Goal: Information Seeking & Learning: Check status

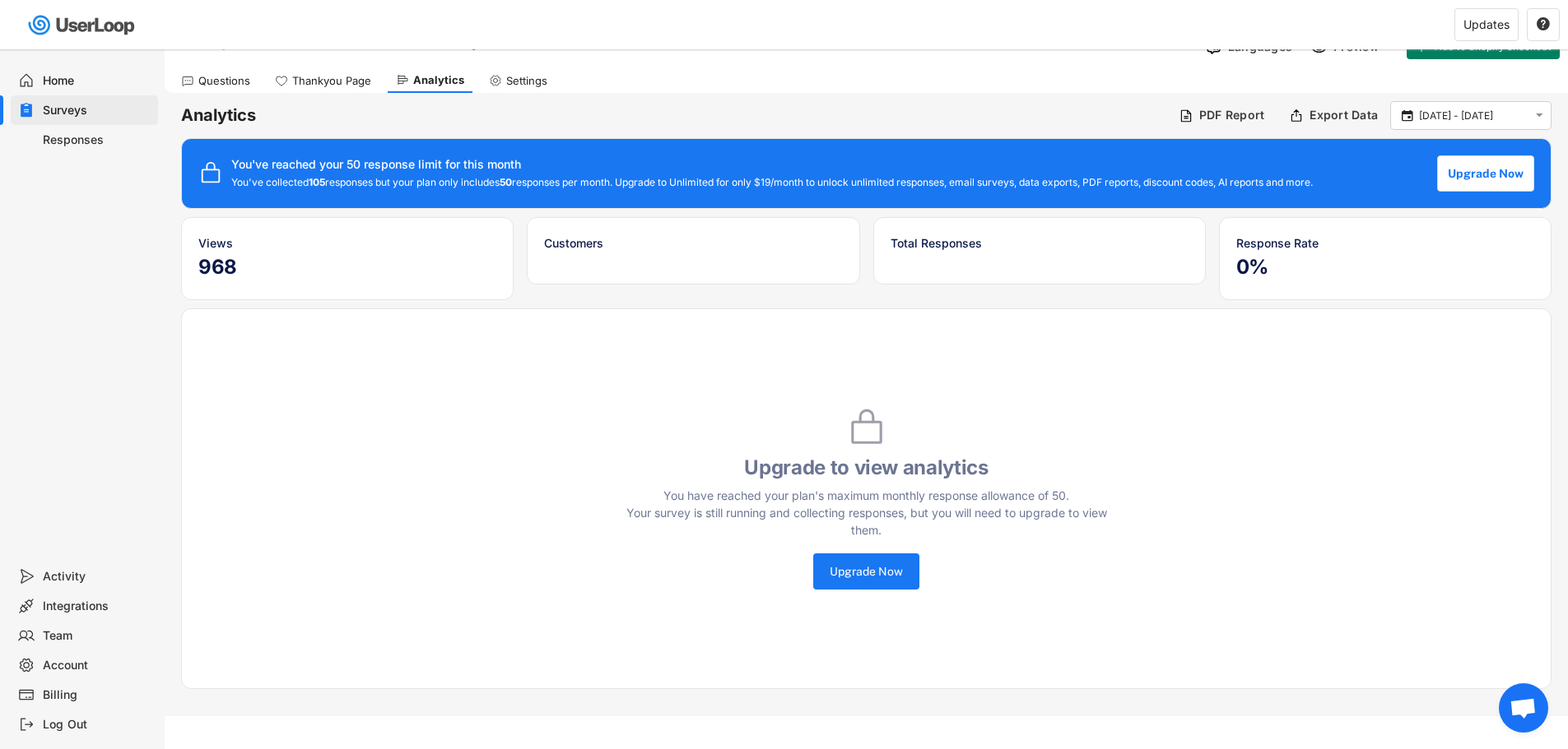
scroll to position [50, 0]
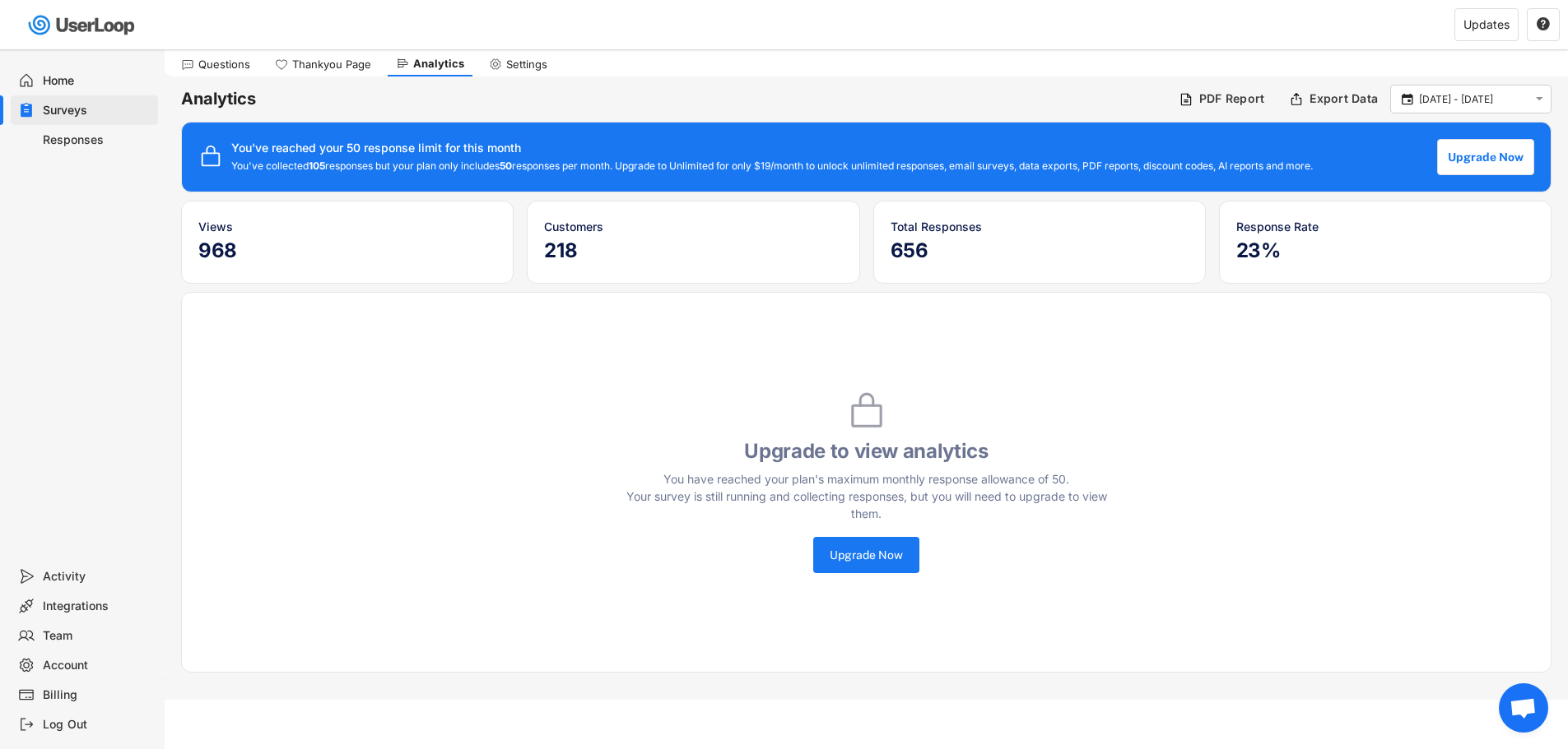
click at [72, 128] on div "Responses" at bounding box center [85, 140] width 147 height 29
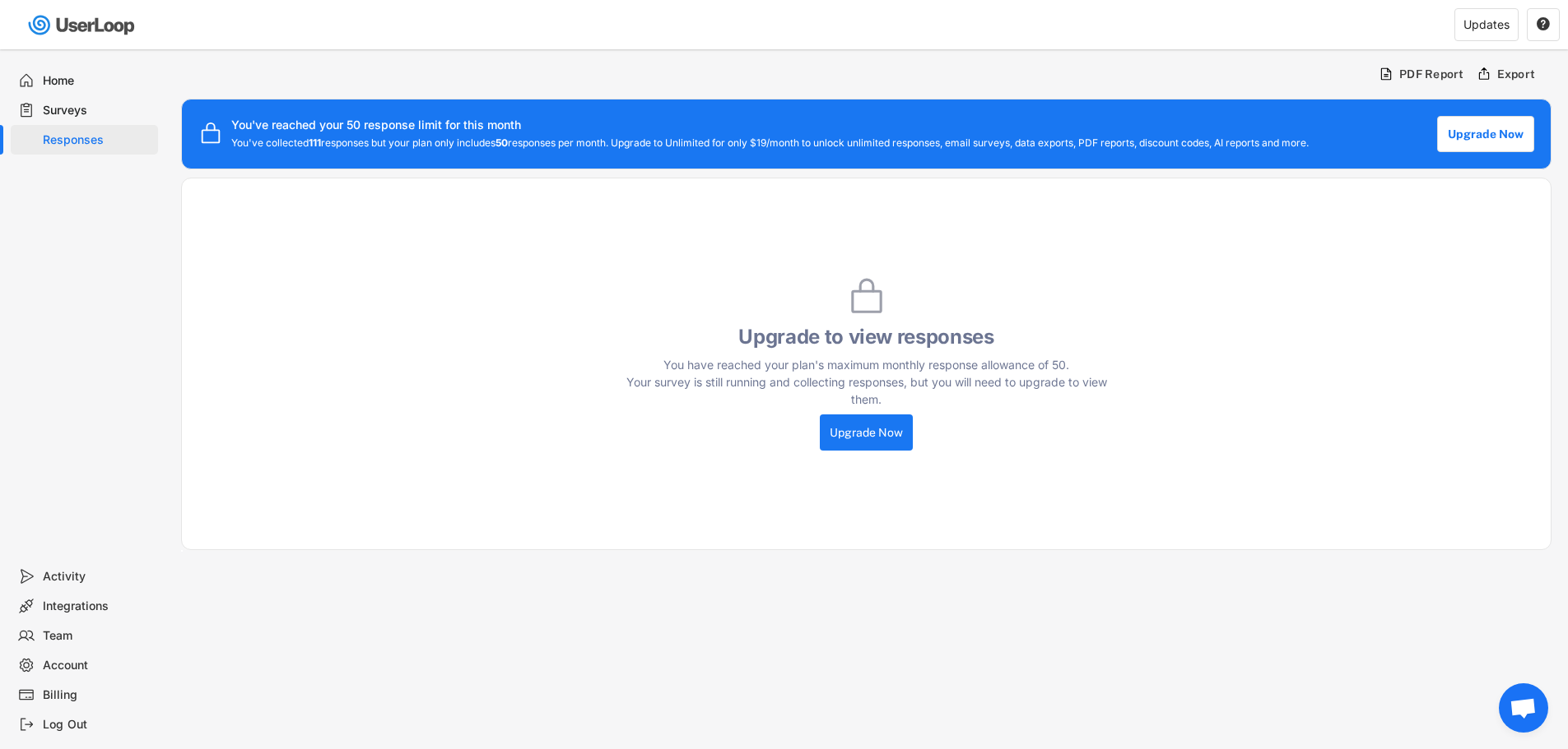
click at [1523, 718] on span "Aprire la chat" at bounding box center [1524, 709] width 28 height 23
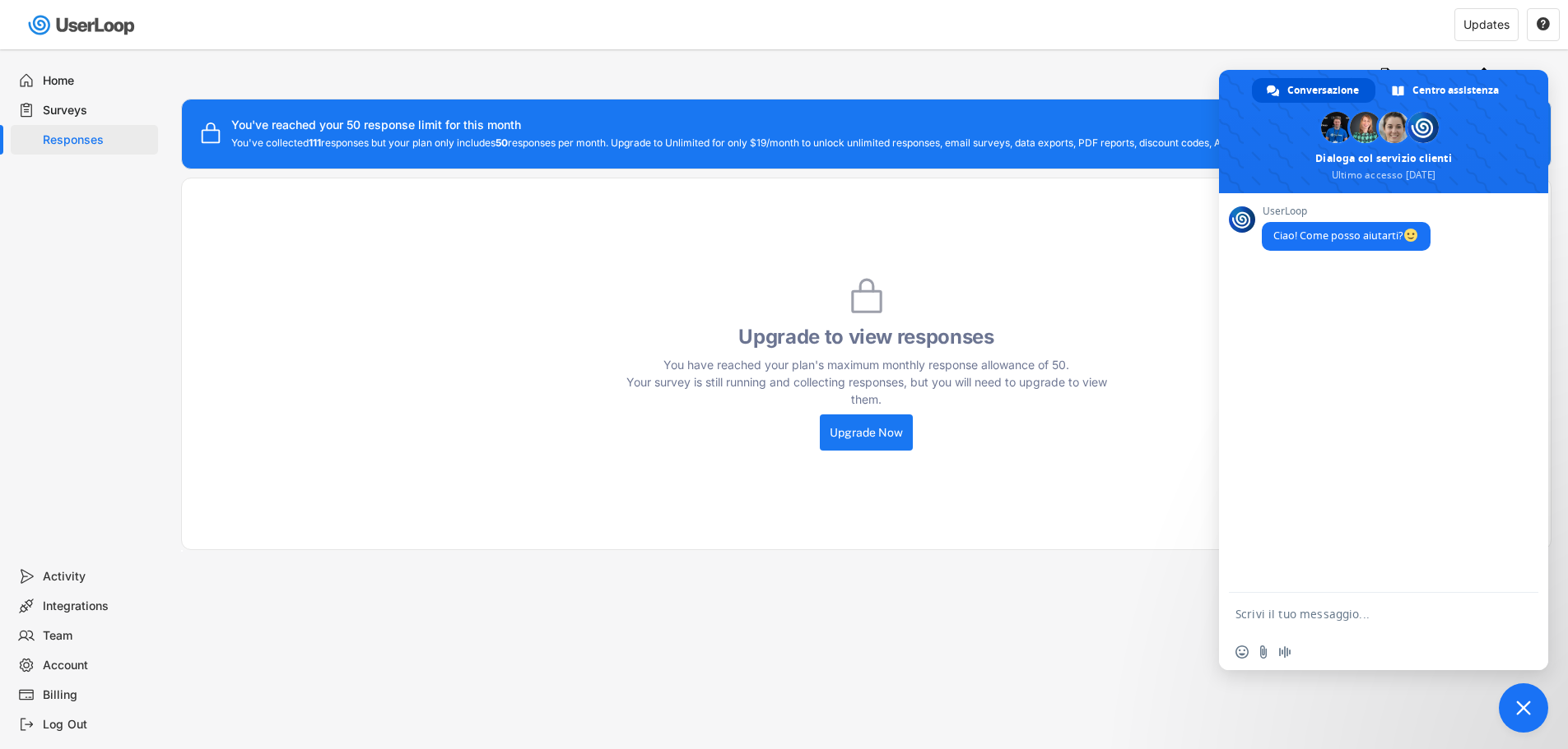
click at [1348, 622] on form at bounding box center [1365, 616] width 261 height 44
click at [1345, 617] on textarea "Scrivi il tuo messaggio..." at bounding box center [1365, 615] width 261 height 15
type textarea "Vorrei poter vedere le 50 risposte raccolte anche se ho superato il limite e ne…"
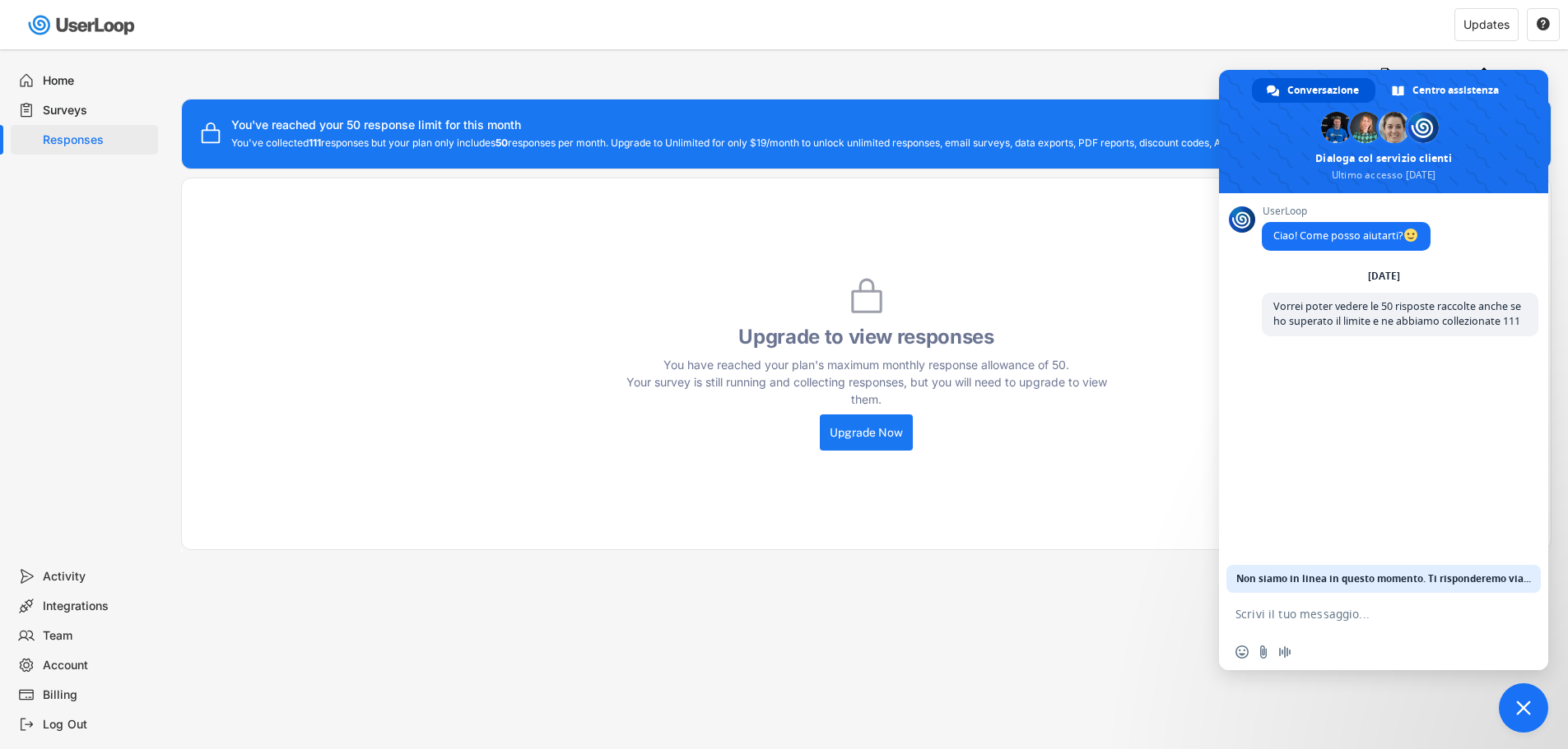
click at [103, 111] on div "Surveys" at bounding box center [97, 110] width 109 height 16
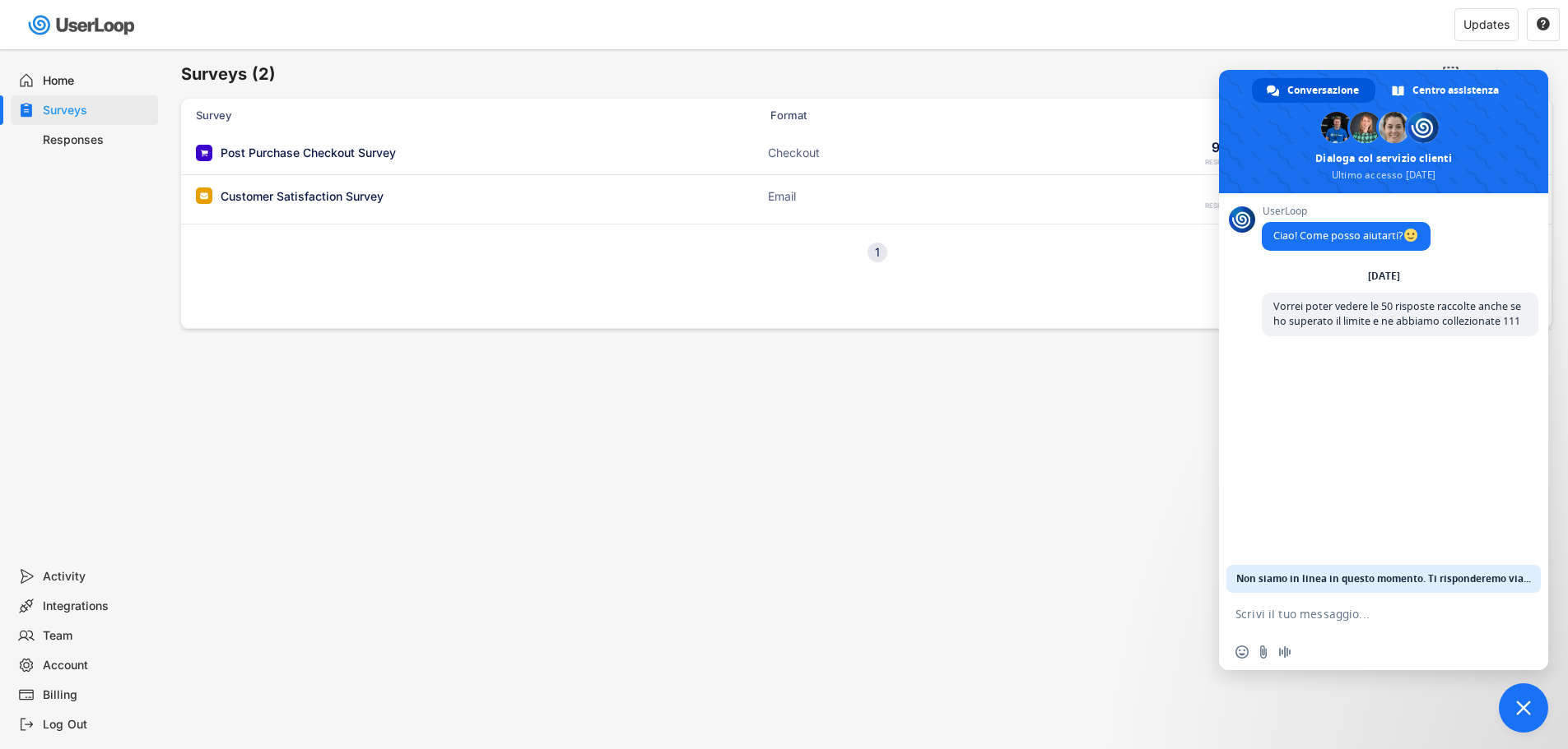
click at [629, 416] on div "Surveys (2) Show archived New Survey Survey Format Responses Post Purchase Chec…" at bounding box center [866, 446] width 1403 height 793
click at [1518, 710] on span "Chiudere la chat" at bounding box center [1524, 709] width 15 height 15
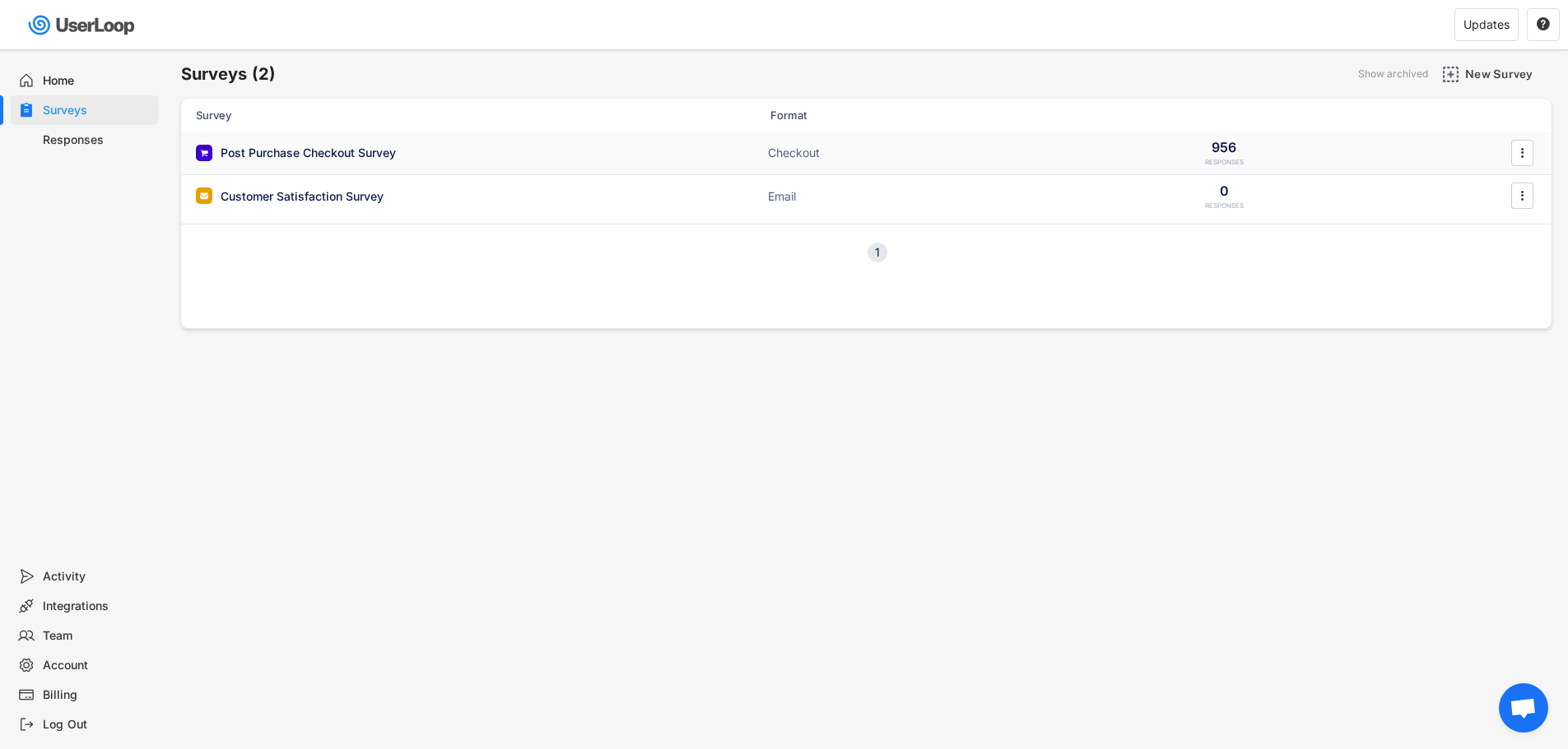
click at [1510, 152] on div "" at bounding box center [1522, 153] width 29 height 27
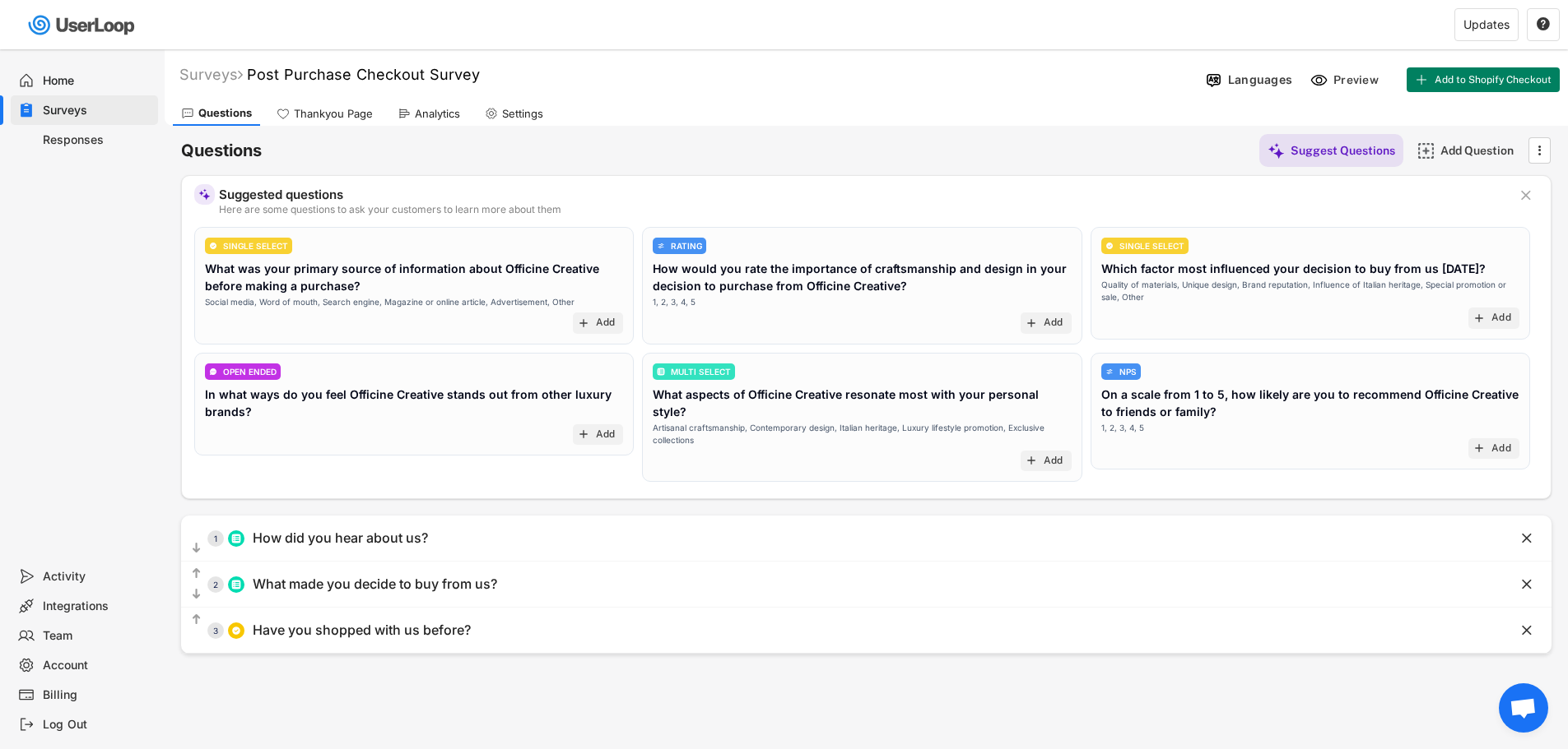
click at [339, 107] on div "Thankyou Page" at bounding box center [333, 113] width 79 height 14
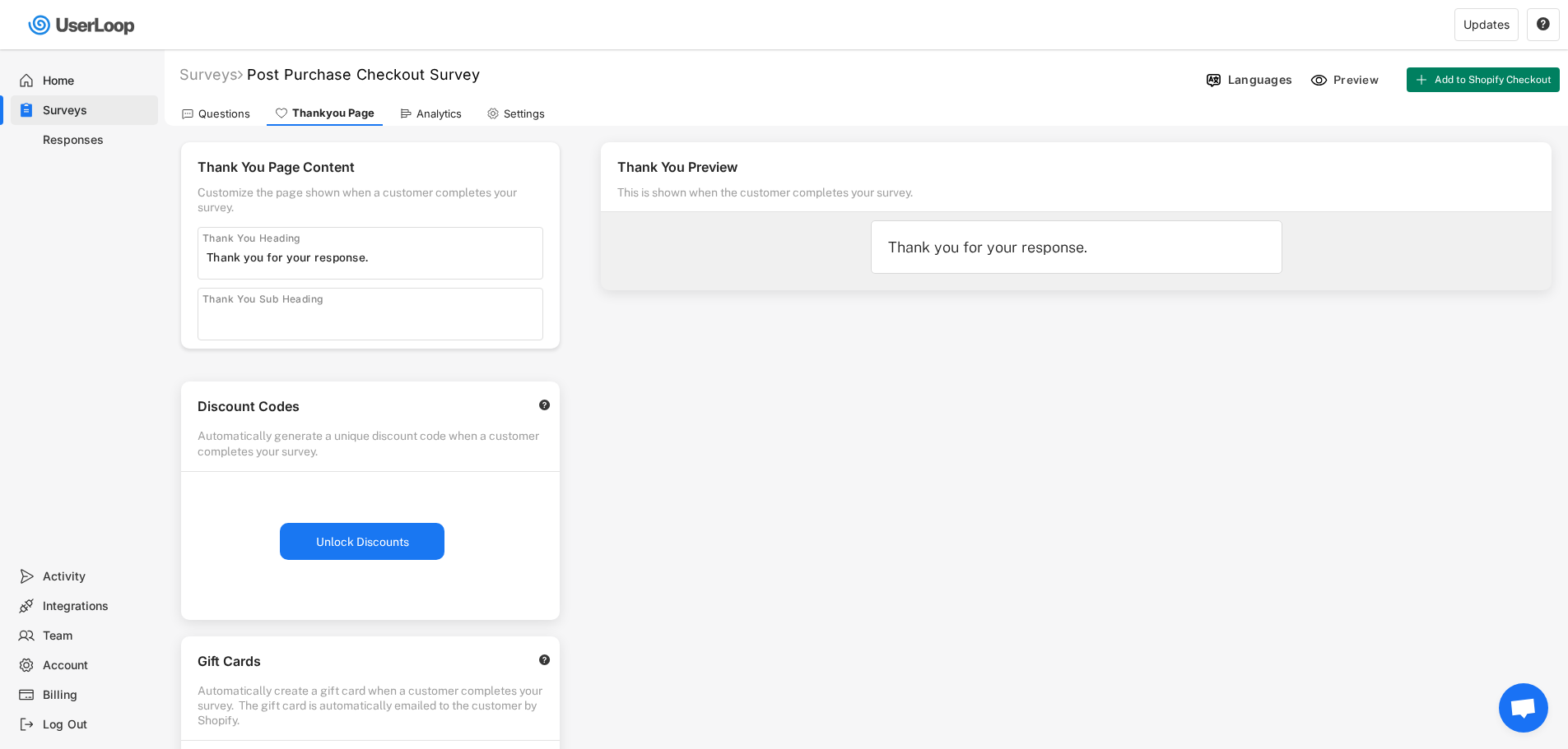
click at [208, 105] on div "Questions" at bounding box center [215, 113] width 86 height 25
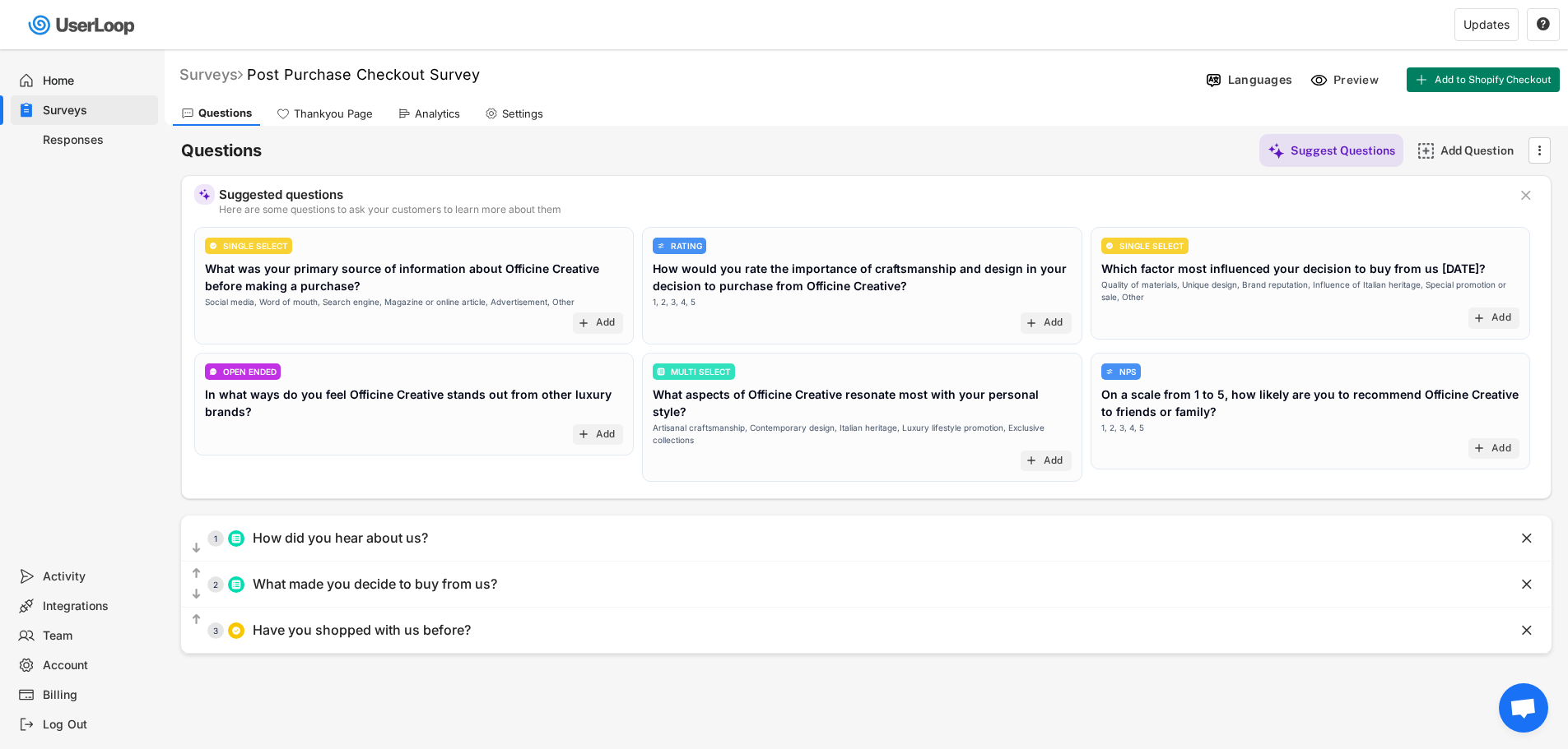
click at [196, 70] on div "Surveys" at bounding box center [211, 75] width 64 height 19
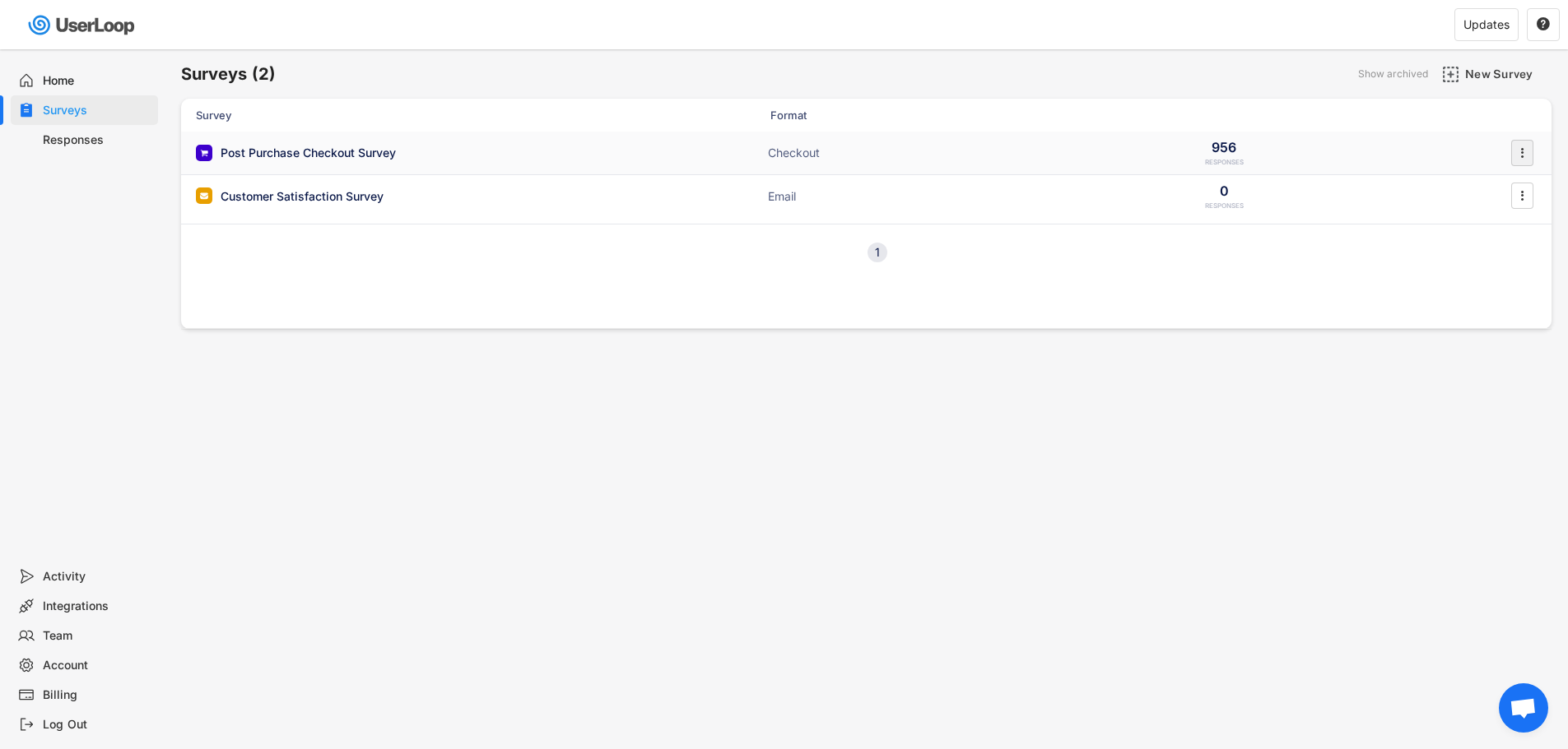
click at [1519, 155] on icon "" at bounding box center [1522, 153] width 17 height 25
click at [1493, 283] on div "Analytics" at bounding box center [1500, 286] width 104 height 13
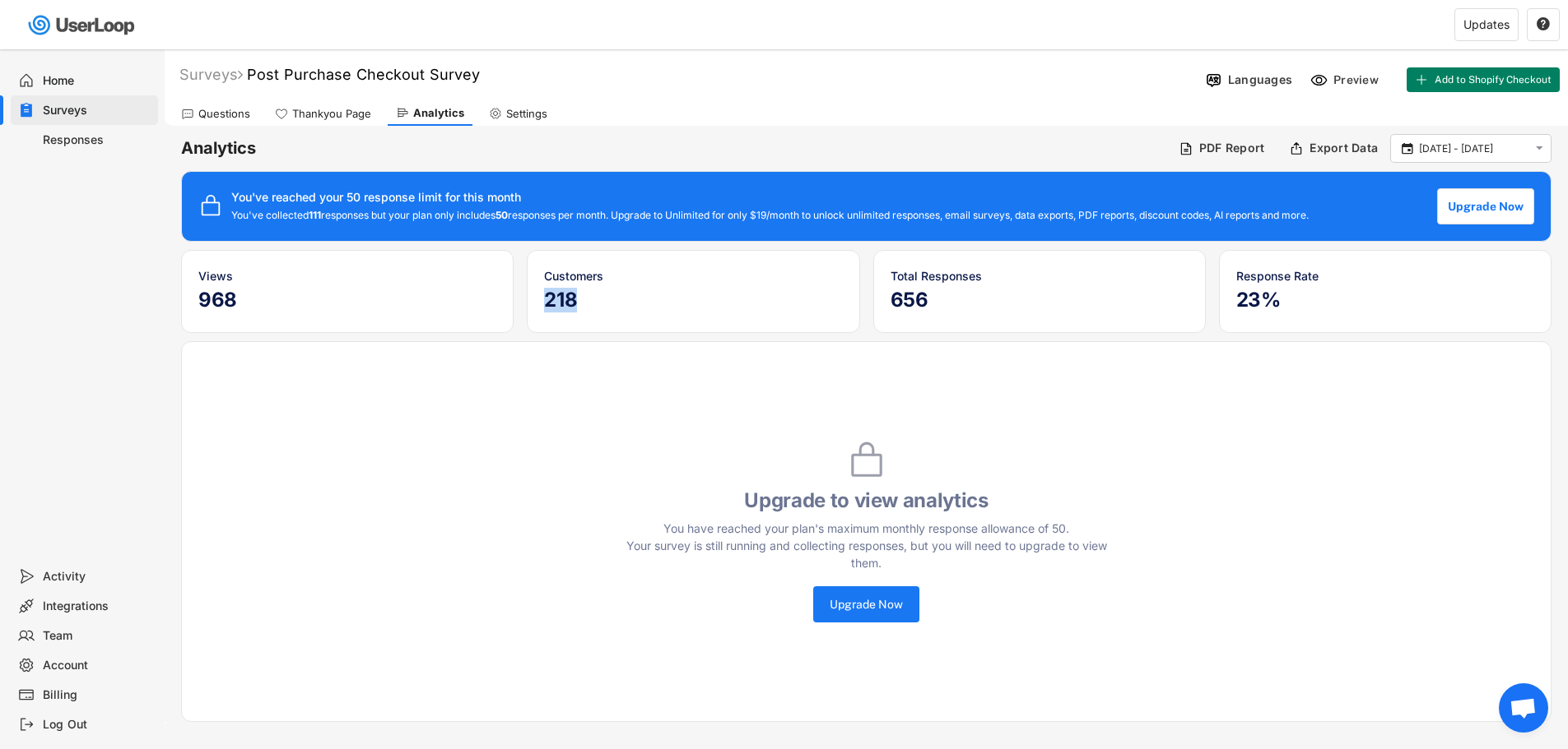
drag, startPoint x: 563, startPoint y: 301, endPoint x: 602, endPoint y: 305, distance: 39.2
click at [548, 302] on h5 "218" at bounding box center [693, 300] width 298 height 25
drag, startPoint x: 931, startPoint y: 301, endPoint x: 899, endPoint y: 305, distance: 32.2
click at [899, 305] on h5 "656" at bounding box center [1040, 300] width 298 height 25
drag, startPoint x: 1293, startPoint y: 300, endPoint x: 1242, endPoint y: 304, distance: 51.2
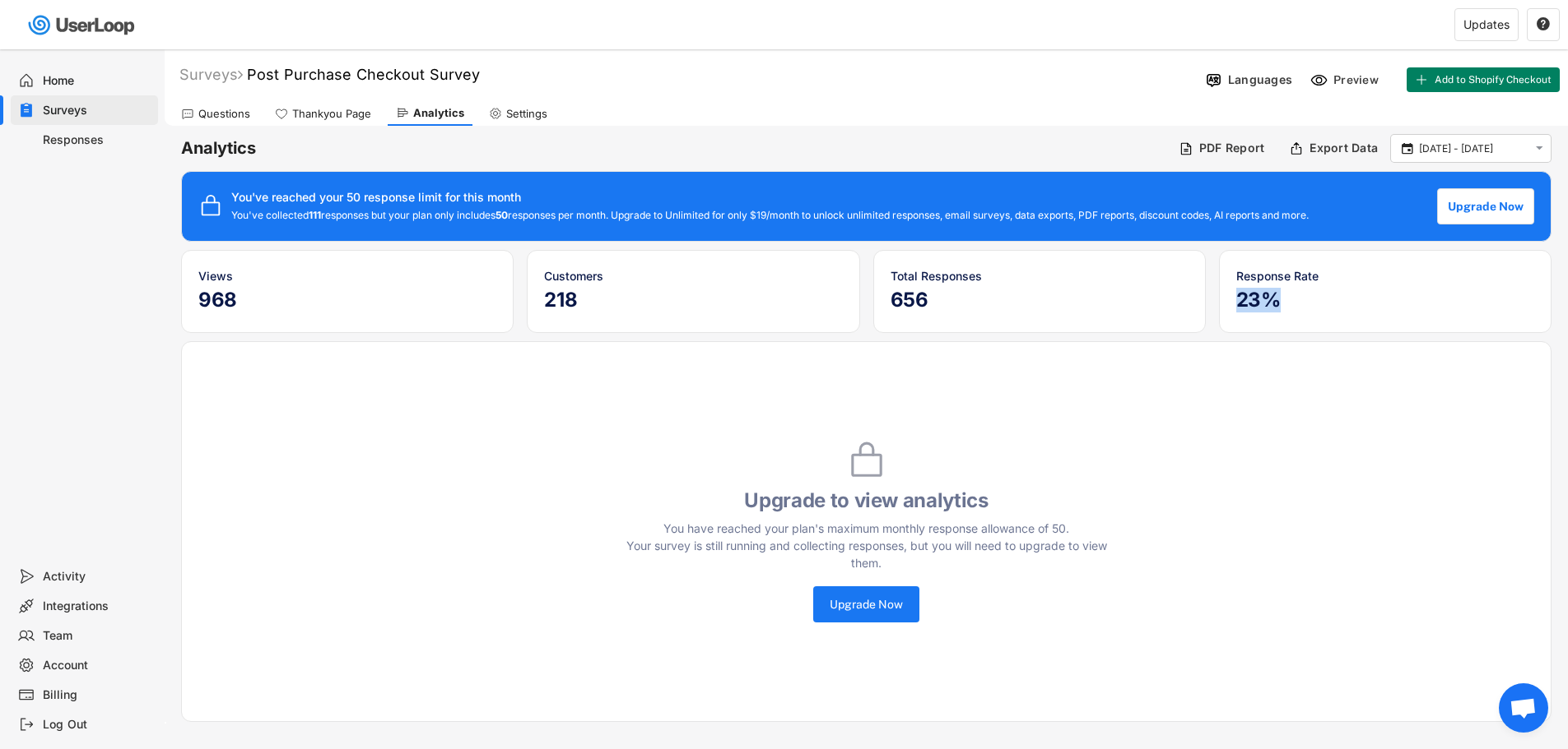
click at [1242, 304] on h5 "23%" at bounding box center [1386, 300] width 298 height 25
drag, startPoint x: 63, startPoint y: 698, endPoint x: 75, endPoint y: 661, distance: 38.9
click at [63, 699] on div "Billing" at bounding box center [97, 695] width 109 height 16
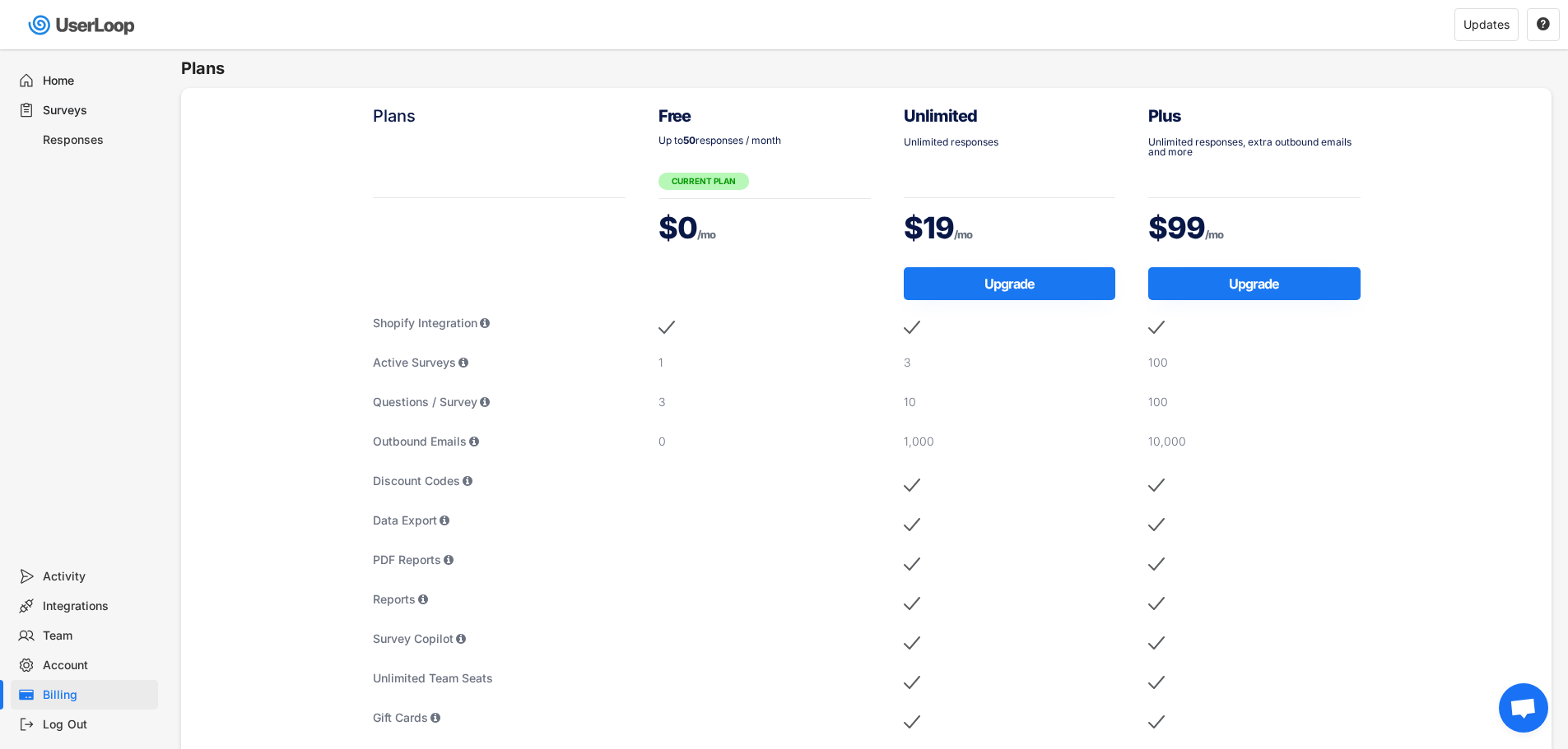
click at [68, 637] on div "Team" at bounding box center [97, 636] width 109 height 16
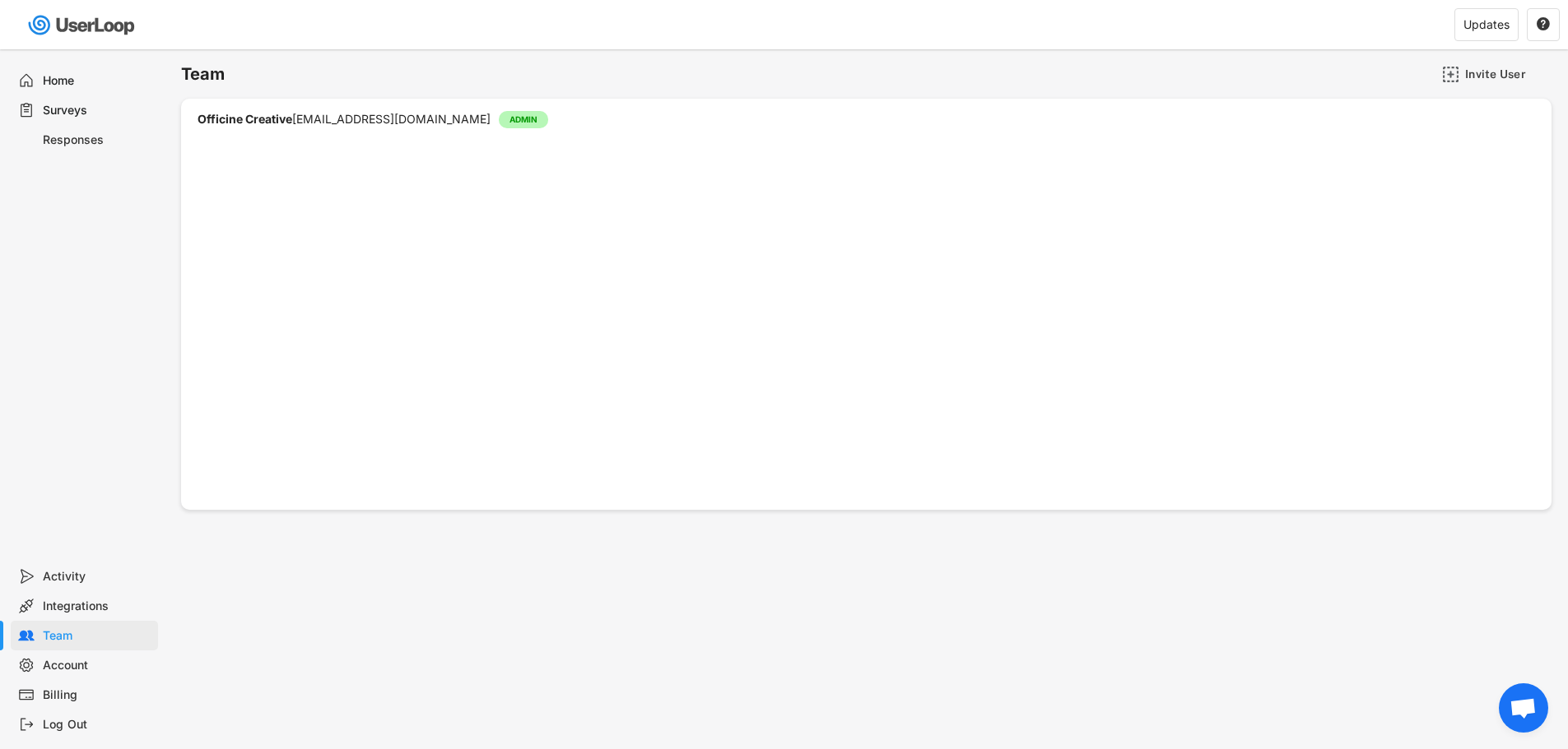
click at [87, 612] on div "Integrations" at bounding box center [97, 606] width 109 height 16
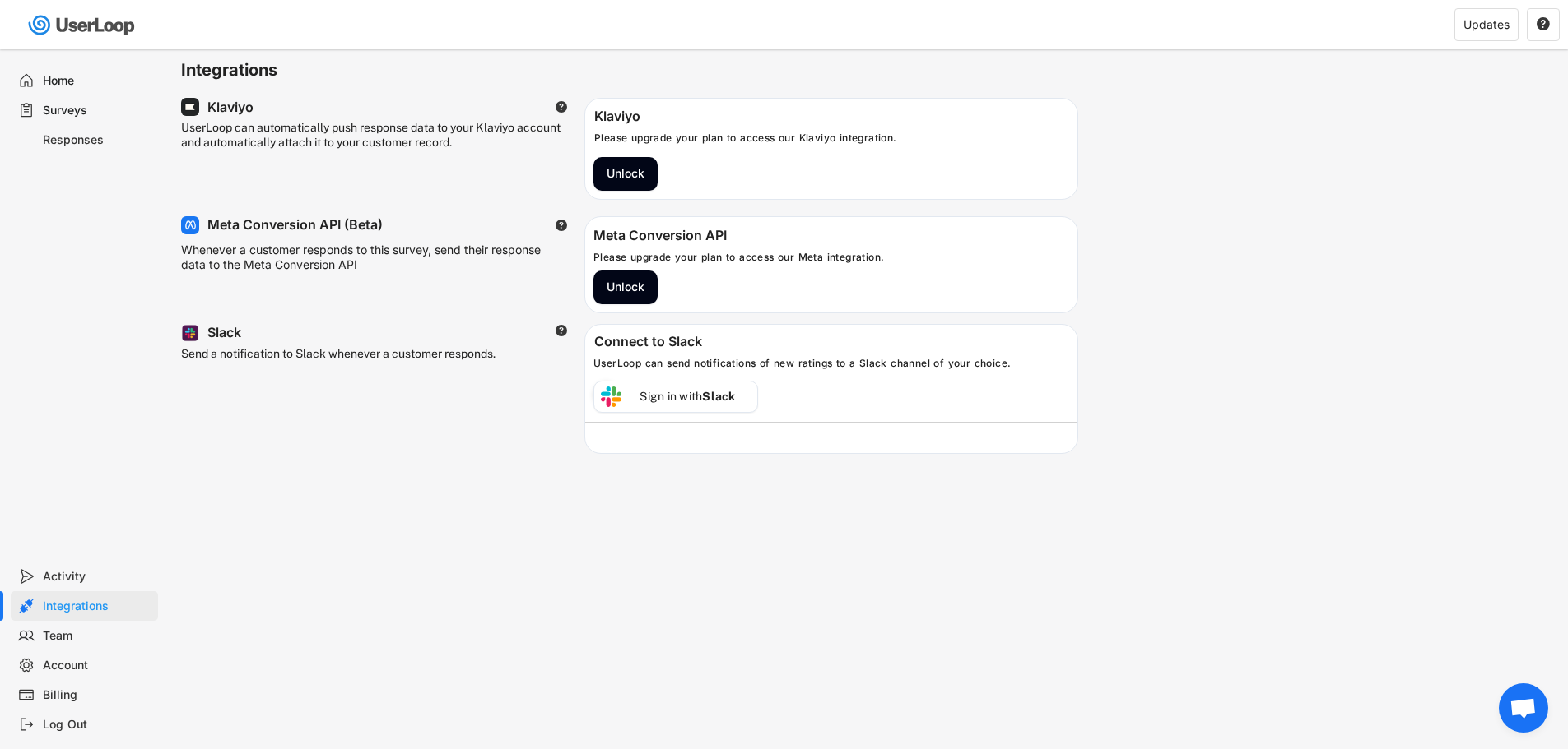
click at [78, 573] on div "Activity" at bounding box center [97, 577] width 109 height 16
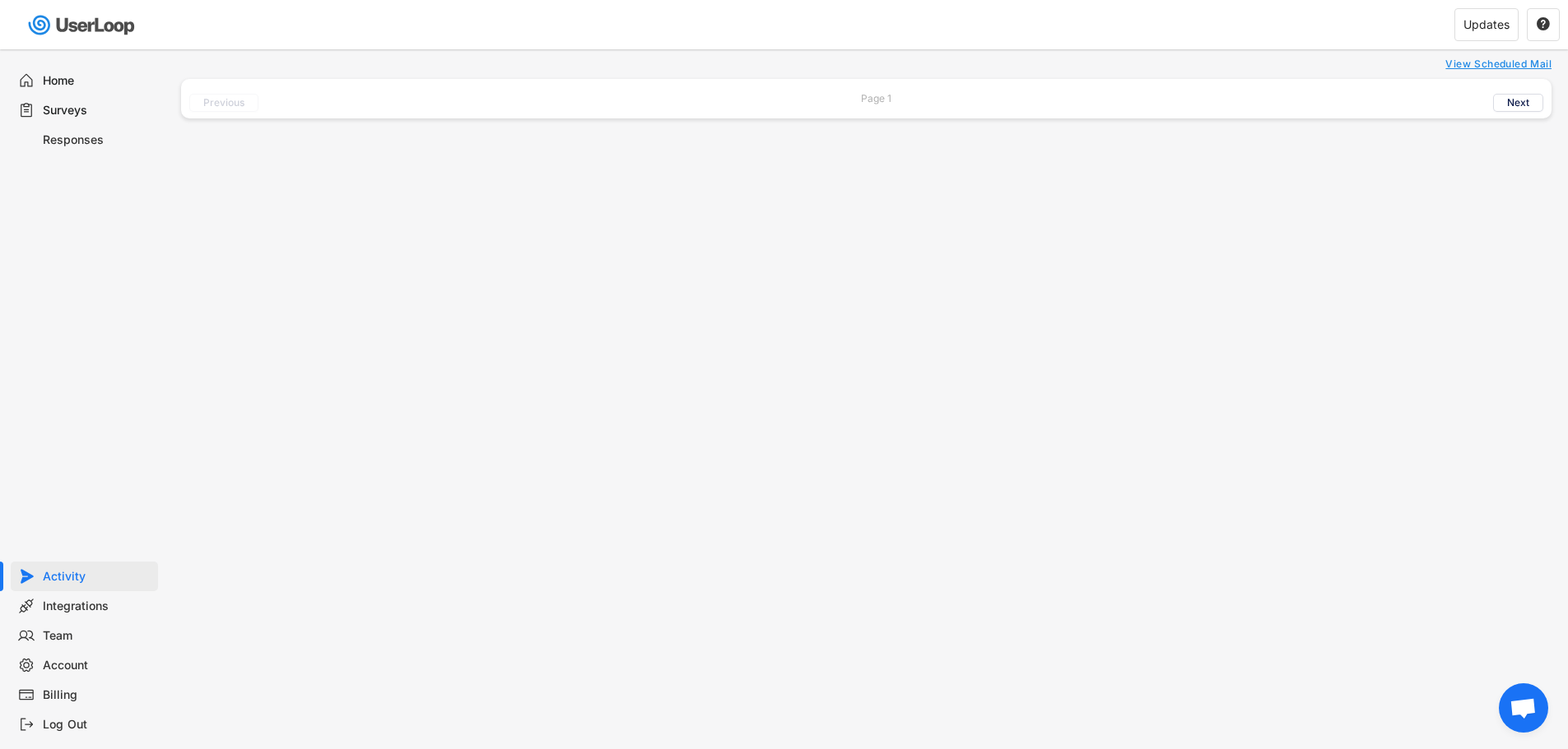
click at [67, 605] on div "Integrations" at bounding box center [97, 606] width 109 height 16
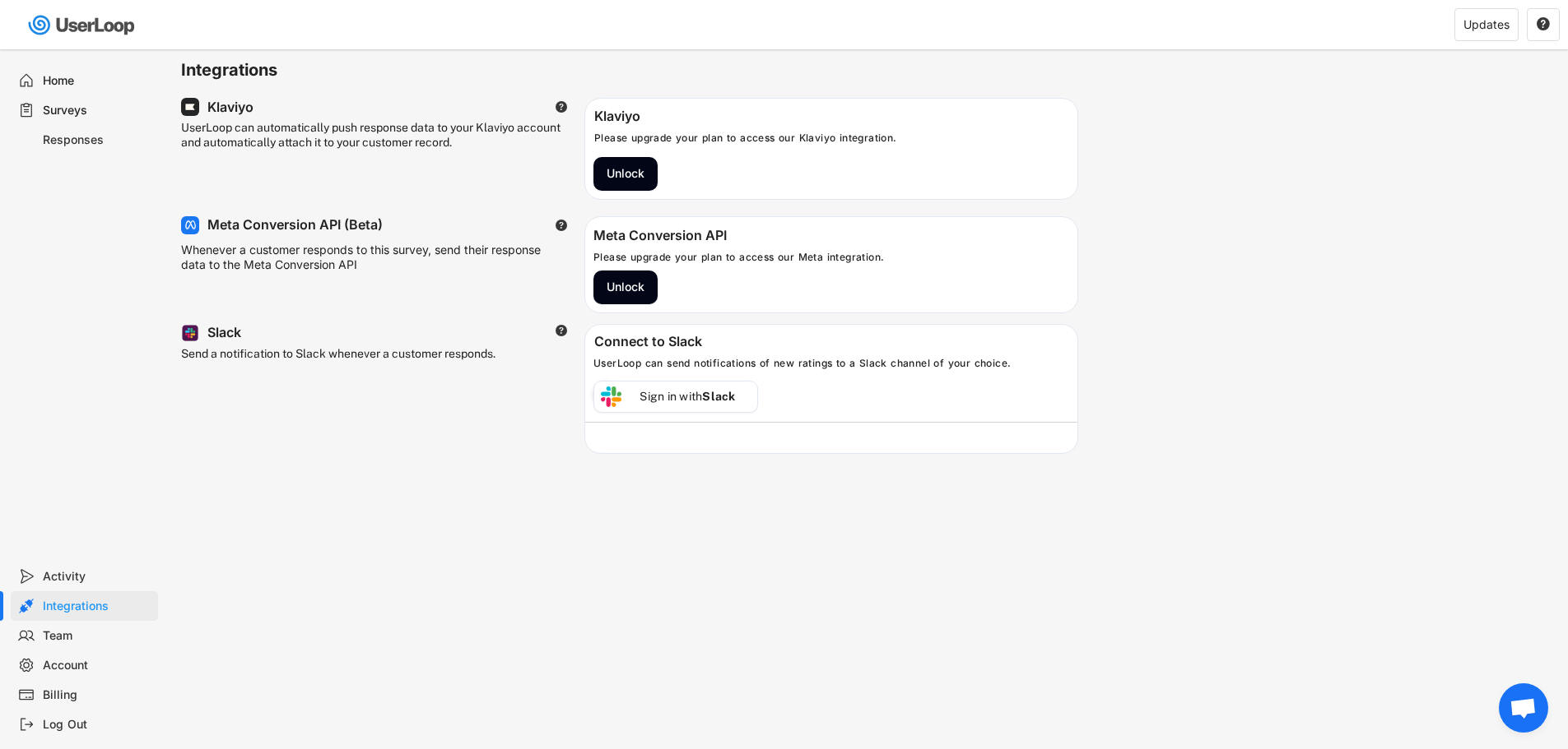
click at [77, 82] on div "Home" at bounding box center [97, 81] width 109 height 16
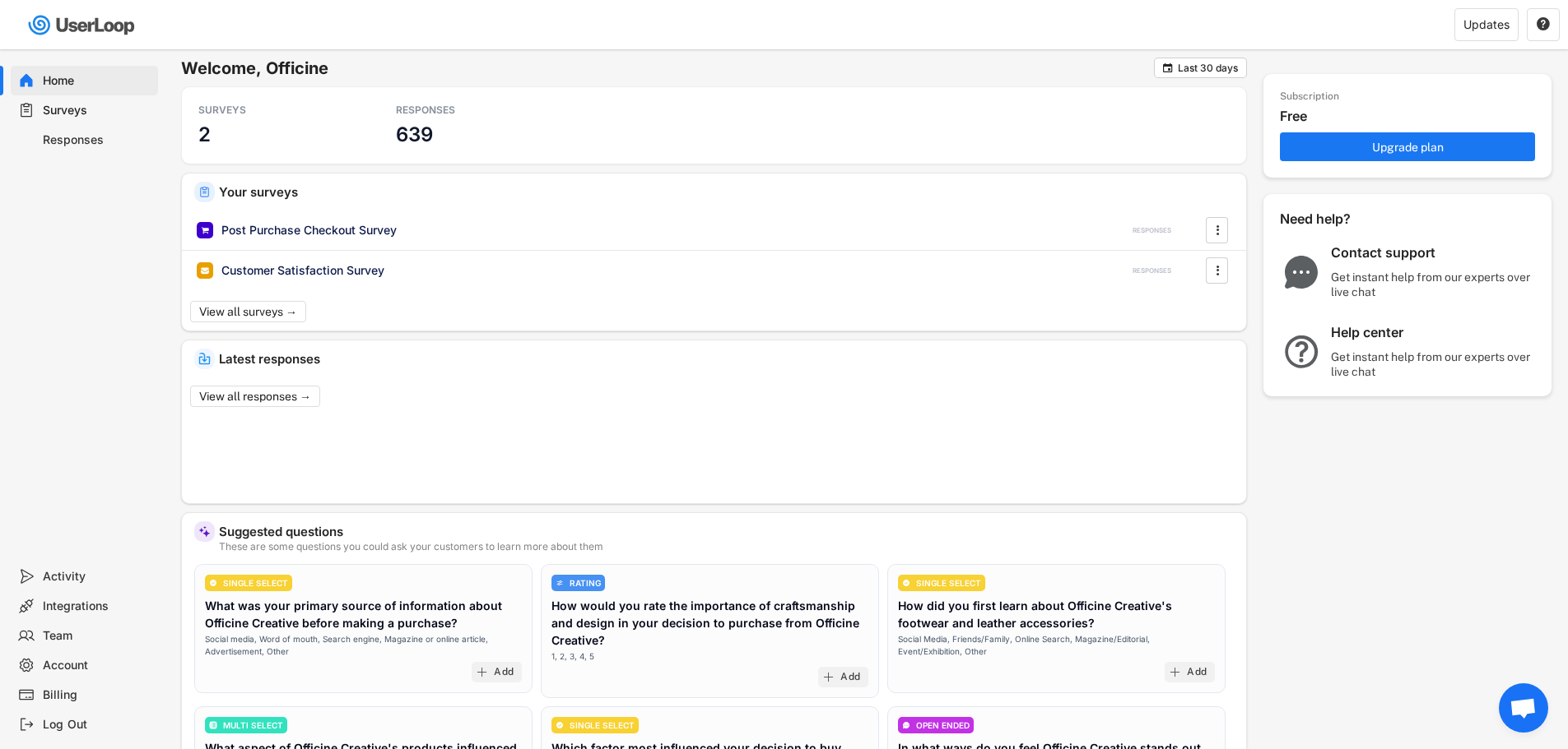
click at [69, 107] on div "Surveys" at bounding box center [97, 110] width 109 height 16
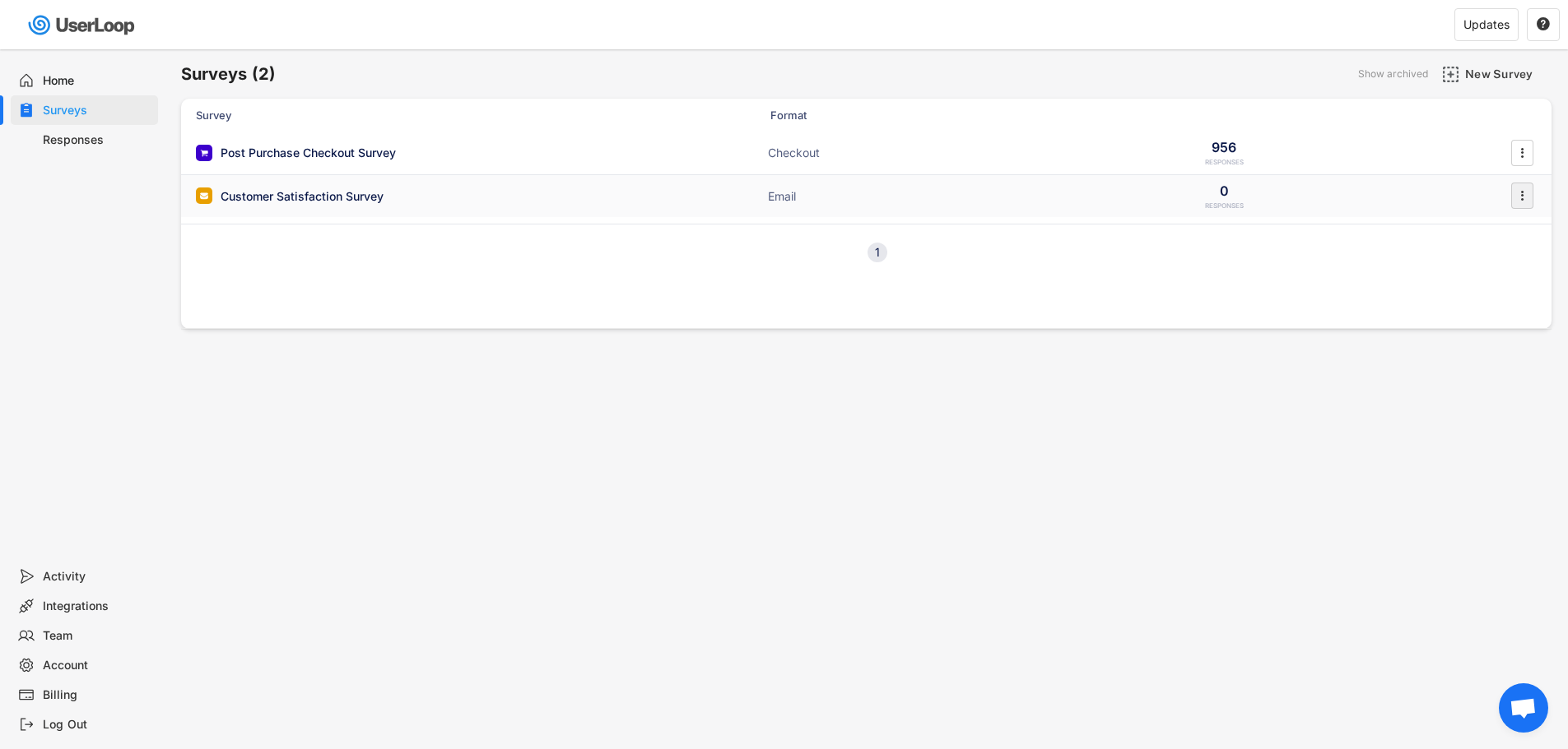
click at [1527, 190] on icon "" at bounding box center [1522, 195] width 17 height 25
click at [949, 518] on div "Surveys (2) Show archived New Survey Survey Format Responses Post Purchase Chec…" at bounding box center [866, 446] width 1403 height 793
click at [1527, 147] on icon "" at bounding box center [1522, 153] width 17 height 25
click at [1487, 248] on div "Survey Design" at bounding box center [1500, 253] width 104 height 13
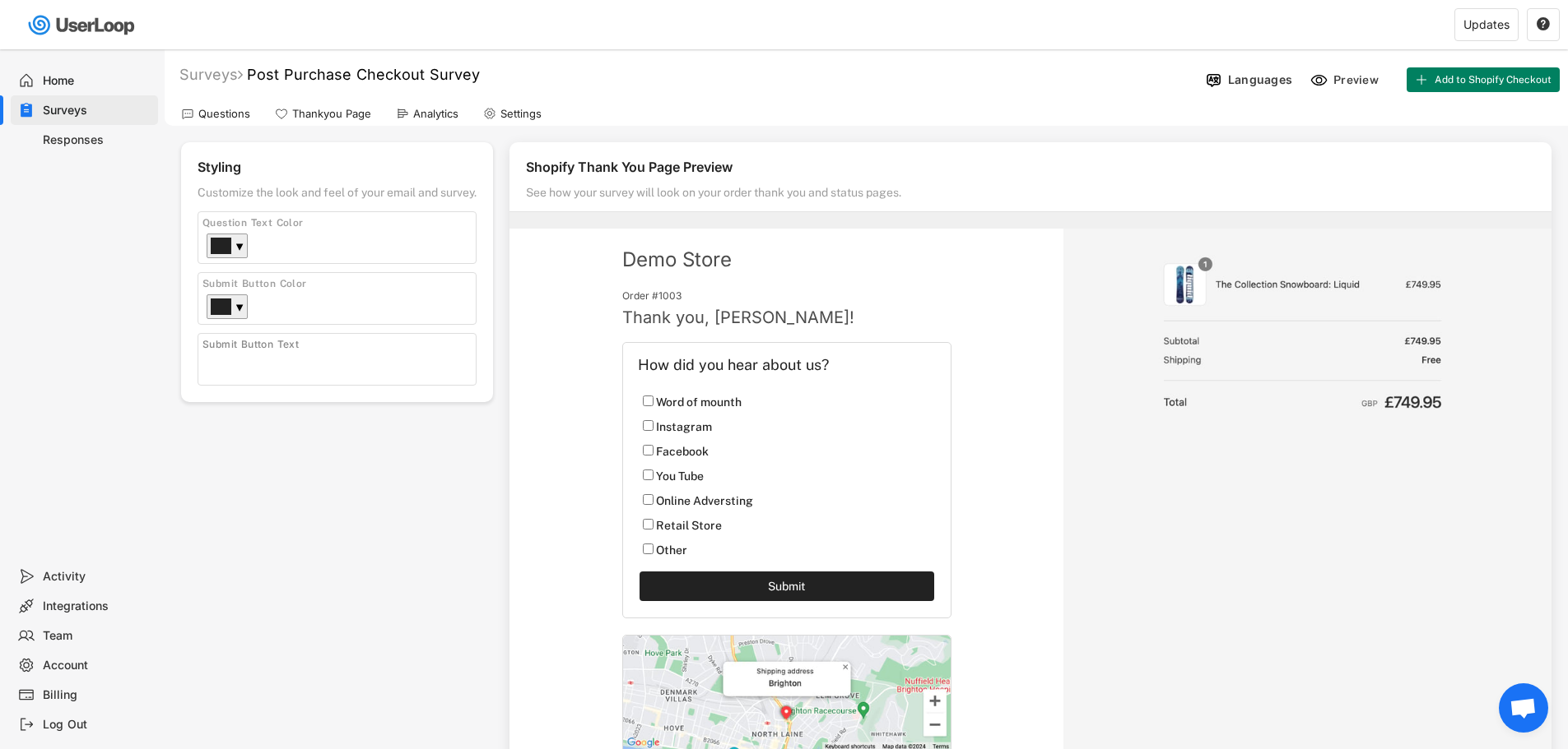
click at [1520, 706] on span "Aprire la chat" at bounding box center [1524, 709] width 28 height 23
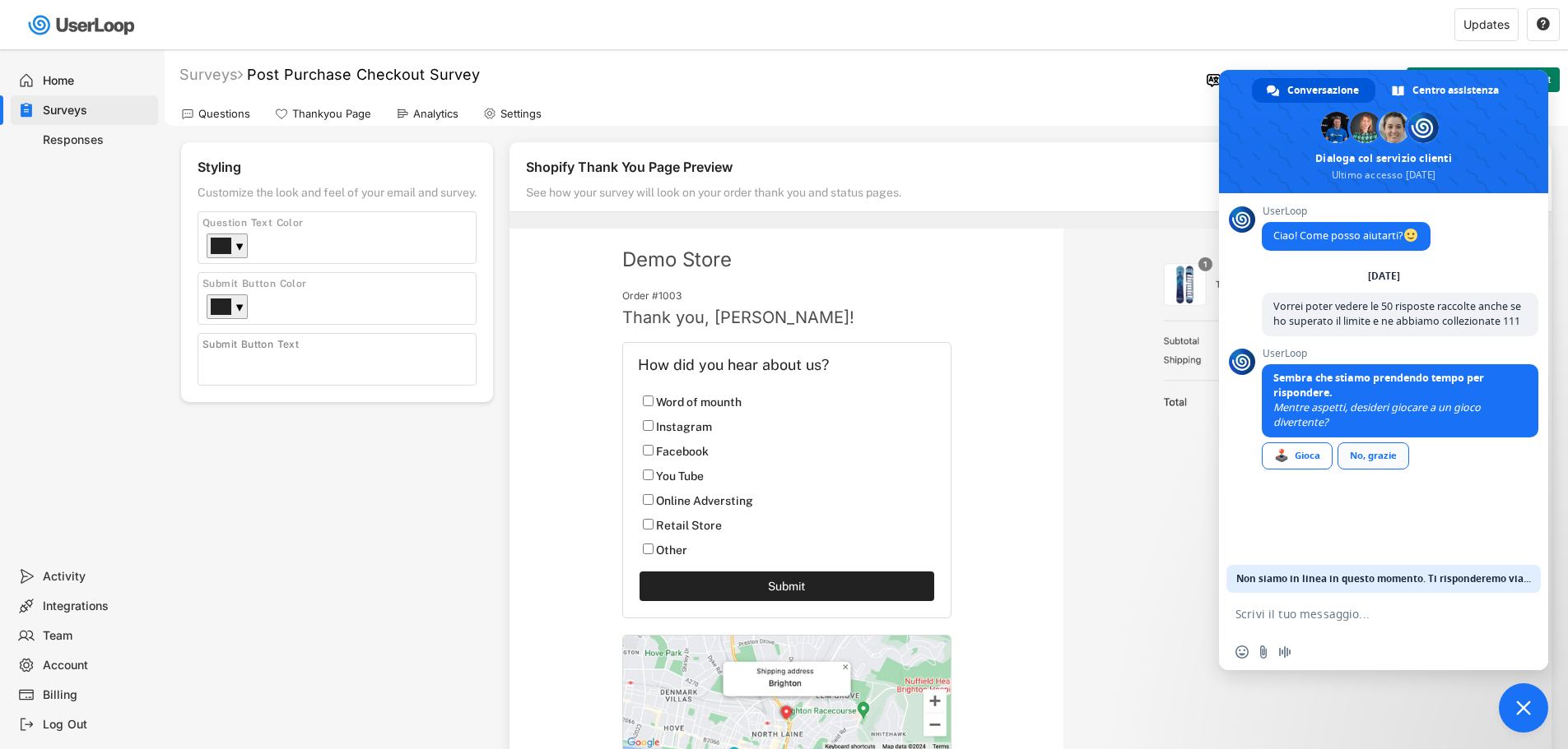
click at [1376, 460] on div "No, grazie" at bounding box center [1374, 456] width 72 height 28
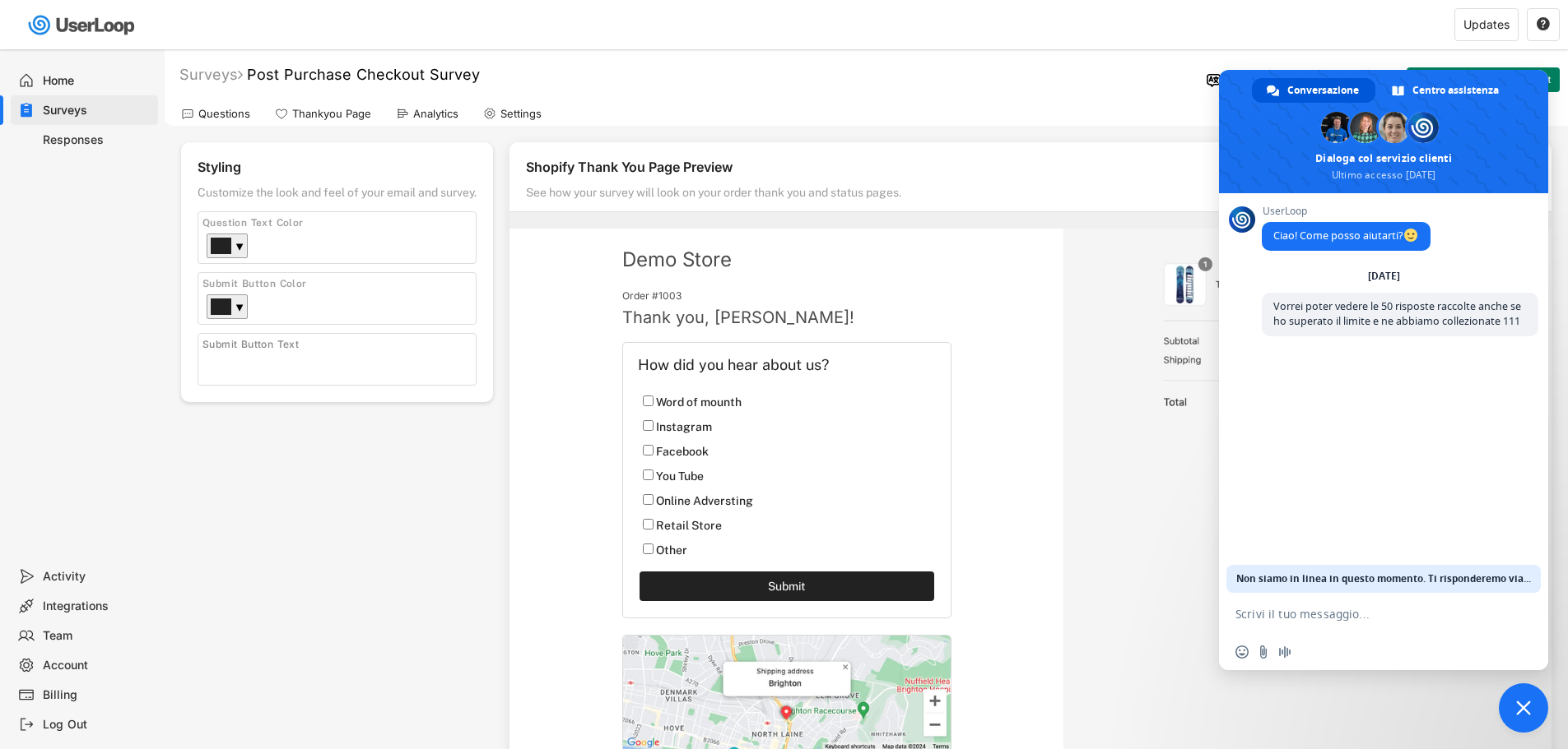
click at [1517, 709] on span "Chiudere la chat" at bounding box center [1524, 709] width 15 height 15
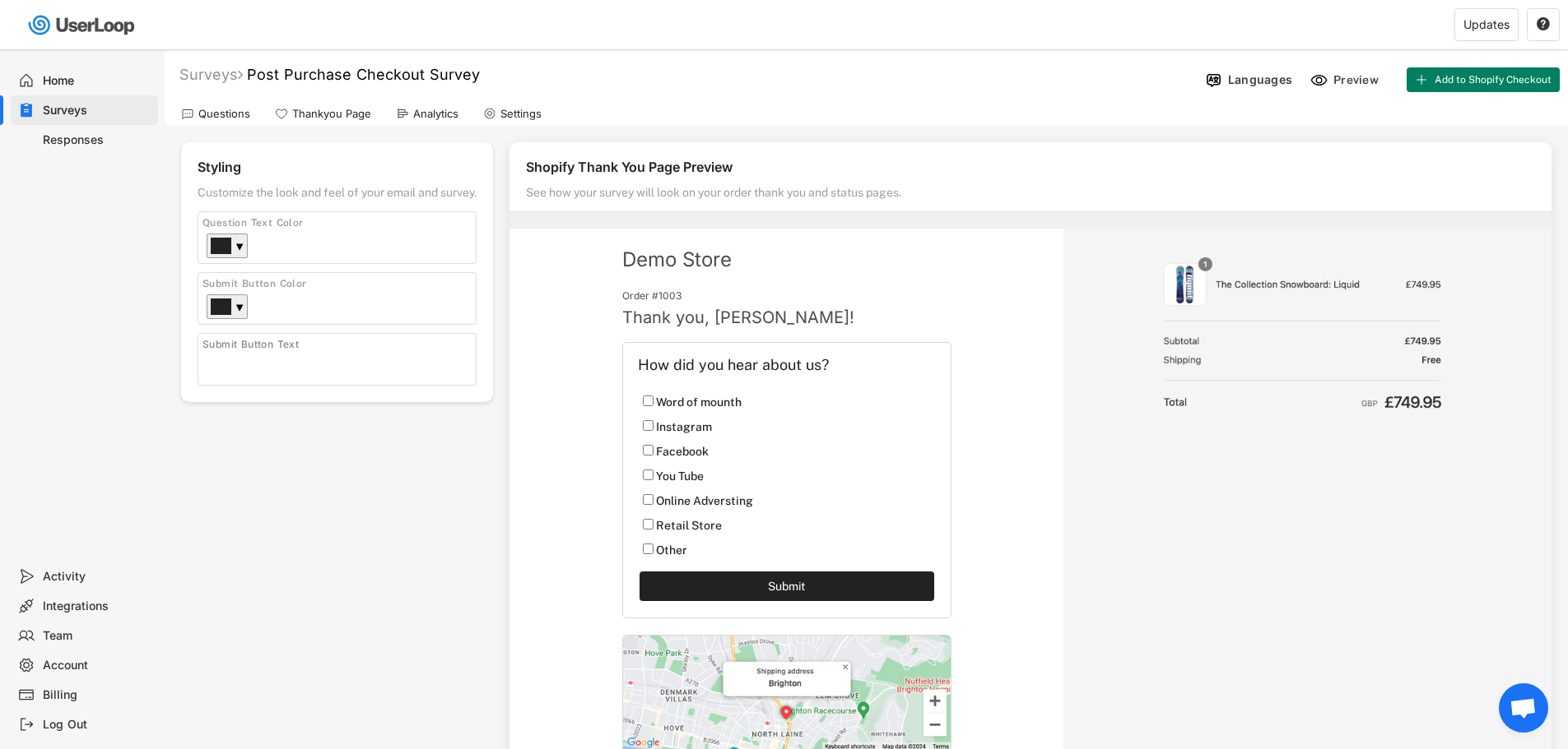
click at [75, 133] on div "Responses" at bounding box center [97, 140] width 109 height 16
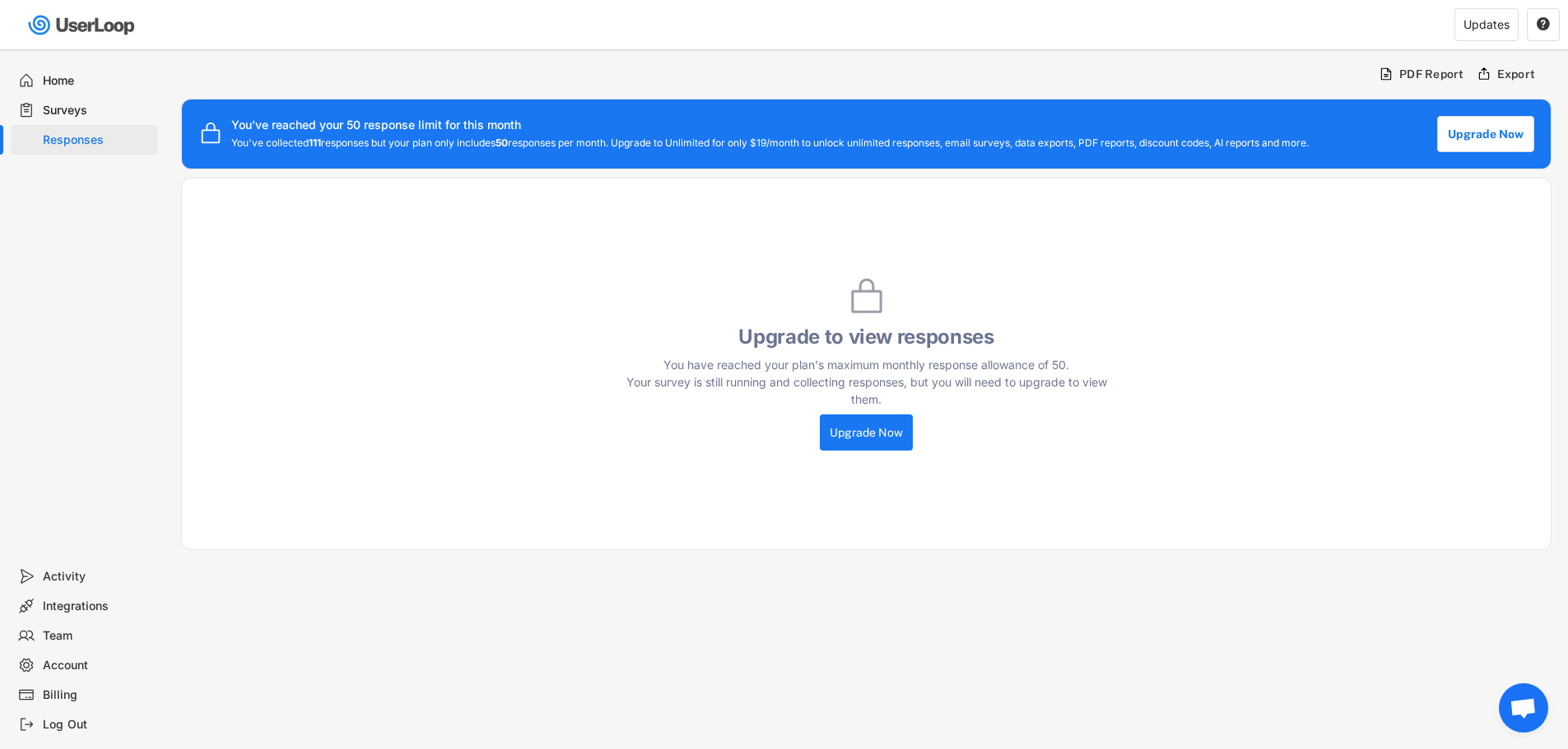
click at [57, 105] on div "Surveys" at bounding box center [97, 110] width 109 height 16
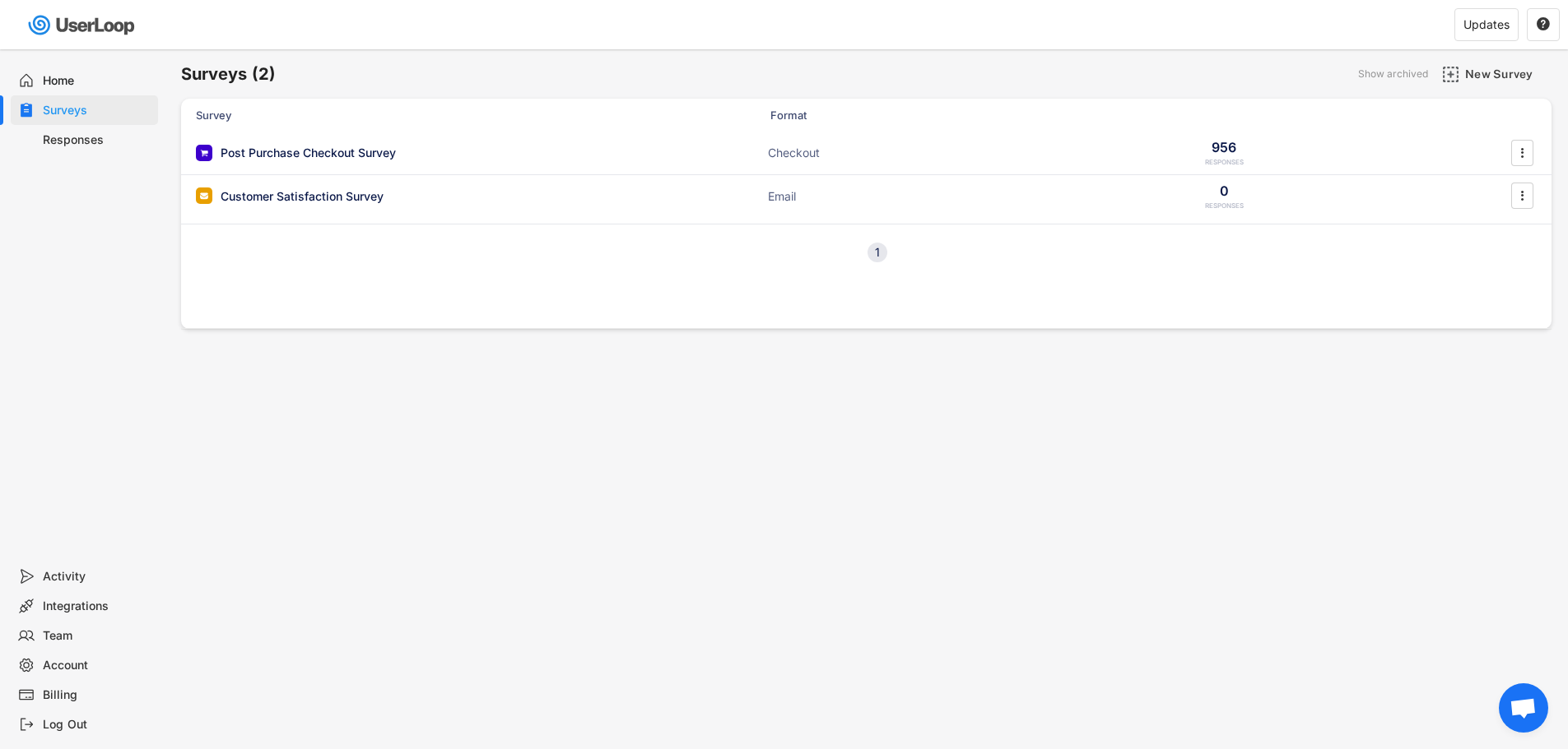
click at [52, 81] on div "Home" at bounding box center [97, 81] width 109 height 16
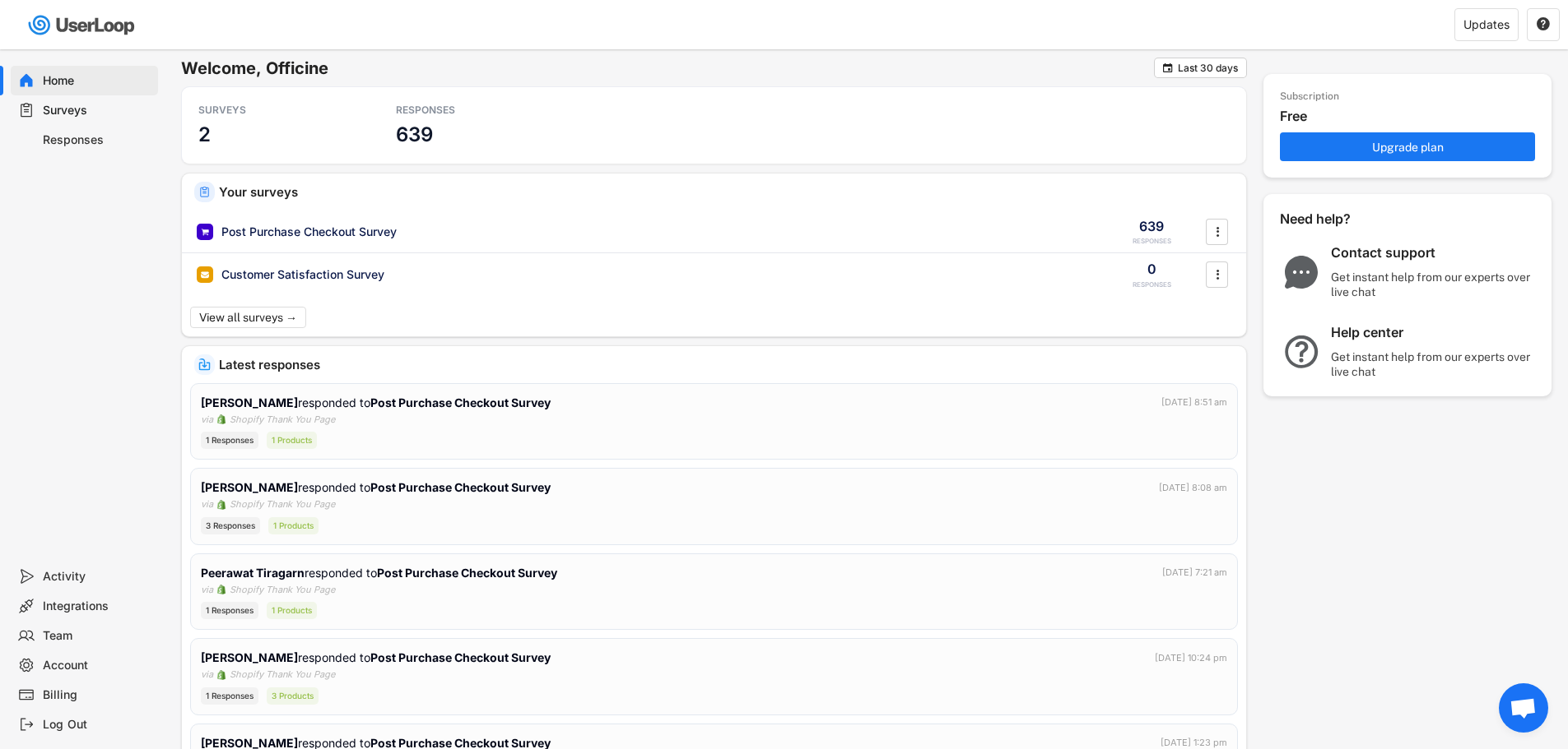
click at [58, 142] on div "Responses" at bounding box center [97, 140] width 109 height 16
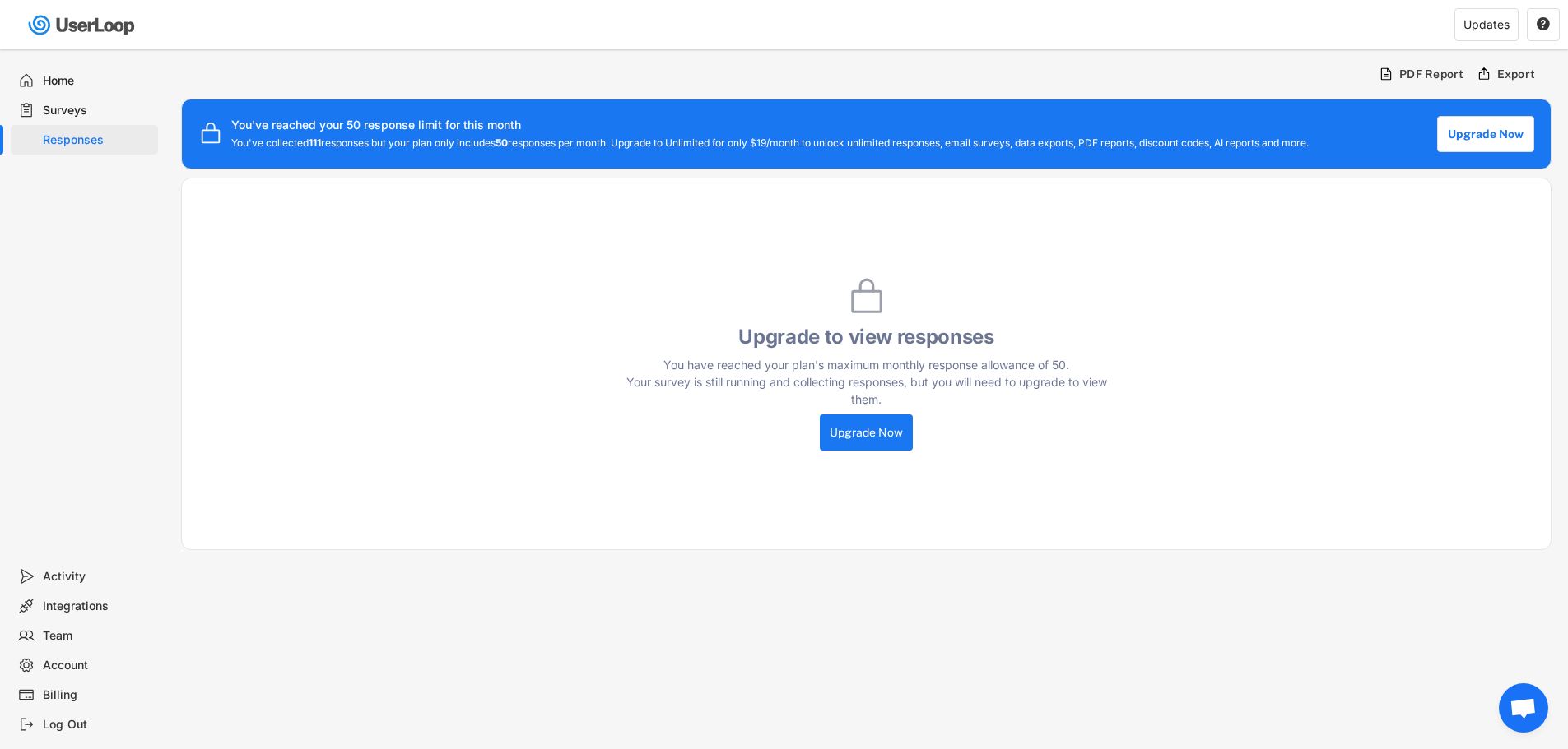
click at [78, 99] on div "Surveys" at bounding box center [85, 110] width 147 height 29
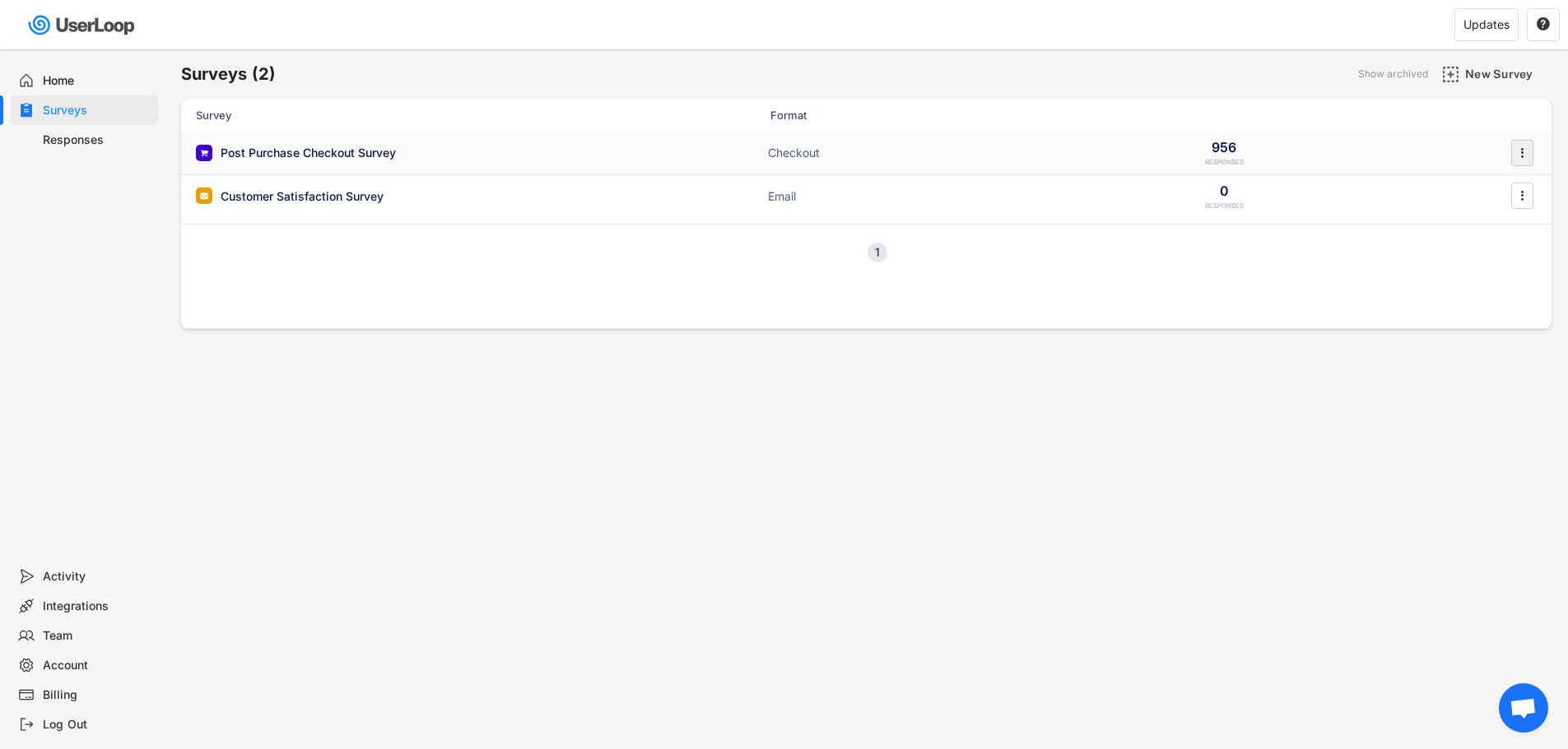
click at [1527, 152] on icon "" at bounding box center [1522, 153] width 17 height 25
click at [1503, 256] on div "Survey Design" at bounding box center [1500, 253] width 104 height 13
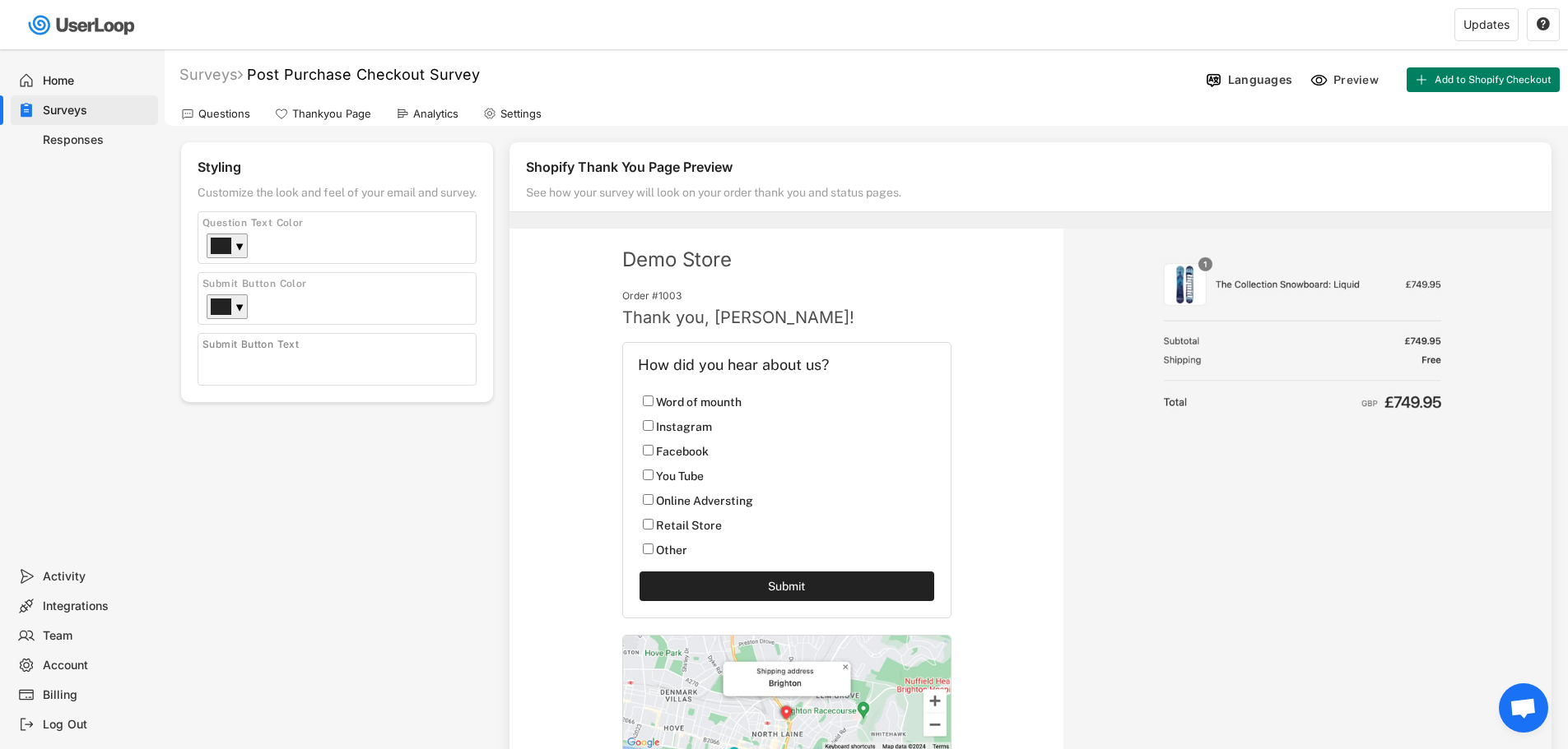
click at [58, 693] on div "Billing" at bounding box center [97, 695] width 109 height 16
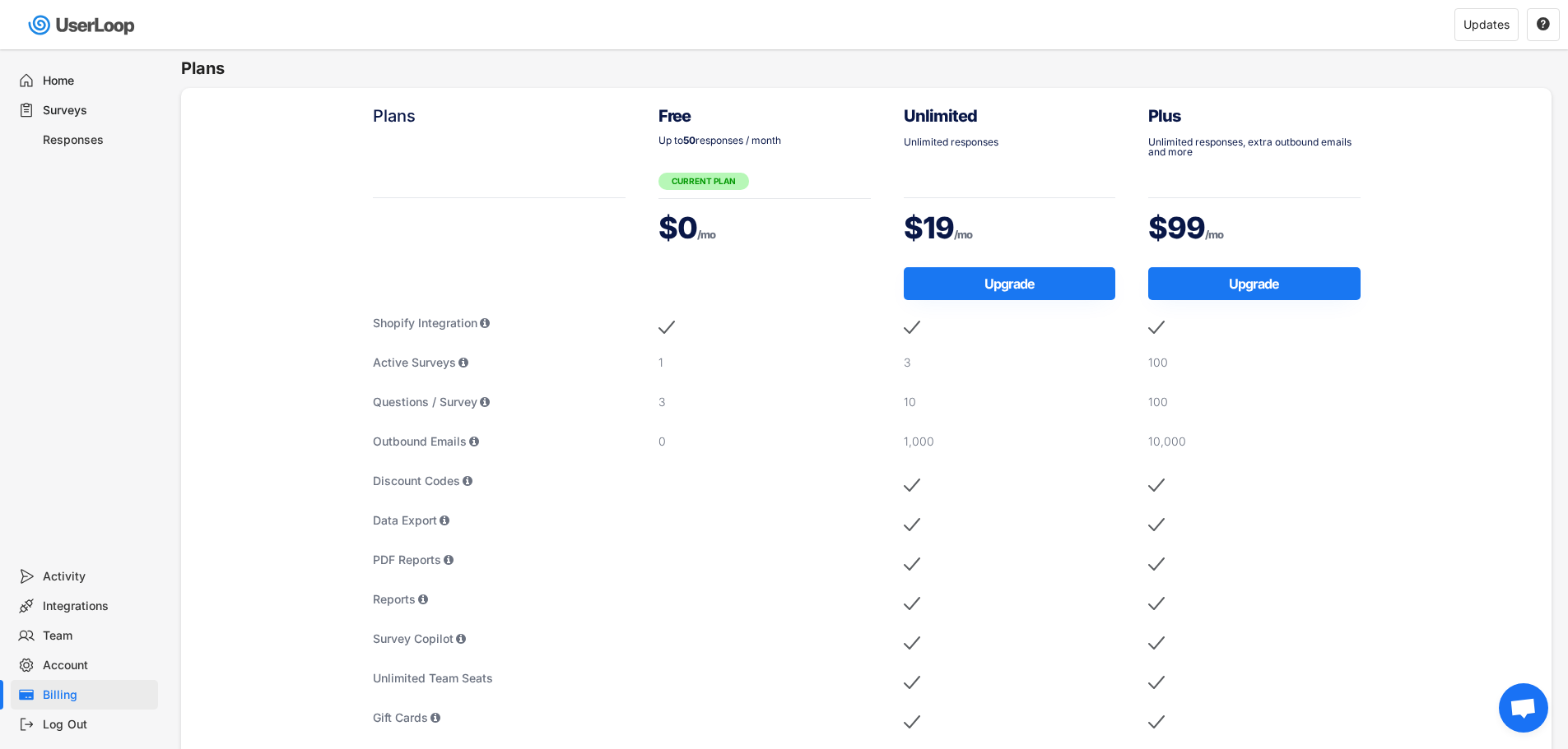
click at [75, 97] on div "Surveys" at bounding box center [85, 110] width 147 height 29
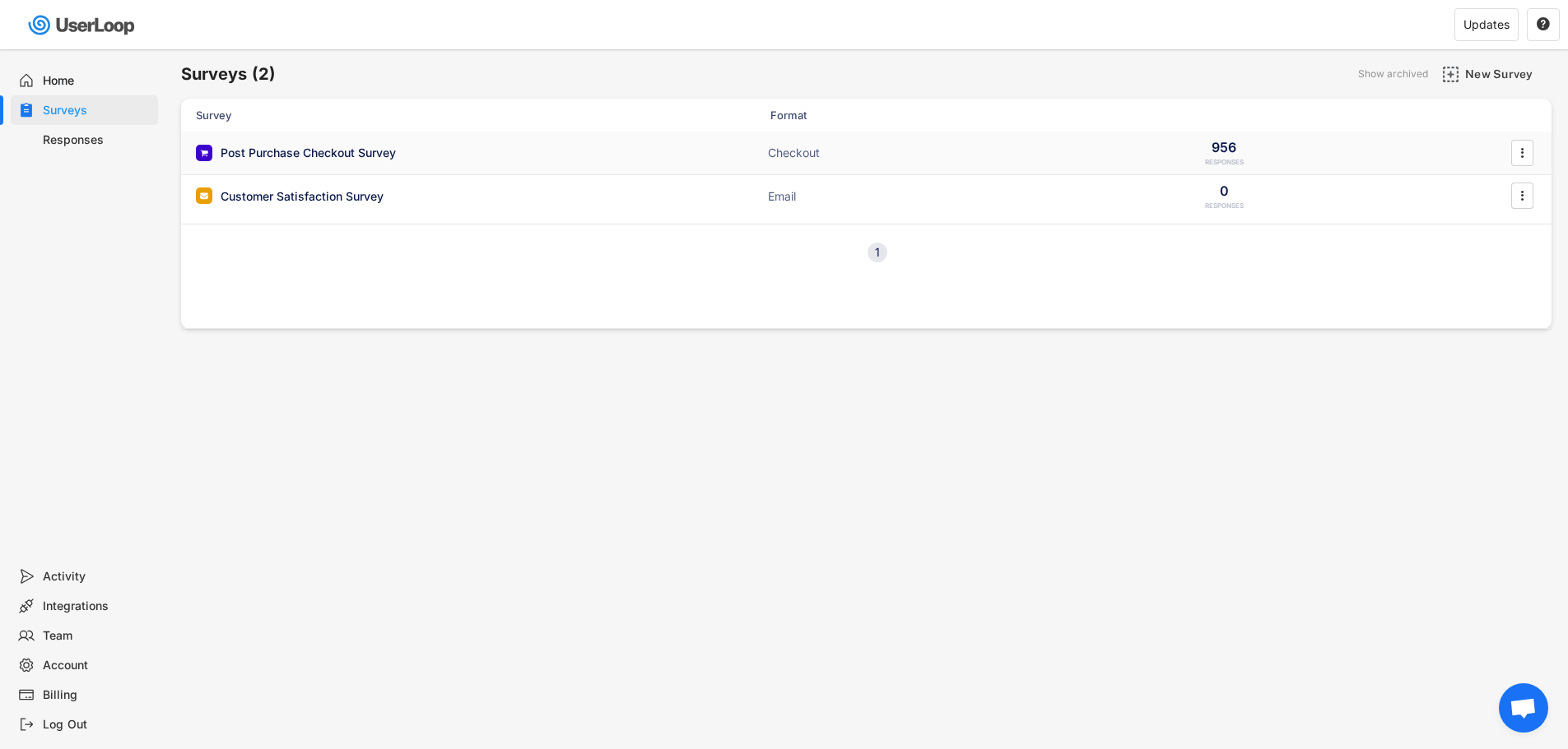
click at [366, 144] on div "Post Purchase Checkout Survey" at bounding box center [308, 153] width 175 height 17
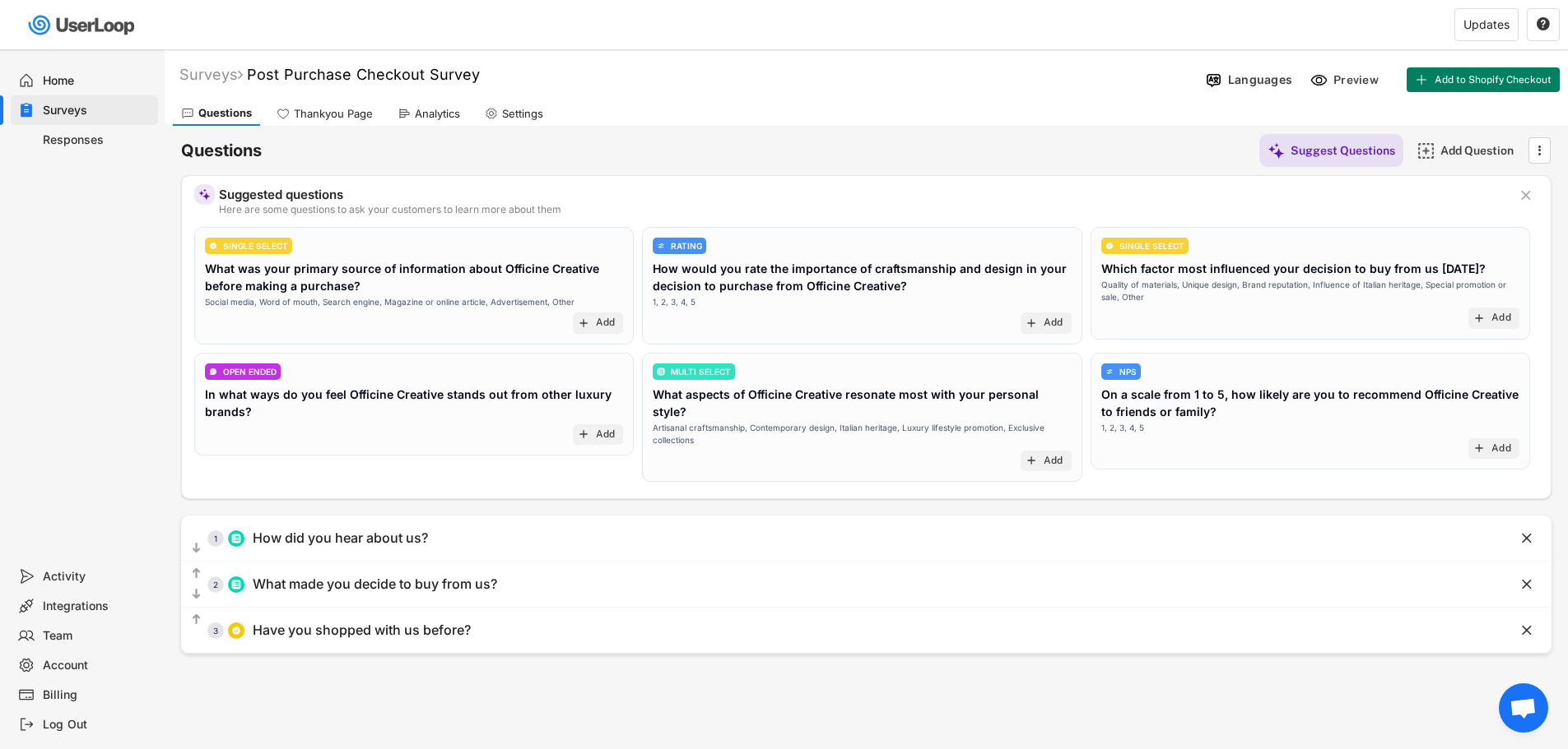
click at [408, 115] on use at bounding box center [404, 113] width 13 height 13
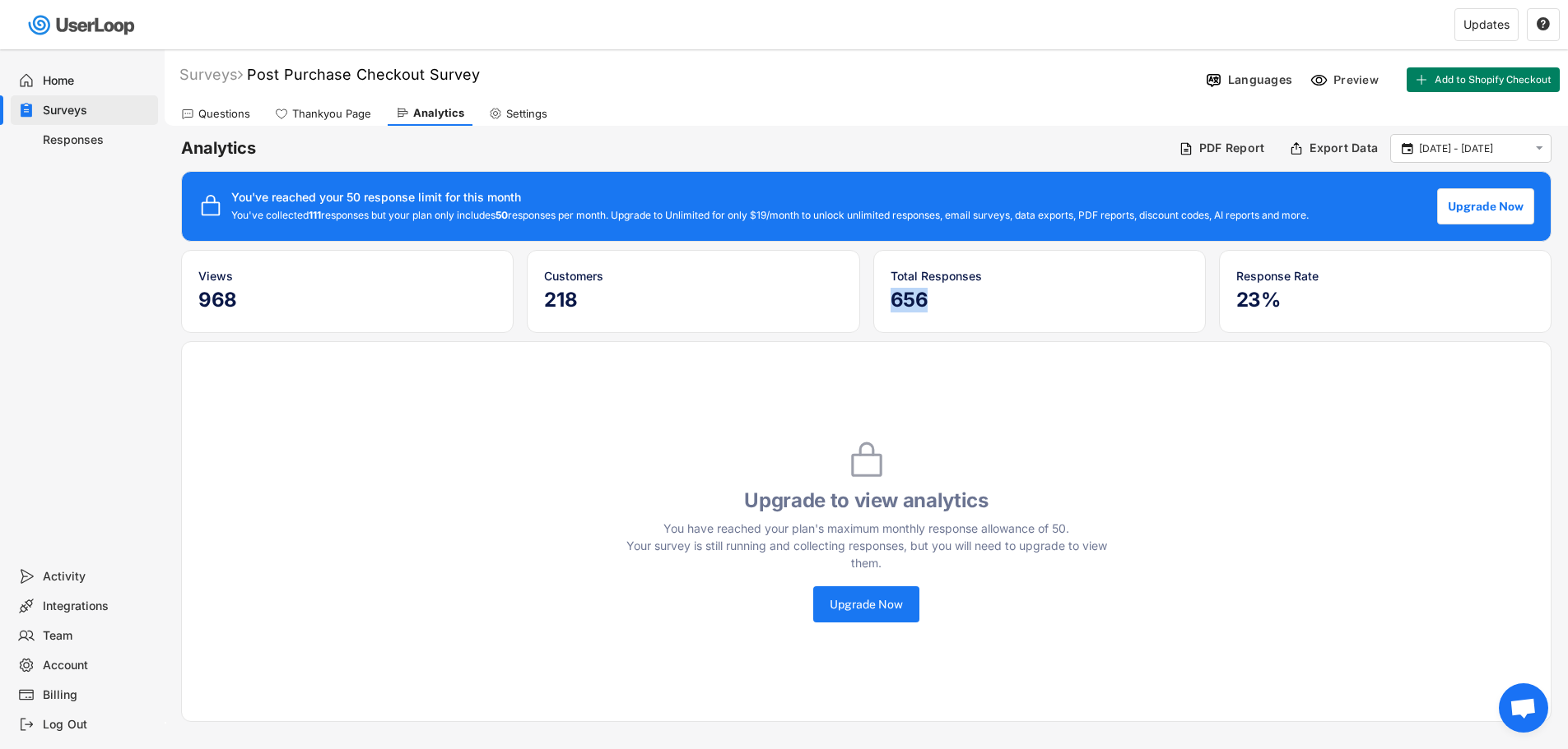
drag, startPoint x: 924, startPoint y: 295, endPoint x: 891, endPoint y: 298, distance: 33.1
click at [891, 298] on h5 "656" at bounding box center [1040, 300] width 298 height 25
click at [226, 110] on div "Questions" at bounding box center [224, 113] width 52 height 14
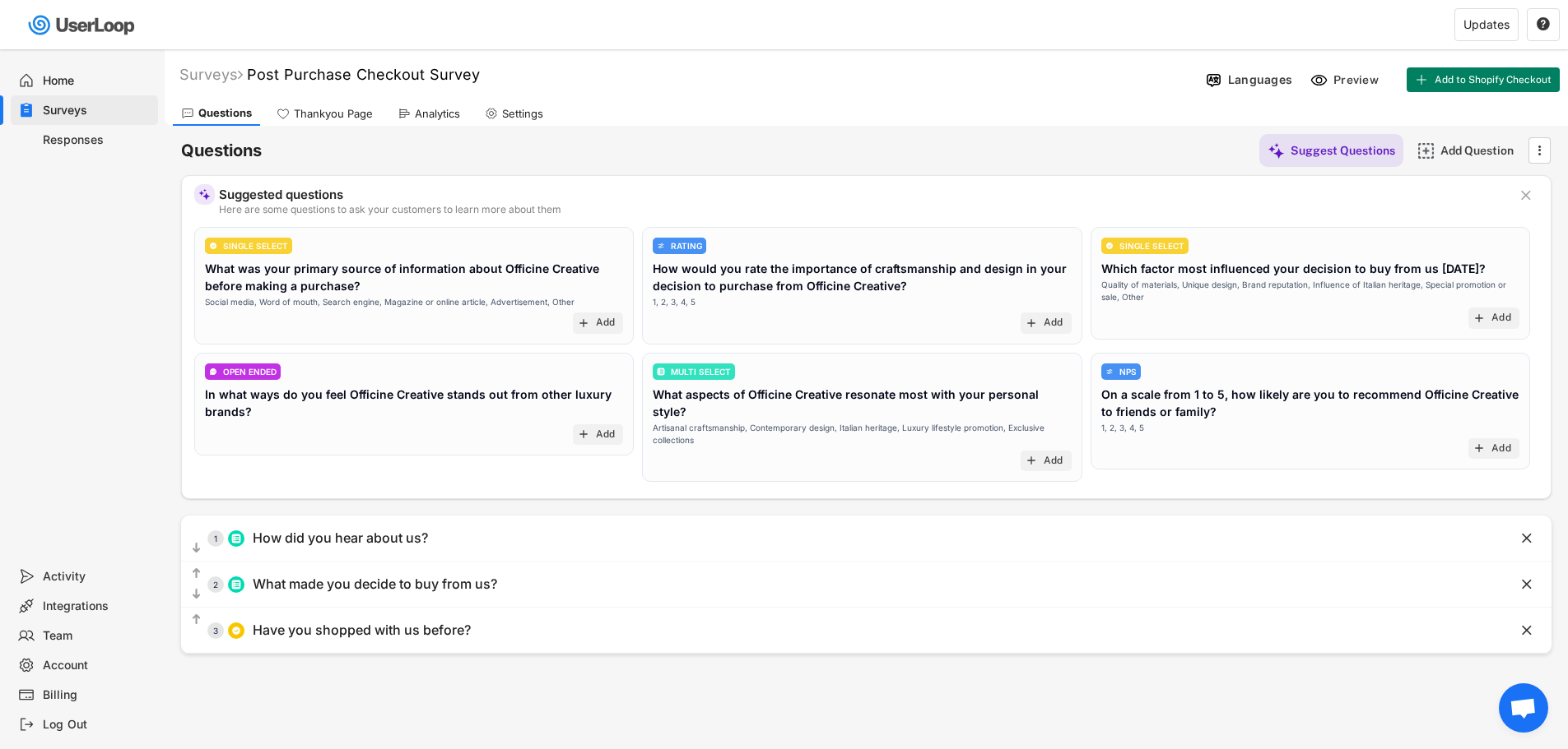
click at [68, 144] on div "Responses" at bounding box center [97, 140] width 109 height 16
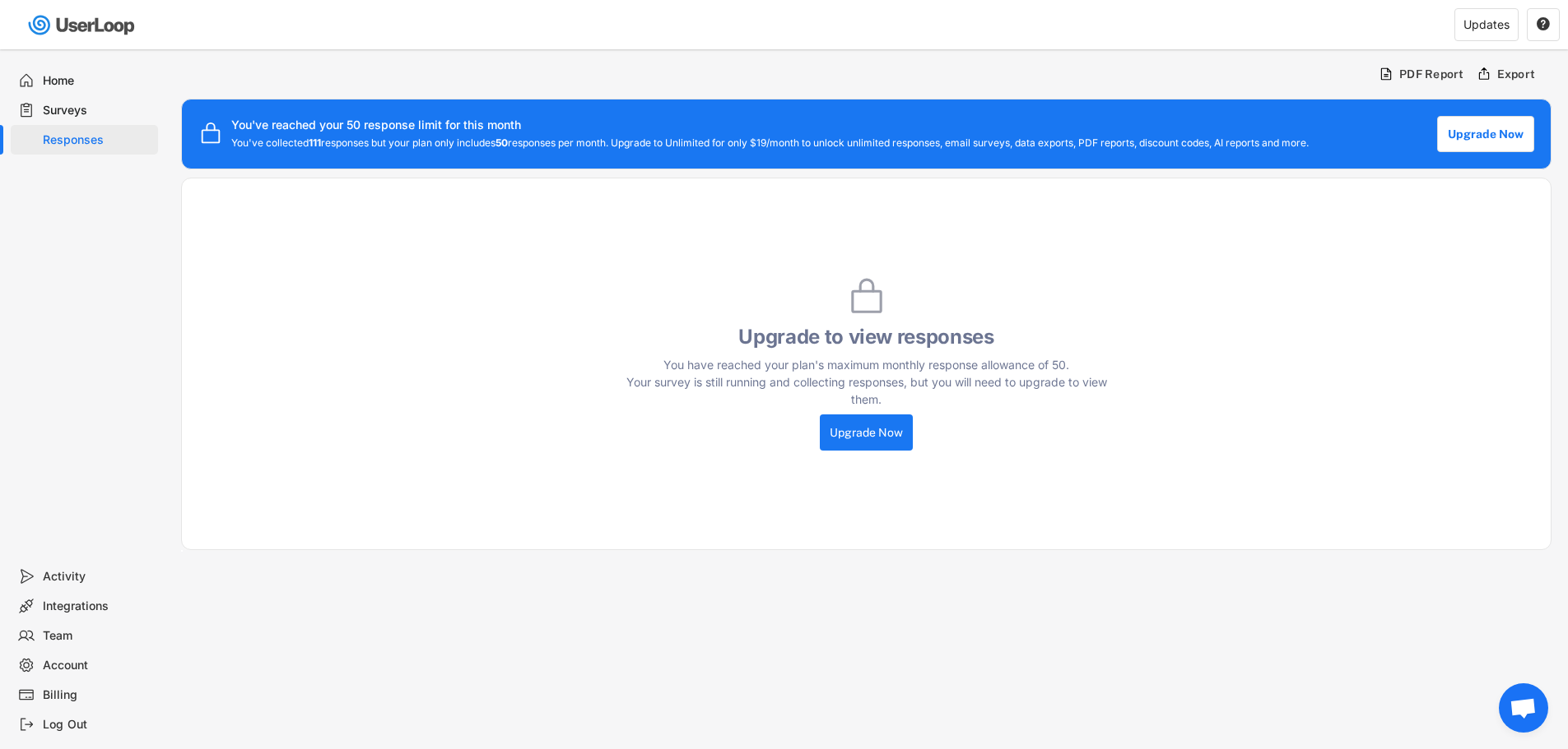
click at [108, 112] on div "Surveys" at bounding box center [97, 110] width 109 height 16
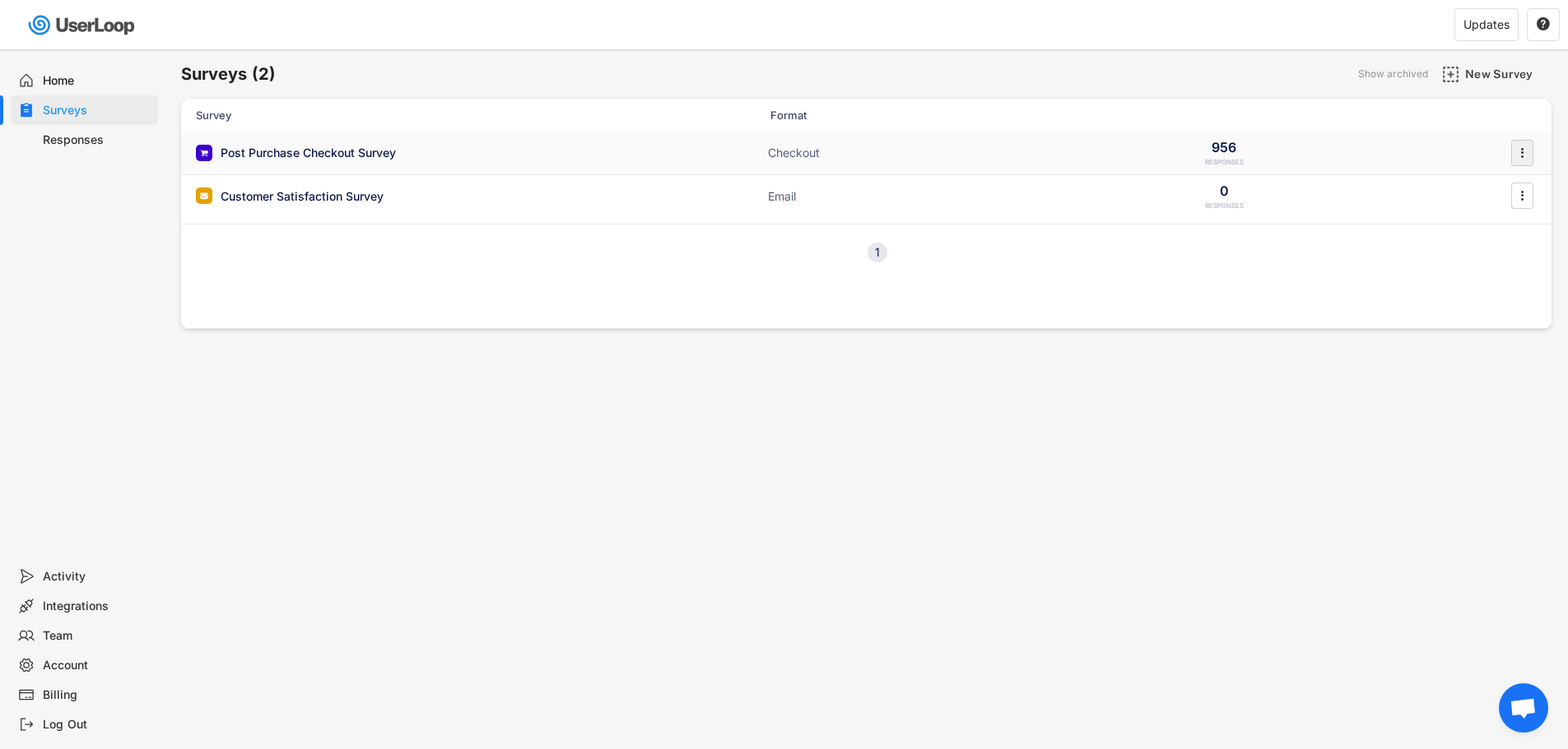
click at [1512, 150] on div "" at bounding box center [1522, 153] width 22 height 27
click at [1489, 276] on div "Analytics" at bounding box center [1486, 286] width 130 height 25
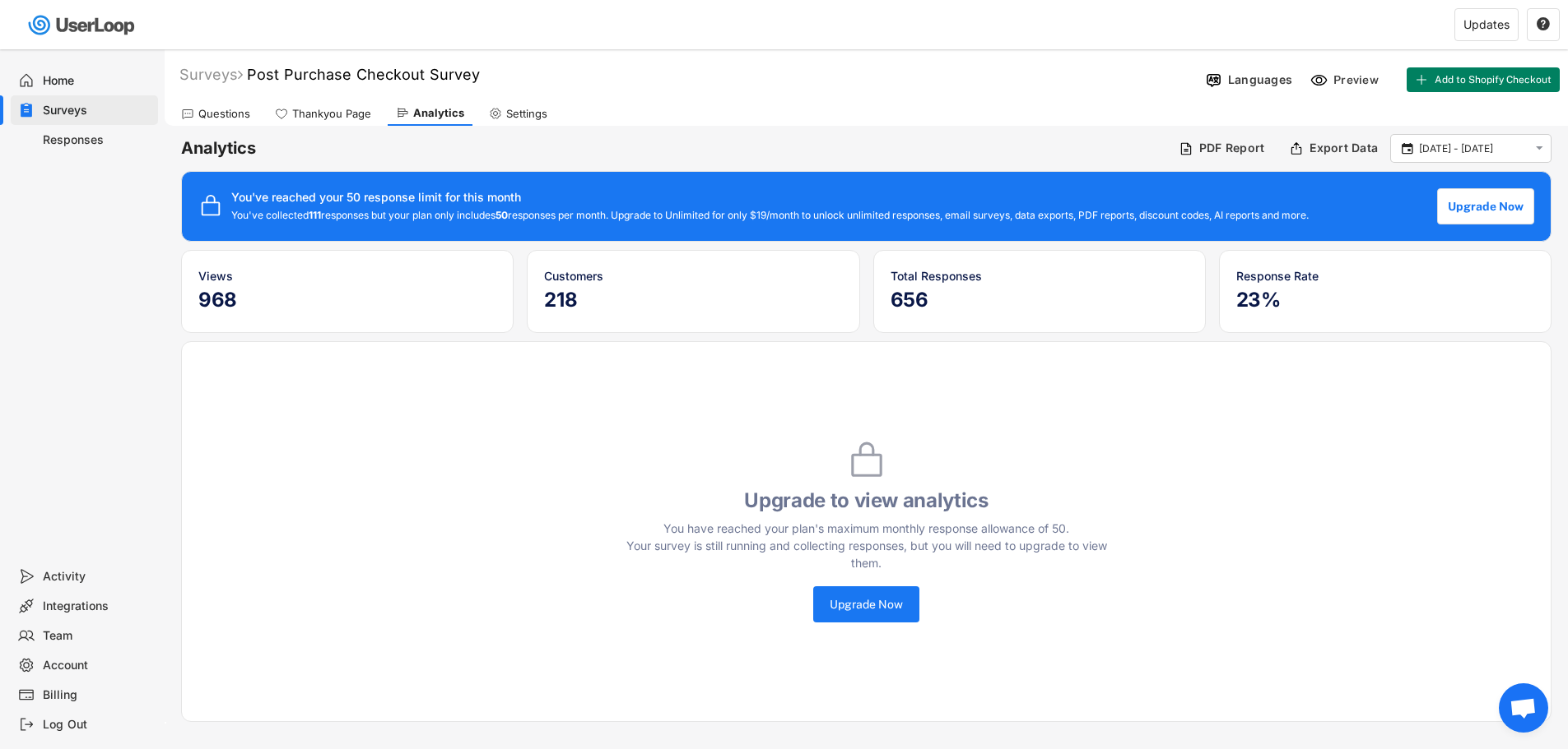
click at [1528, 726] on span "Aprire la chat" at bounding box center [1524, 709] width 50 height 50
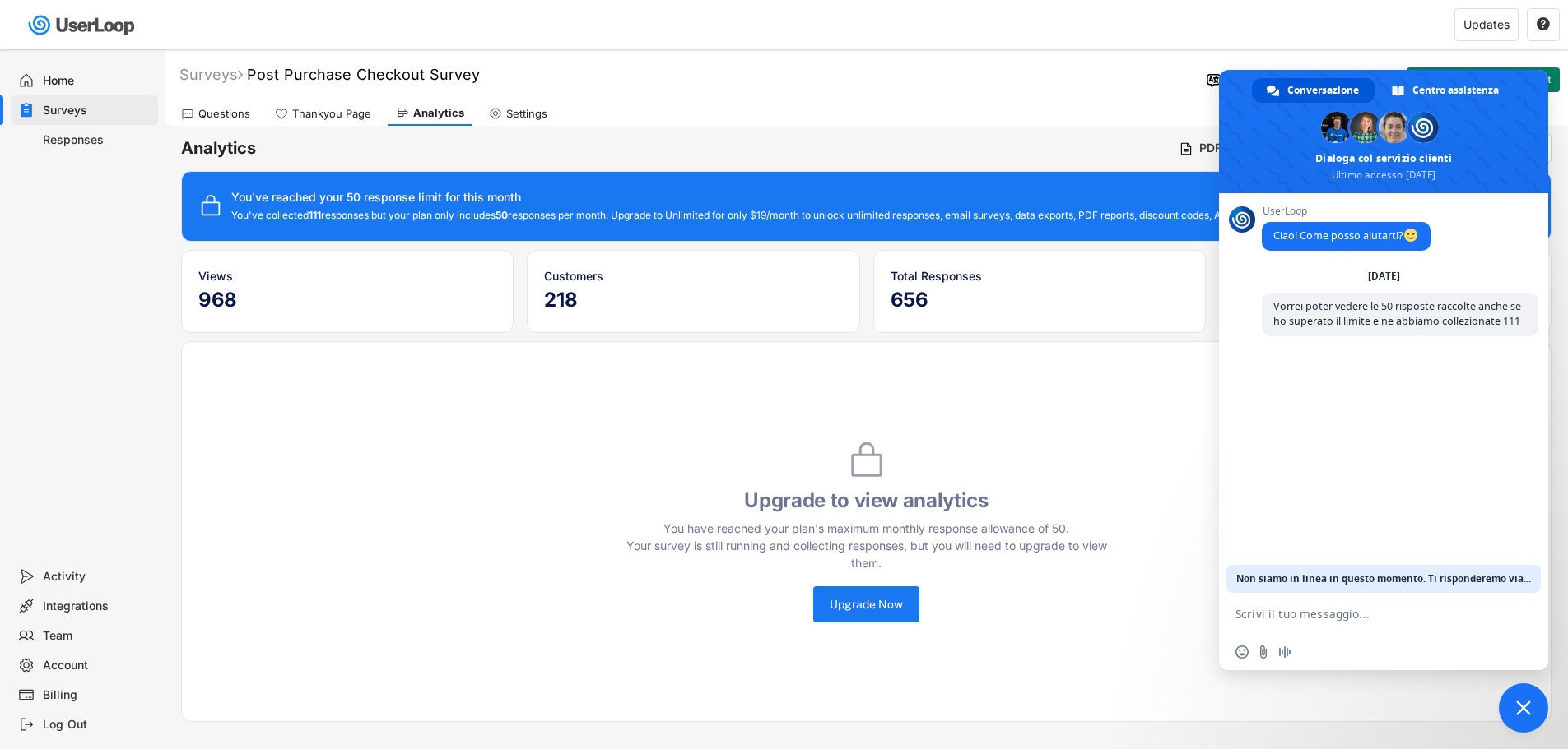
click at [1512, 703] on span "Chiudere la chat" at bounding box center [1524, 709] width 50 height 50
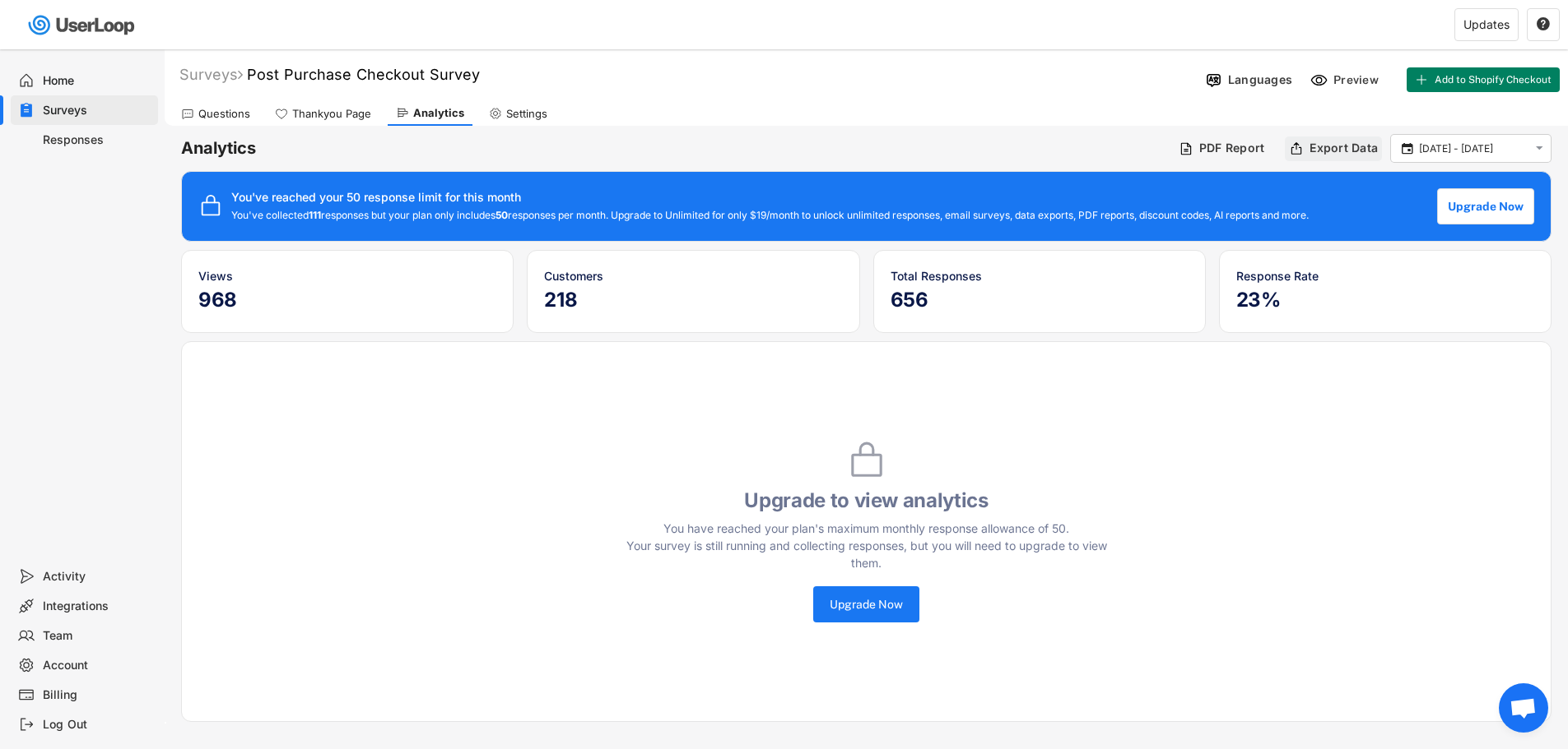
click at [1324, 146] on div "Export Data" at bounding box center [1343, 148] width 68 height 15
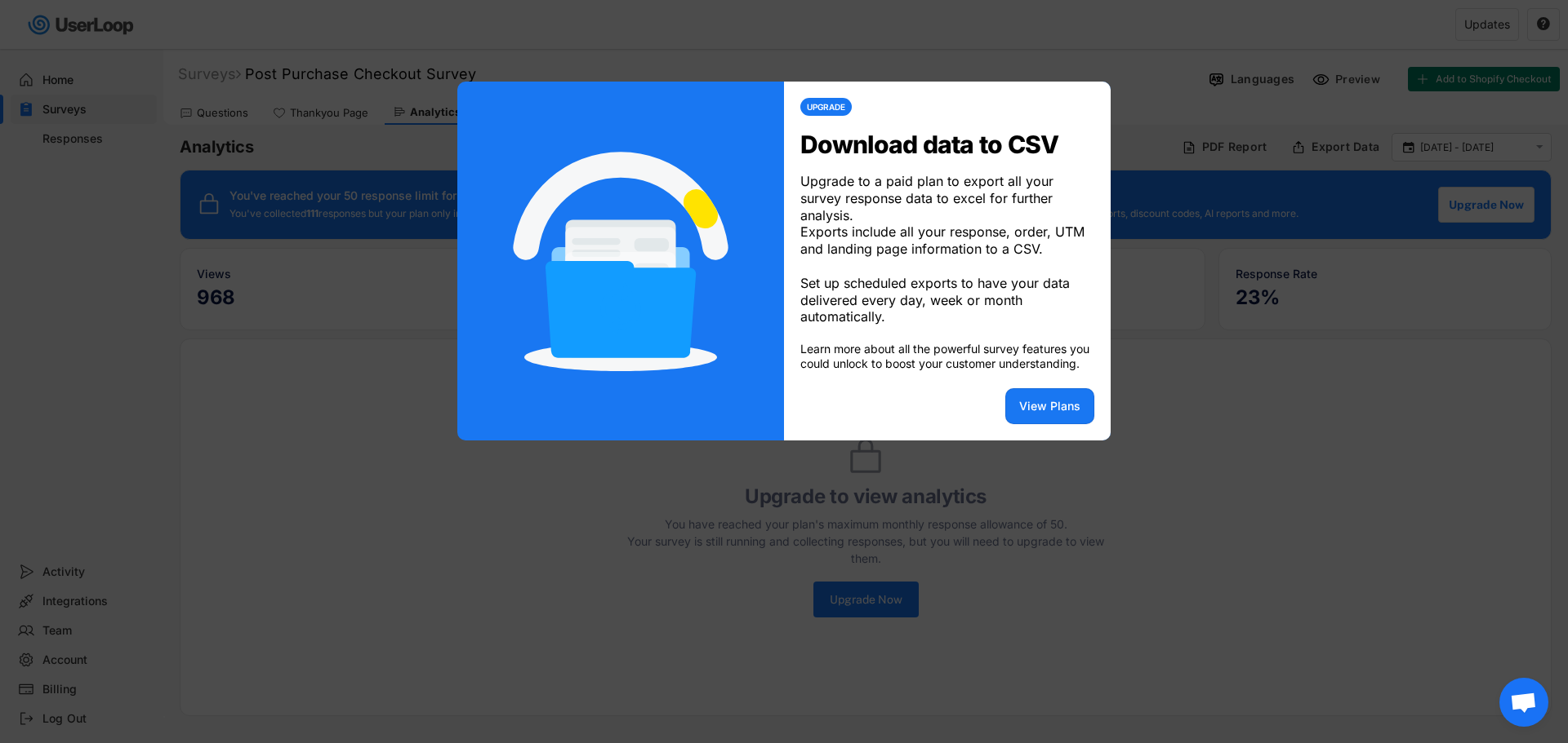
click at [1309, 383] on div at bounding box center [784, 372] width 1568 height 743
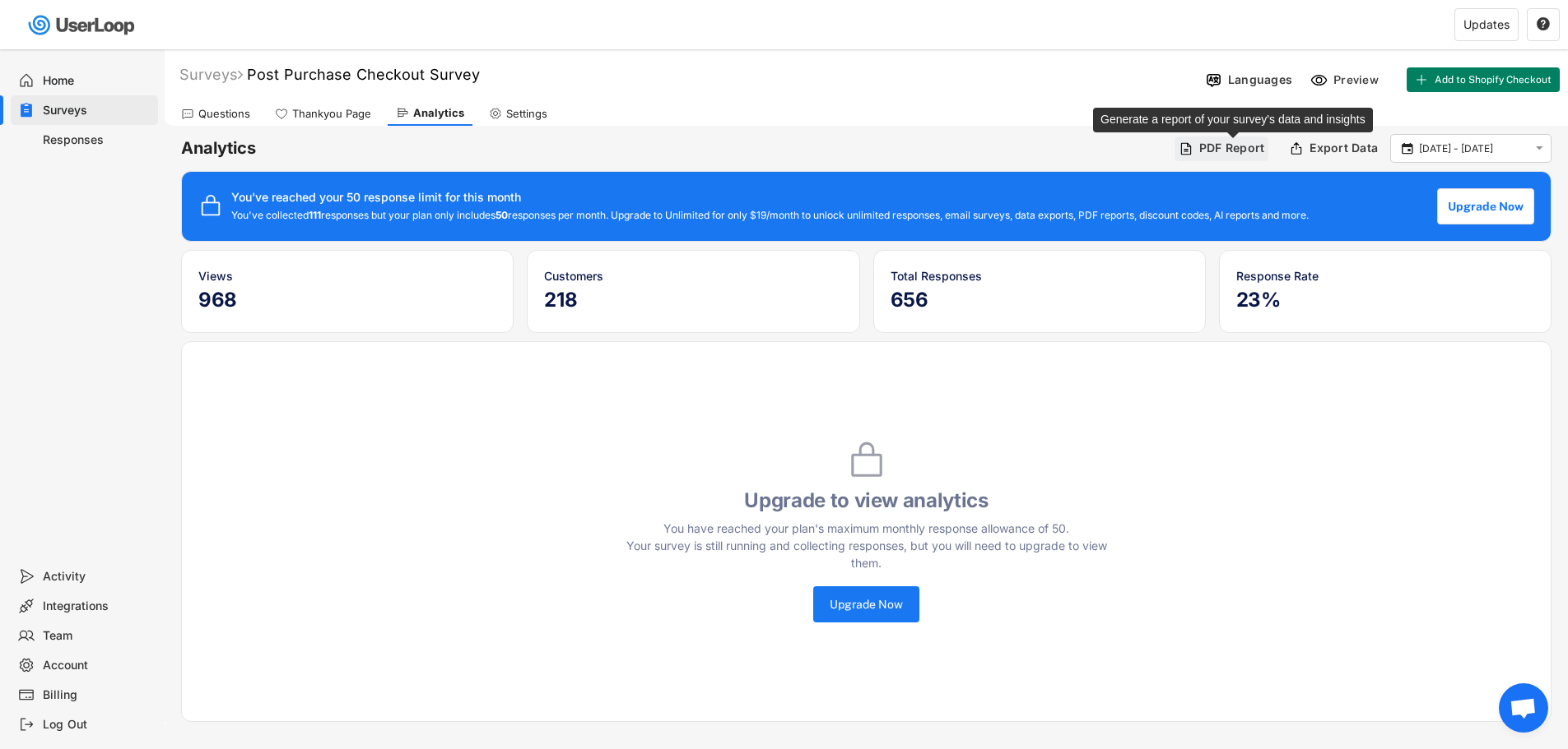
click at [1203, 156] on div "PDF Report" at bounding box center [1233, 148] width 66 height 15
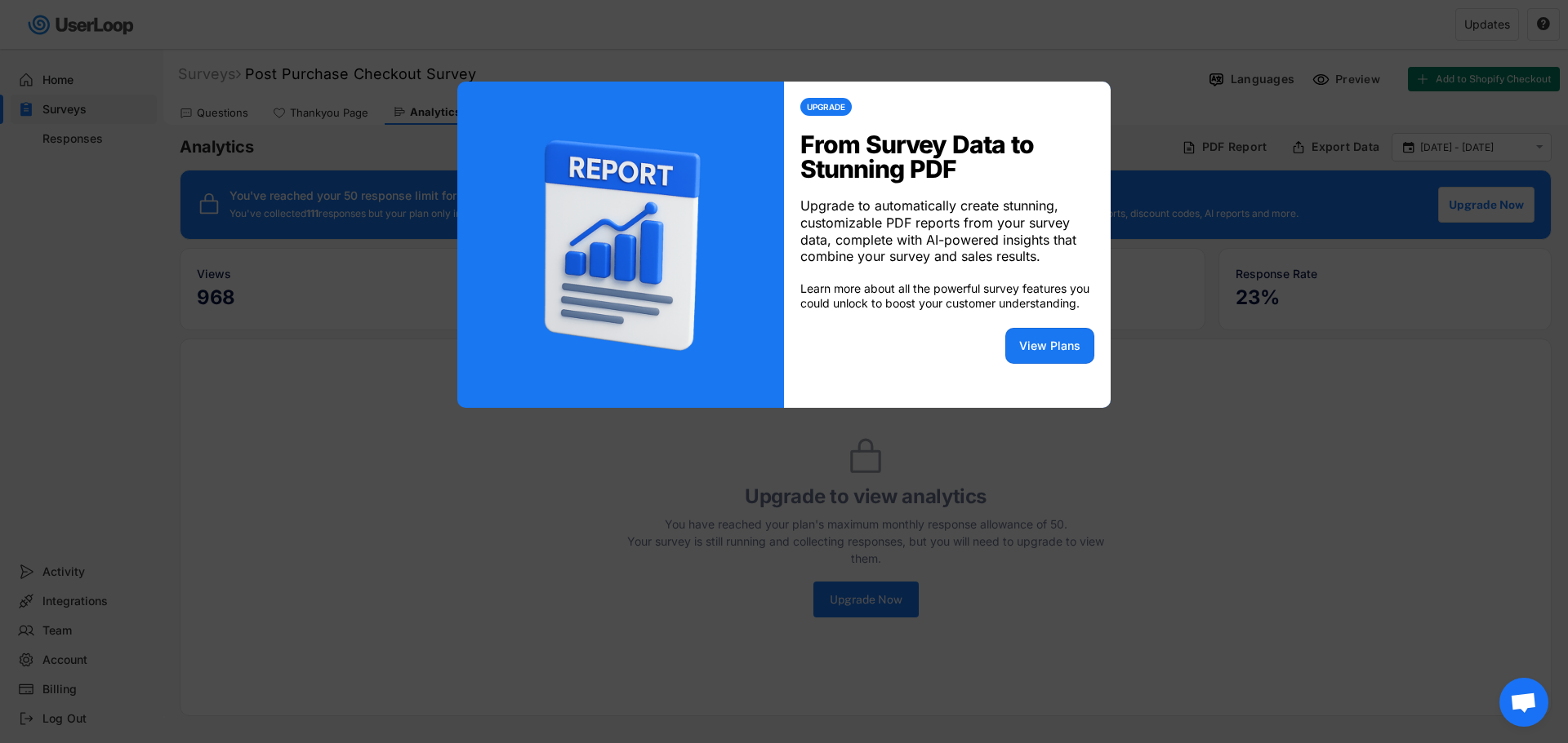
click at [1239, 394] on div at bounding box center [784, 372] width 1568 height 743
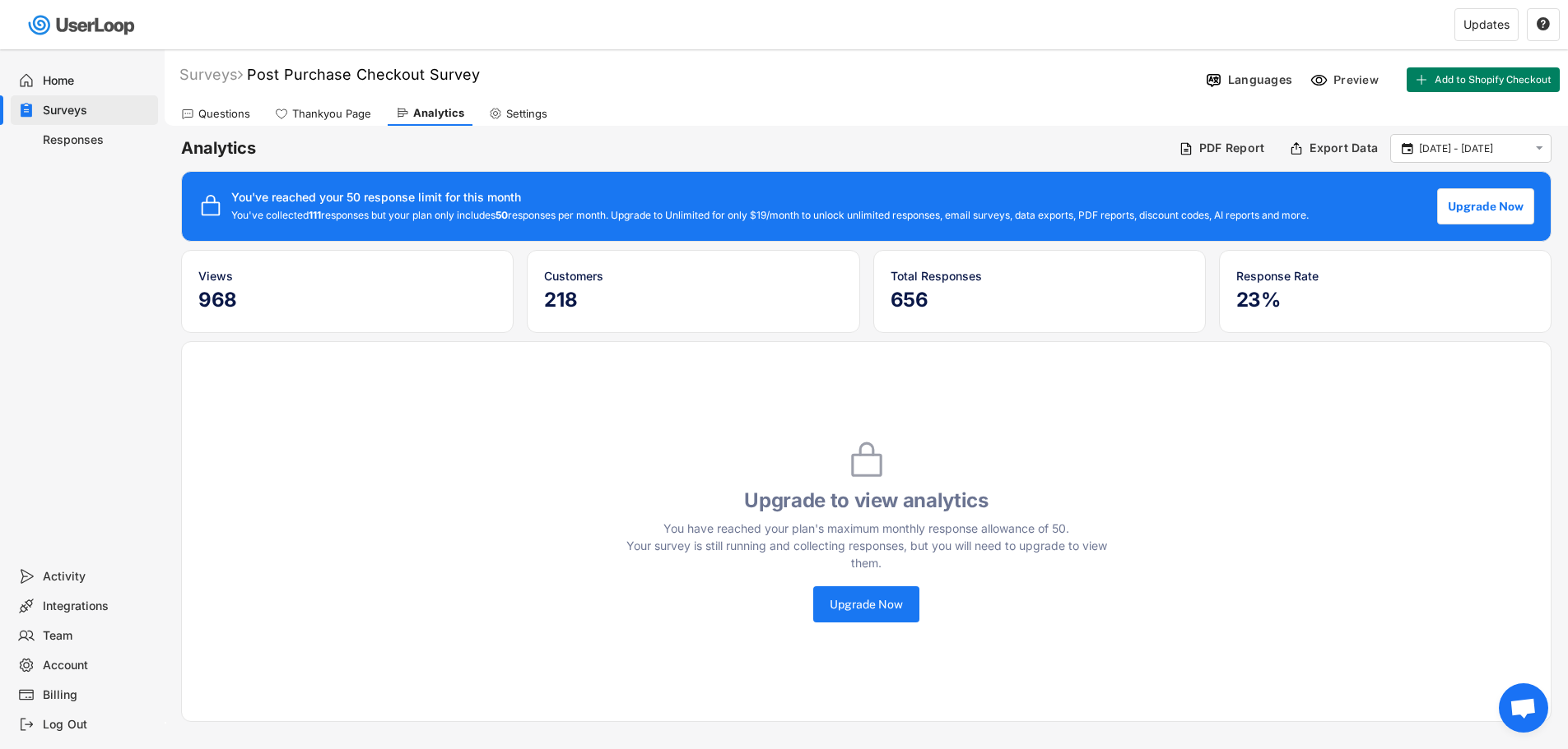
click at [1516, 713] on span "Aprire la chat" at bounding box center [1524, 709] width 28 height 23
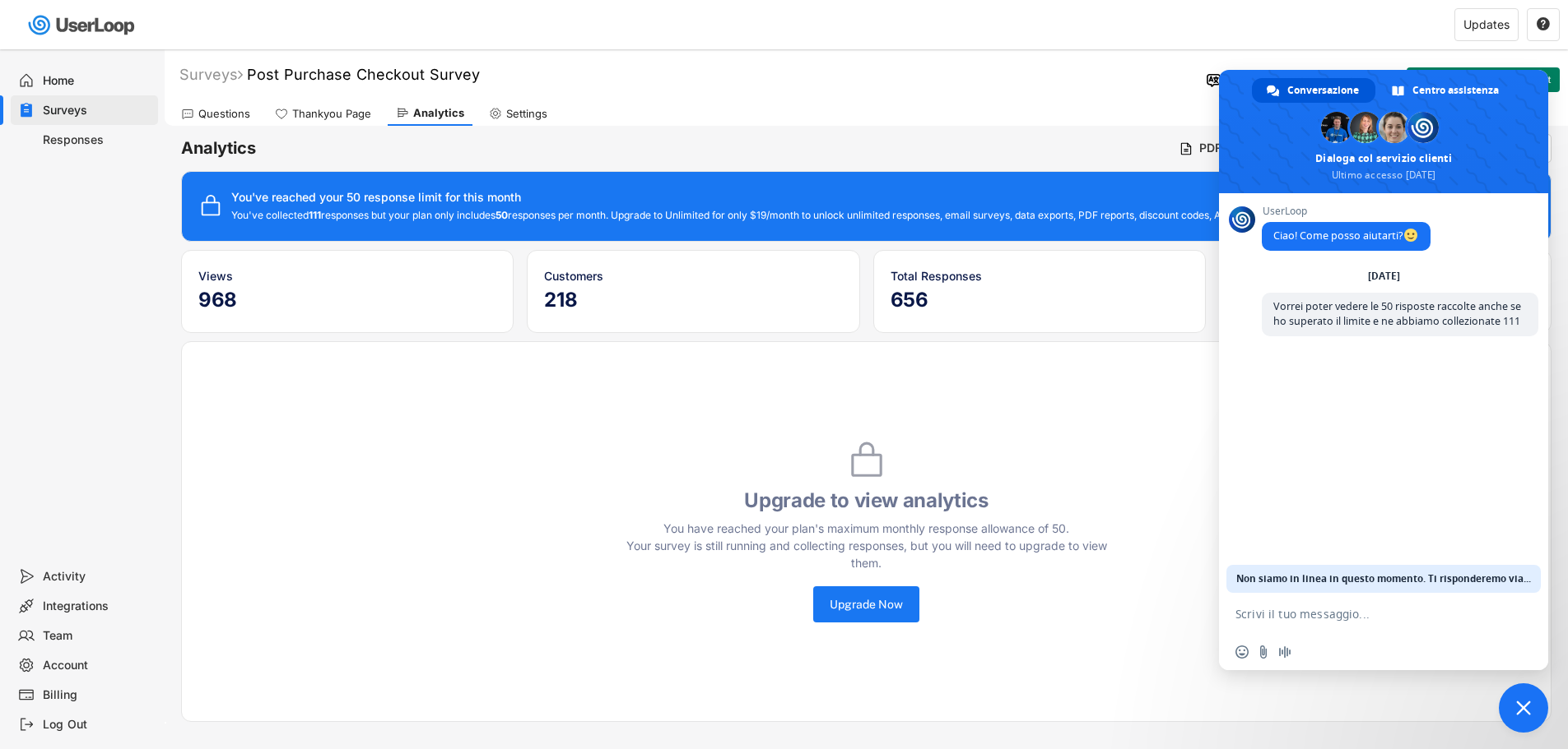
click at [1527, 712] on span "Chiudere la chat" at bounding box center [1524, 709] width 15 height 15
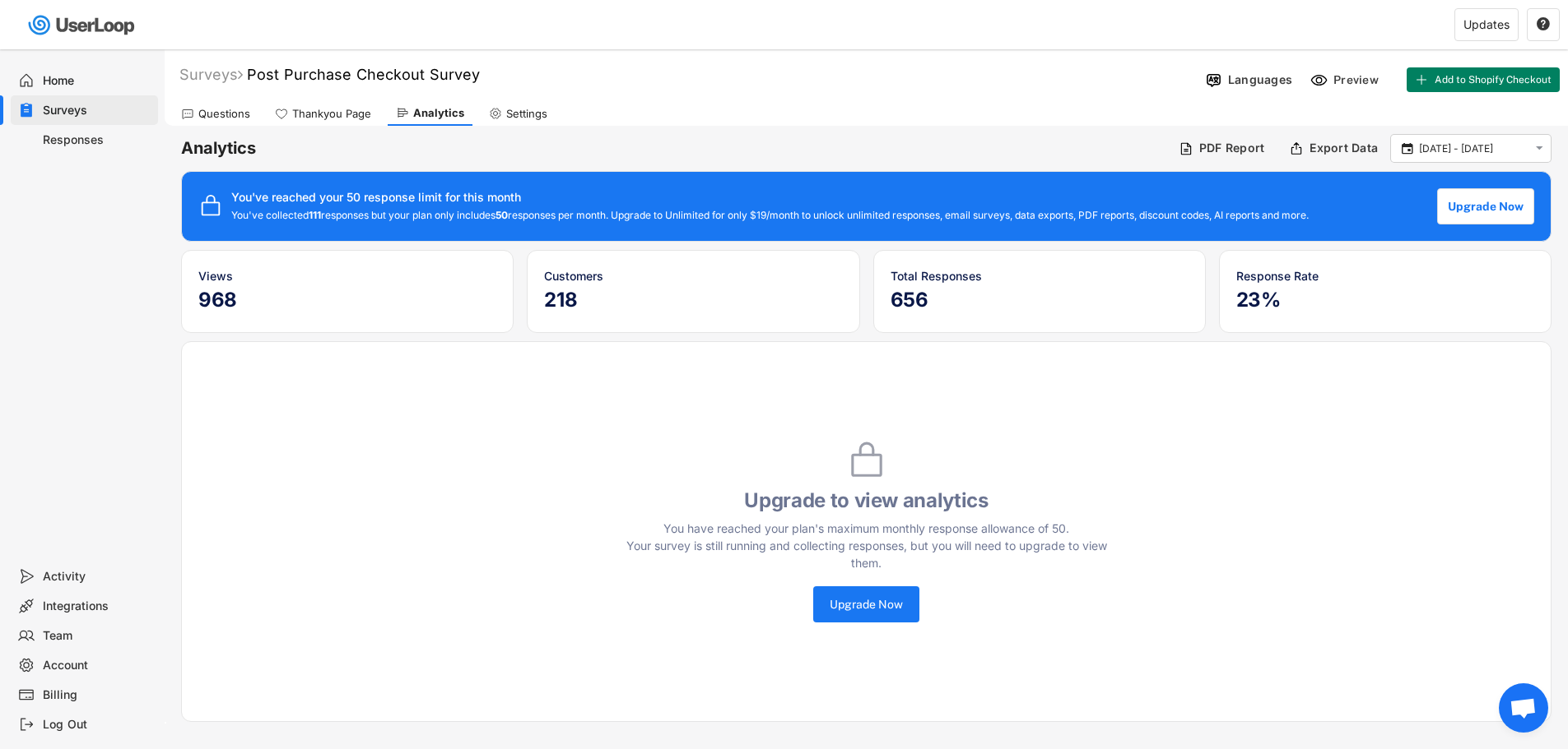
click at [1525, 715] on span "Aprire la chat" at bounding box center [1524, 709] width 28 height 23
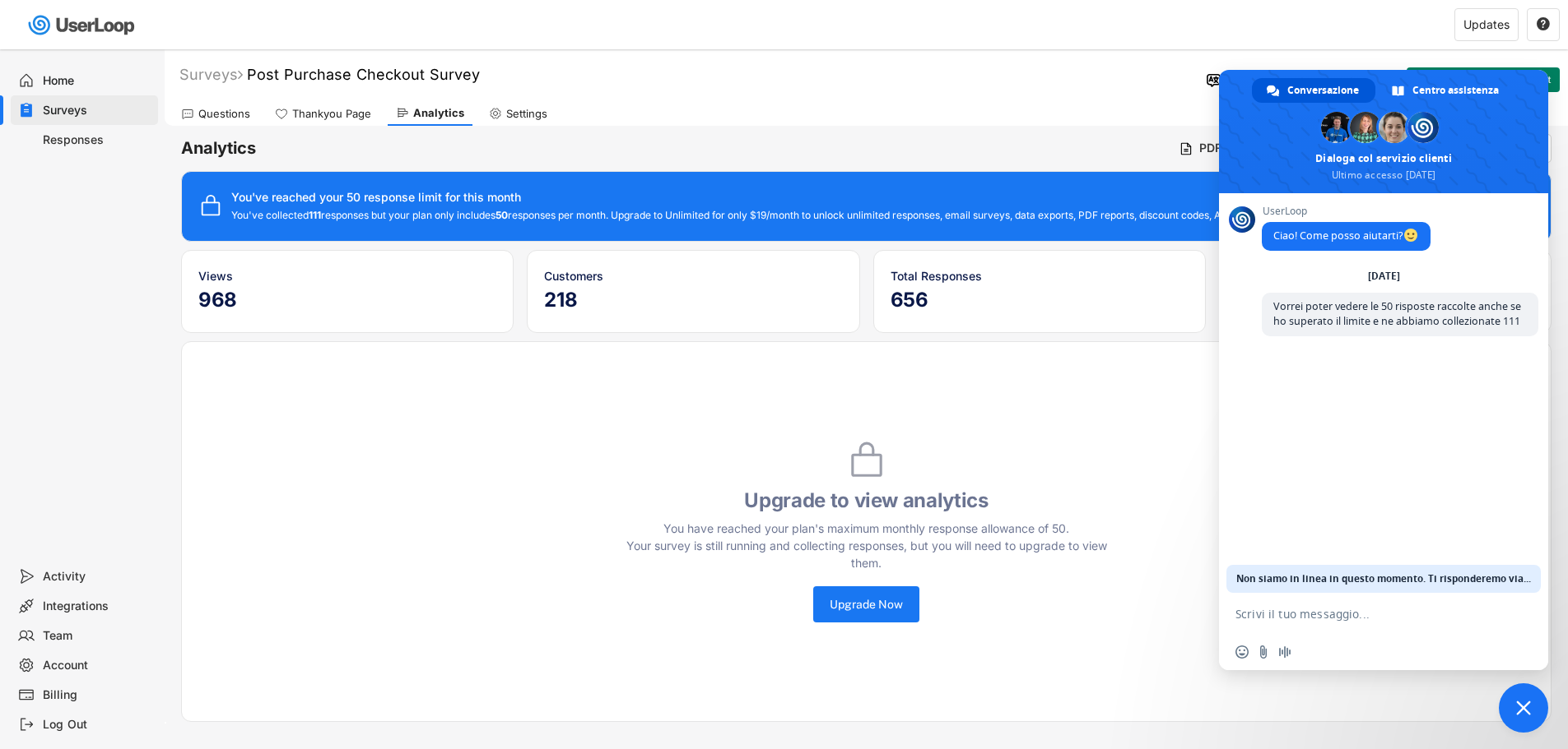
click at [1332, 616] on textarea "Scrivi il tuo messaggio..." at bounding box center [1365, 615] width 261 height 15
click at [1326, 612] on textarea "Scrivi il tuo messaggio..." at bounding box center [1365, 615] width 261 height 15
type textarea "Vorrei poter vedere ogni mese le 50 risposte raccolte per prime"
click at [487, 121] on div "Settings" at bounding box center [517, 113] width 75 height 25
select select ""weekly""
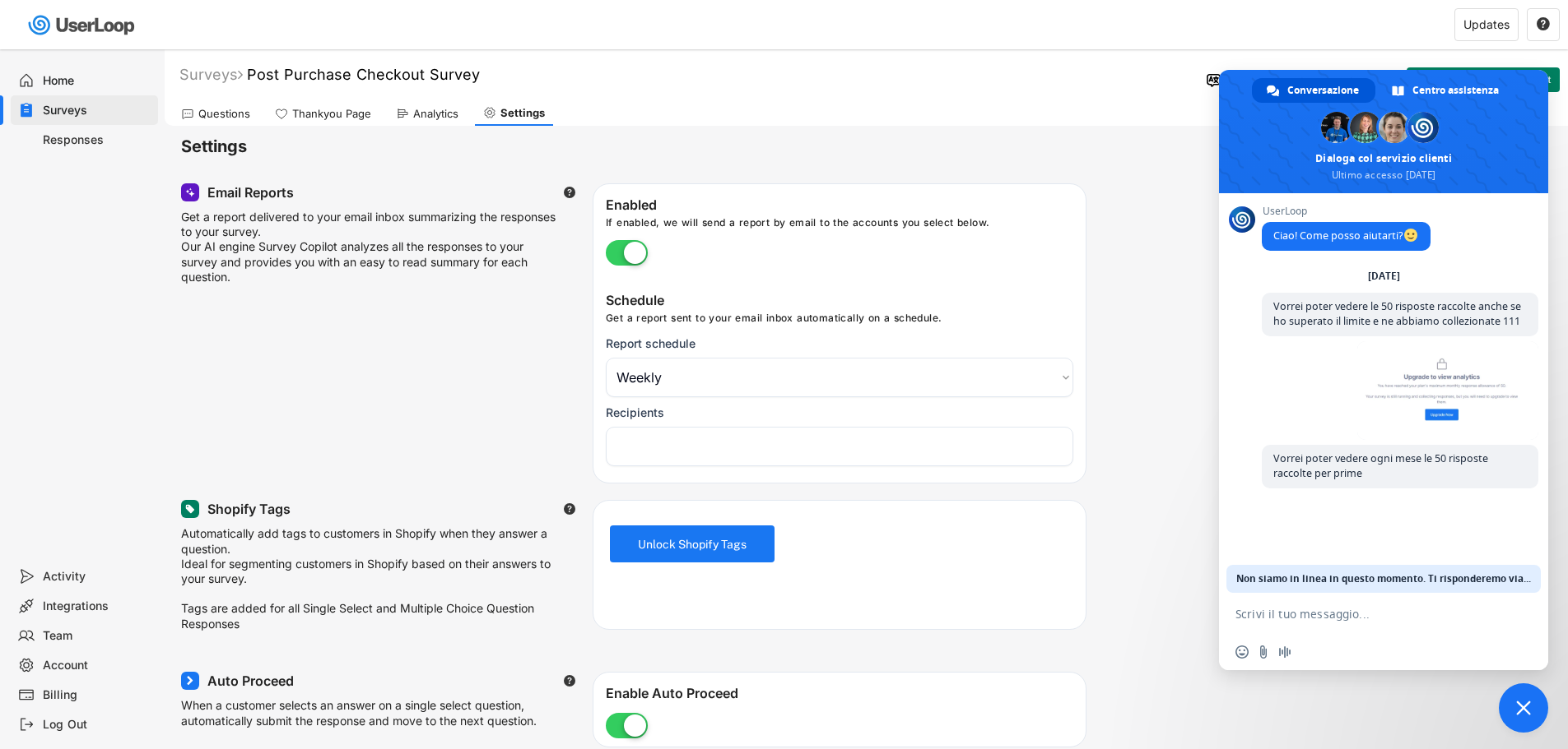
select select "1348695171700984260__LOOKUP__1753706983281x993582499564976600"
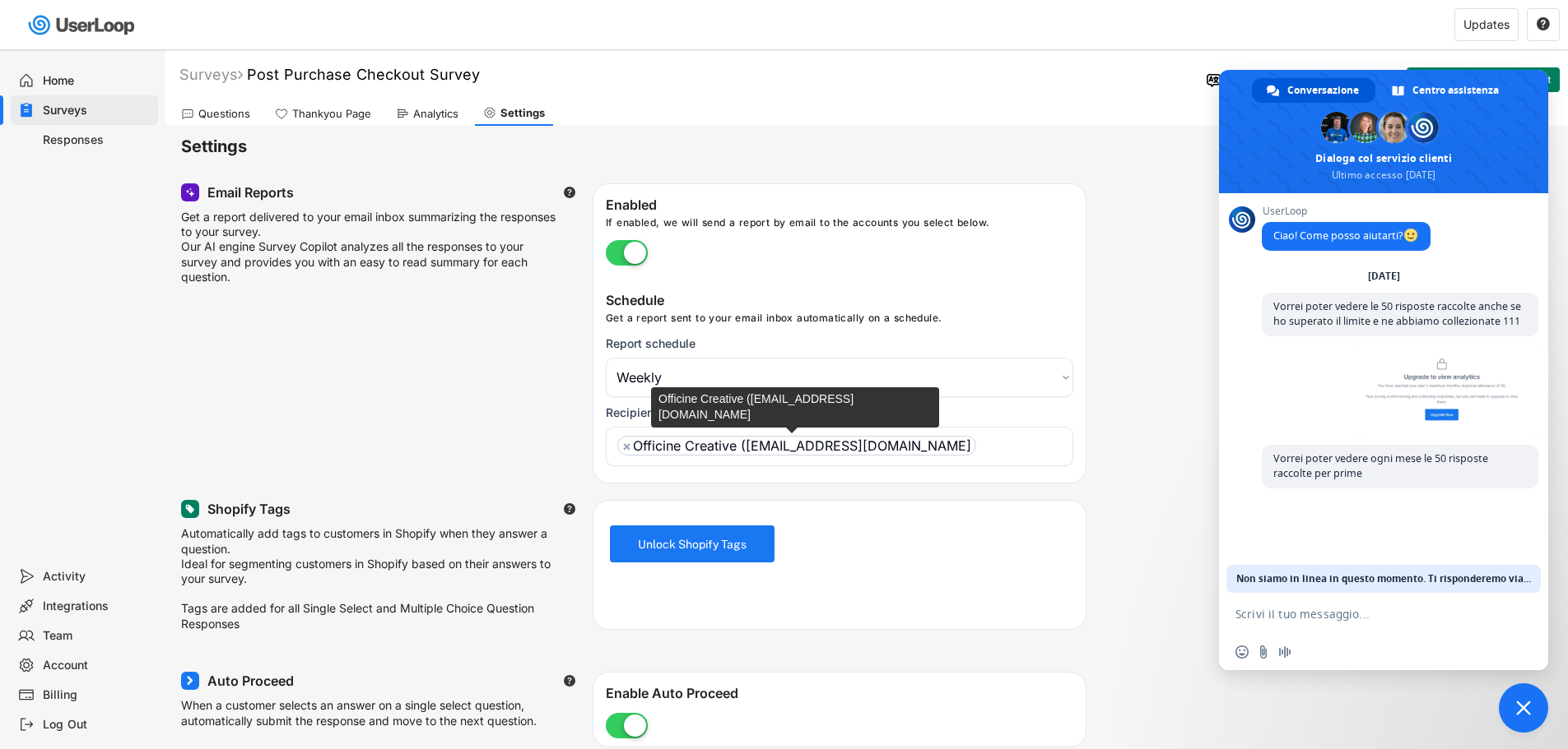
click at [625, 450] on span "×" at bounding box center [627, 445] width 9 height 13
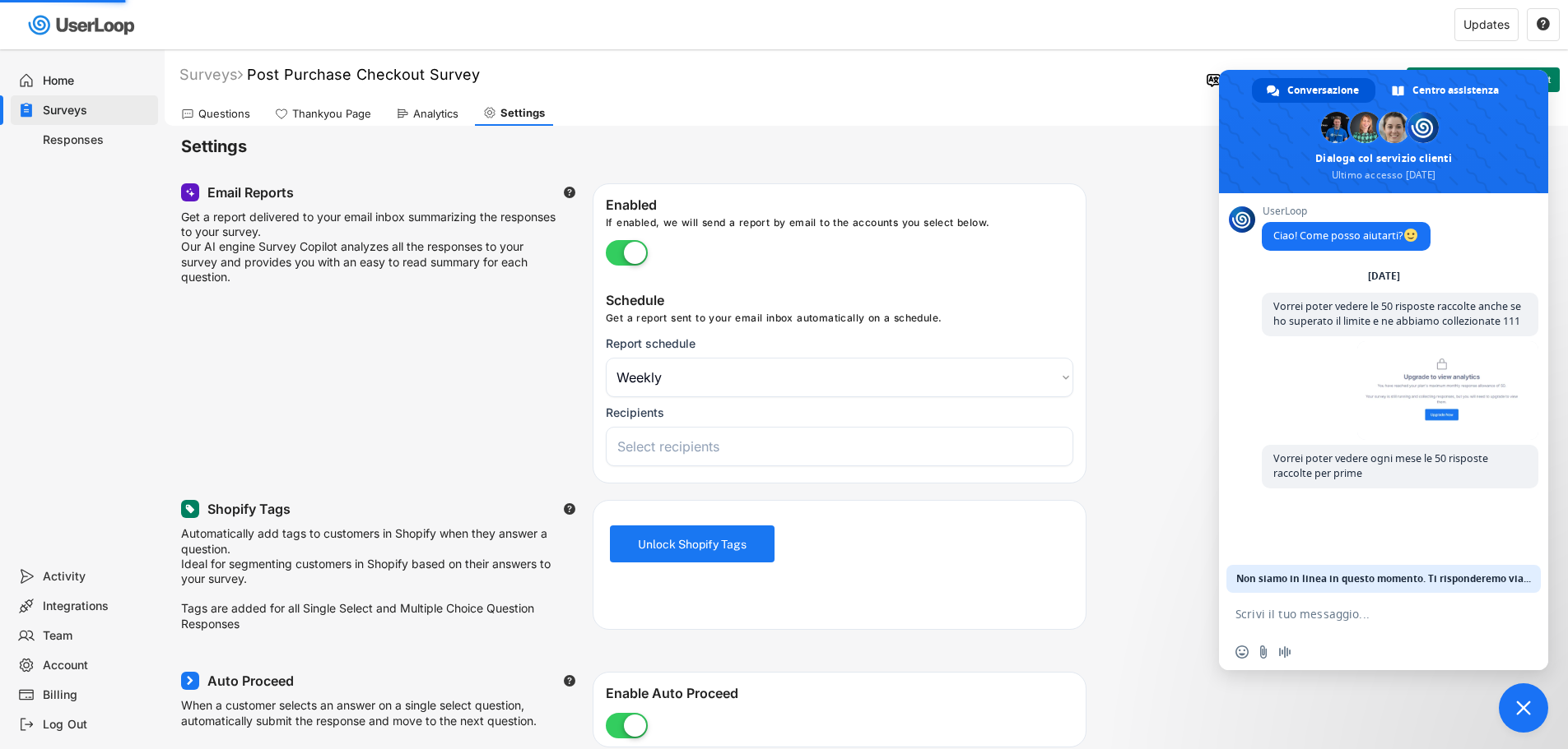
select select
type input "f"
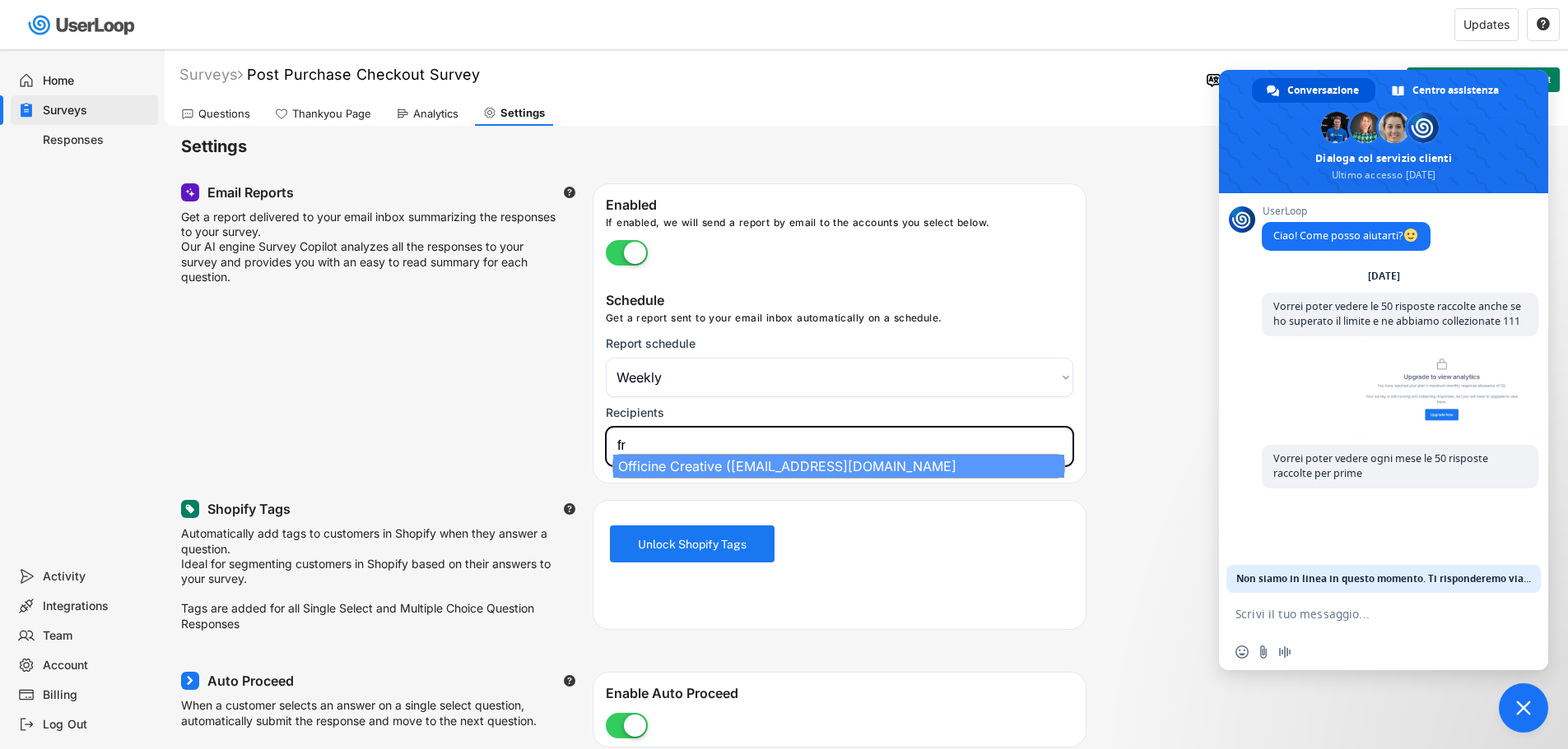
select select
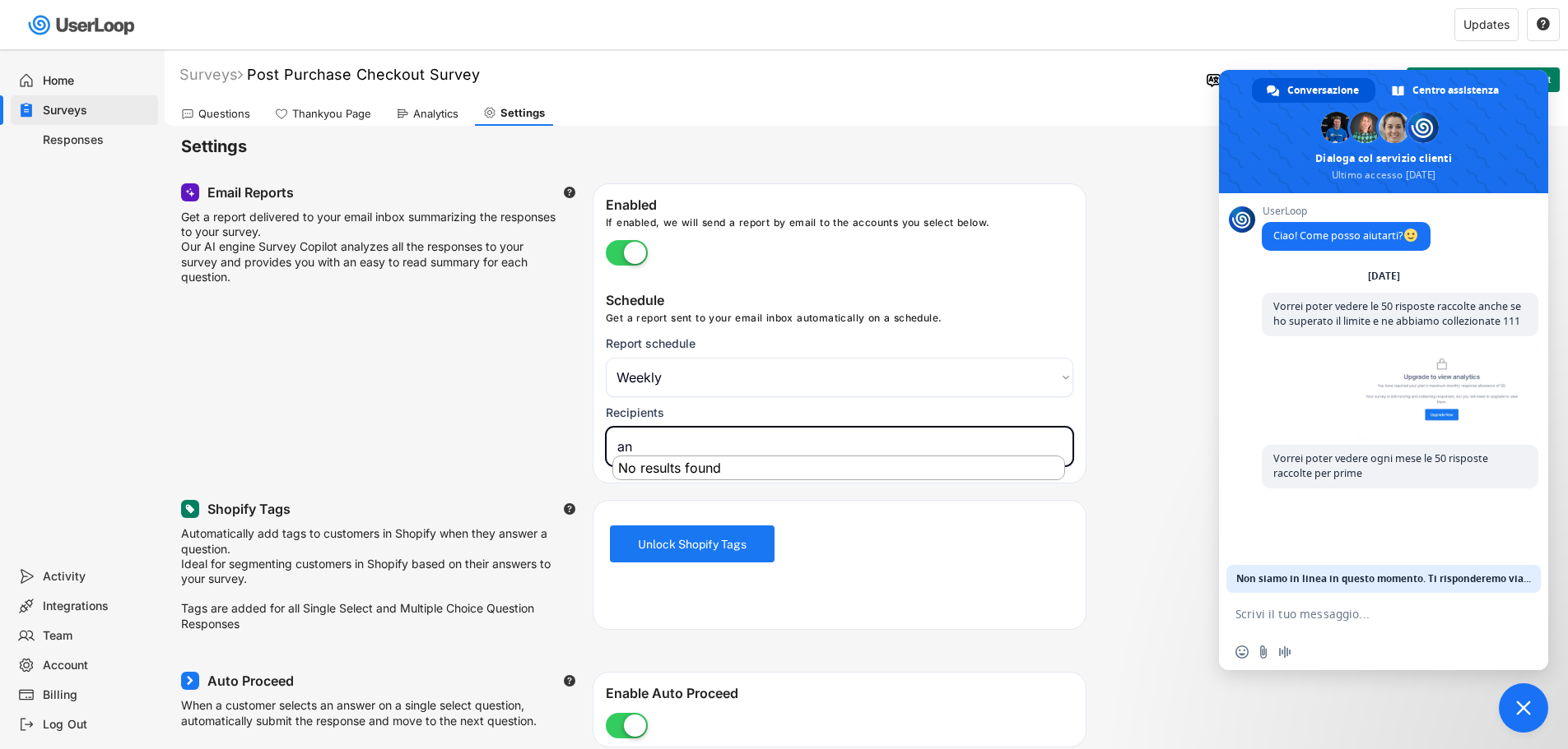
type input "a"
type input "f"
type input "[EMAIL_ADDRESS][DOMAIN_NAME]"
click at [679, 511] on div "Unlock Shopify Tags" at bounding box center [840, 565] width 494 height 130
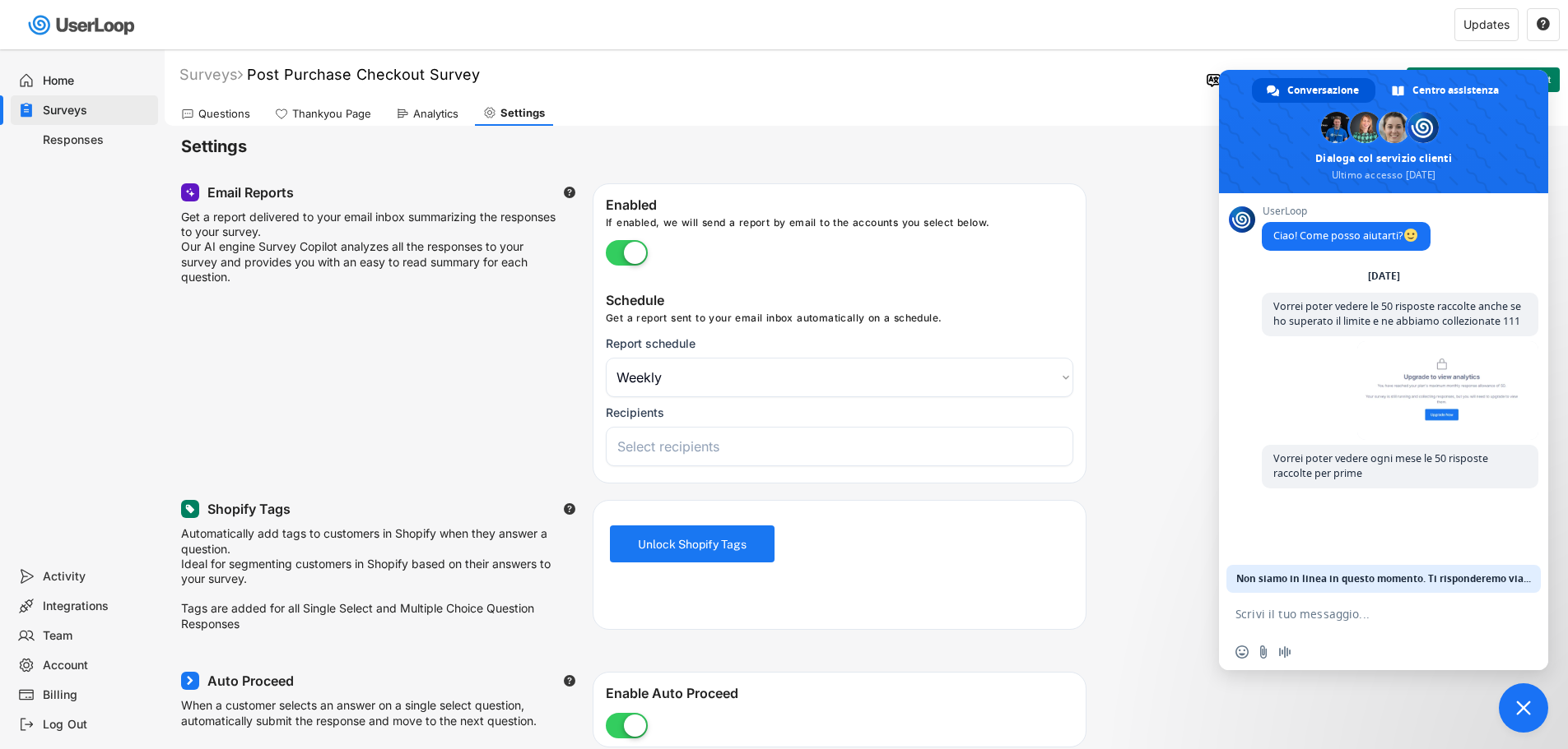
click at [678, 449] on input "search" at bounding box center [844, 447] width 453 height 17
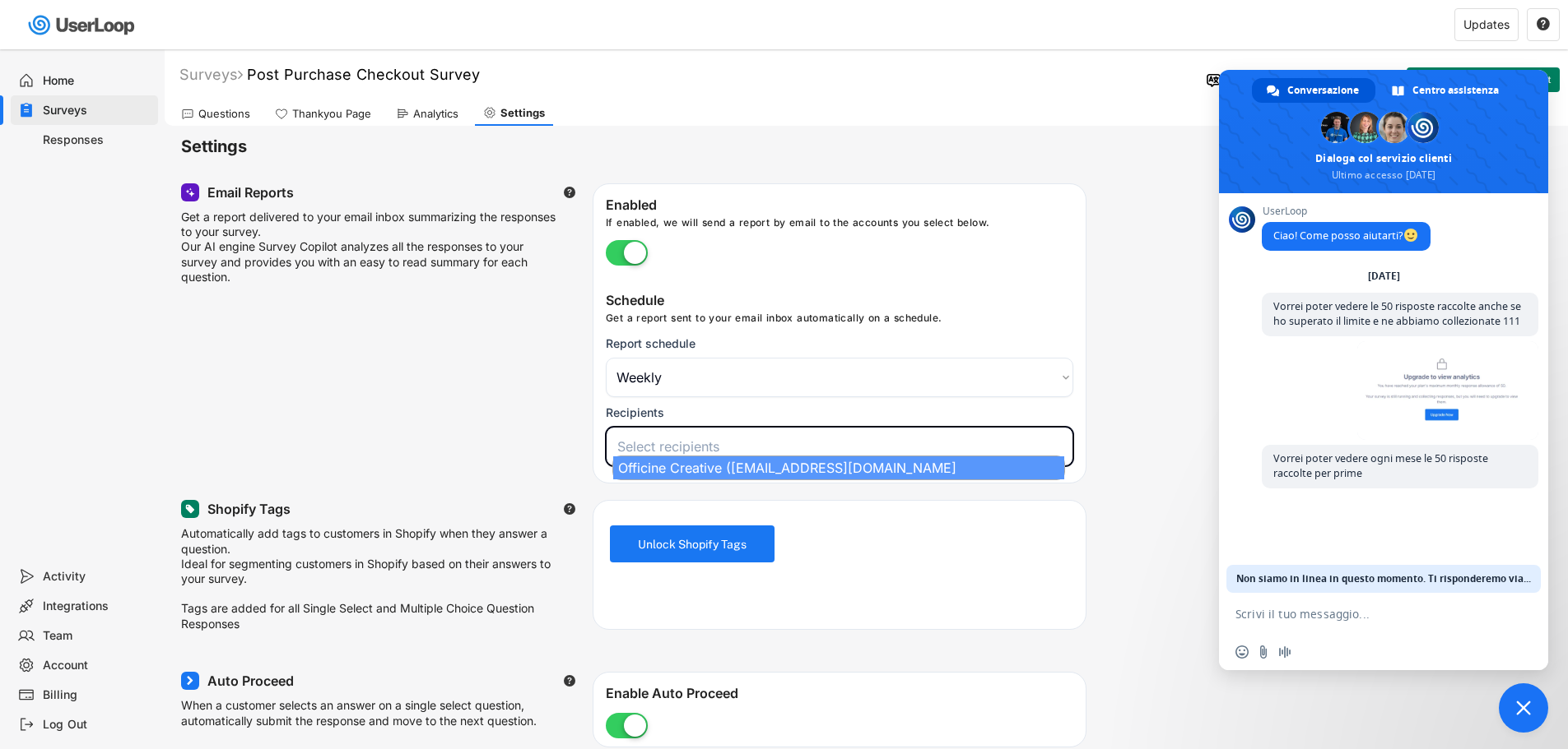
select select "1348695171700984260__LOOKUP__1753706983281x993582499564976600"
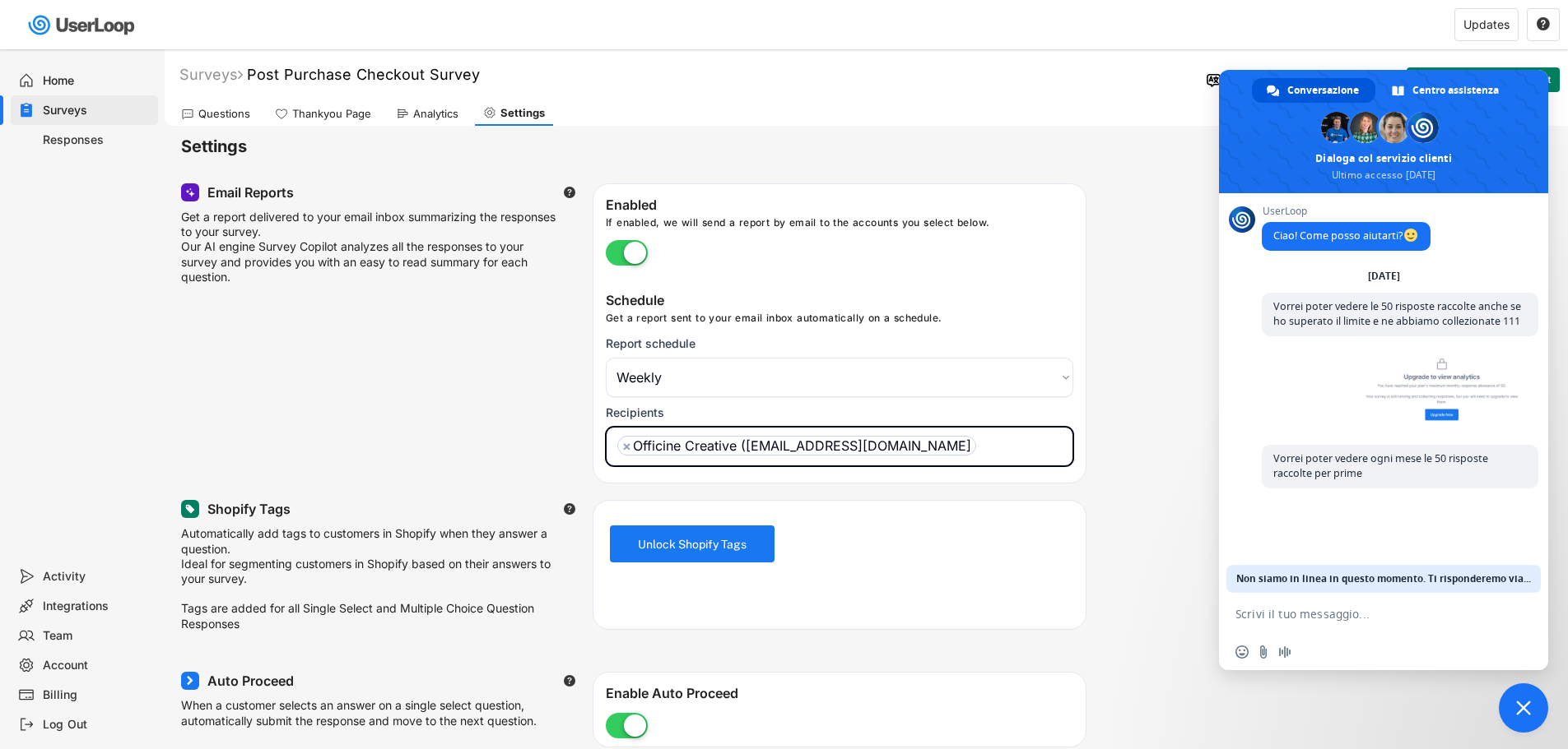
click at [1157, 405] on div "Email Reports  Get a report delivered to your email inbox summarizing the resp…" at bounding box center [866, 333] width 1371 height 300
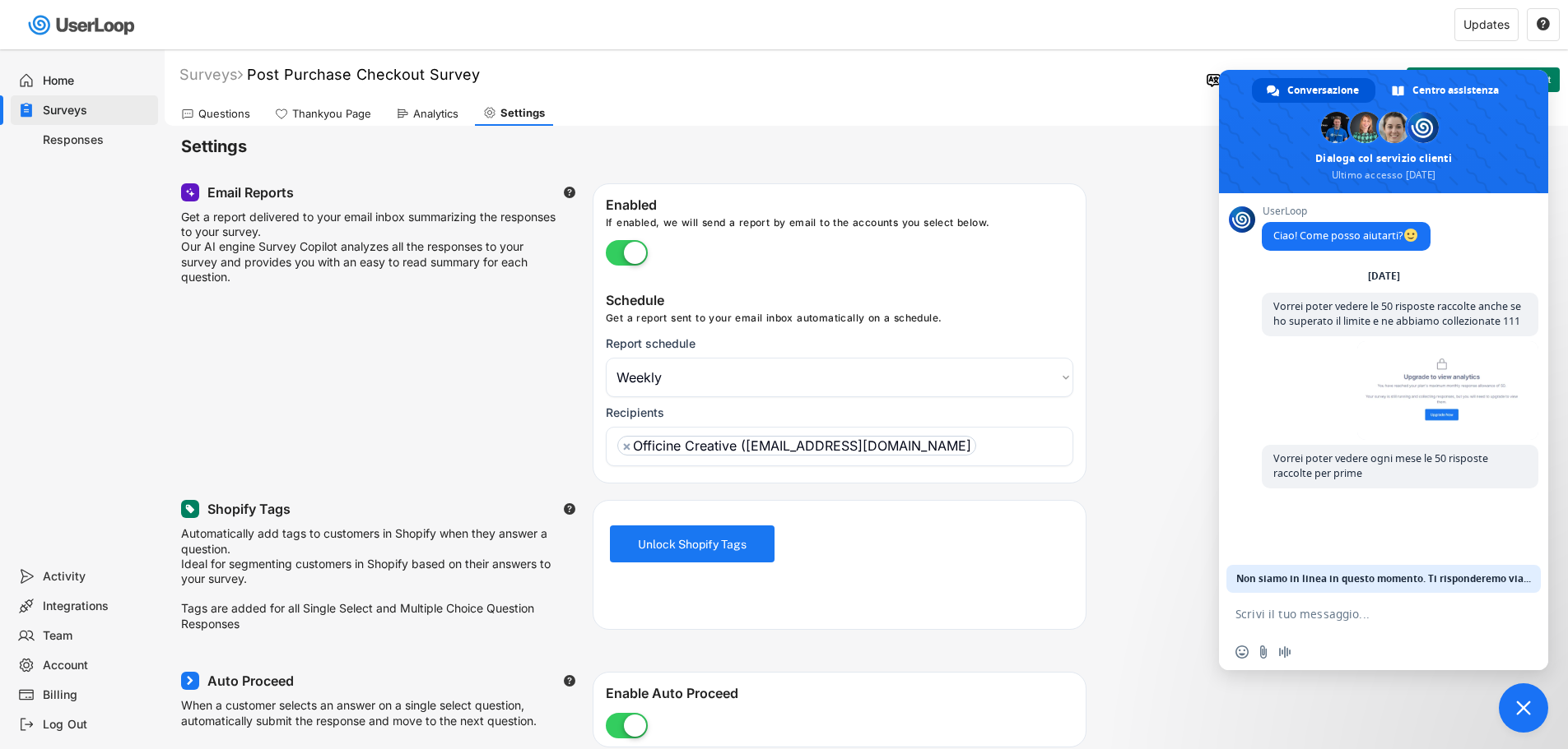
click at [1525, 707] on span "Chiudere la chat" at bounding box center [1524, 709] width 15 height 15
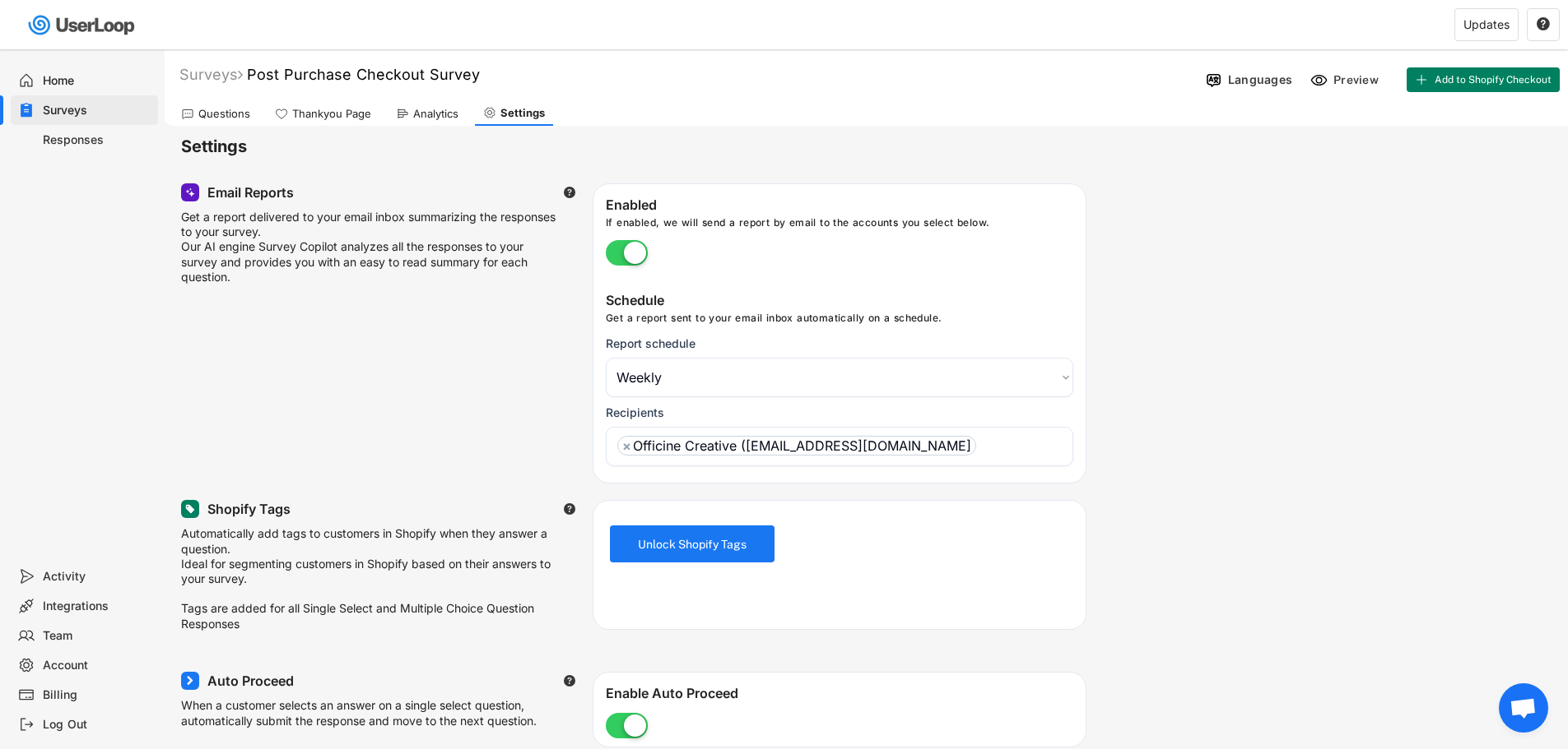
click at [31, 77] on icon at bounding box center [27, 81] width 17 height 17
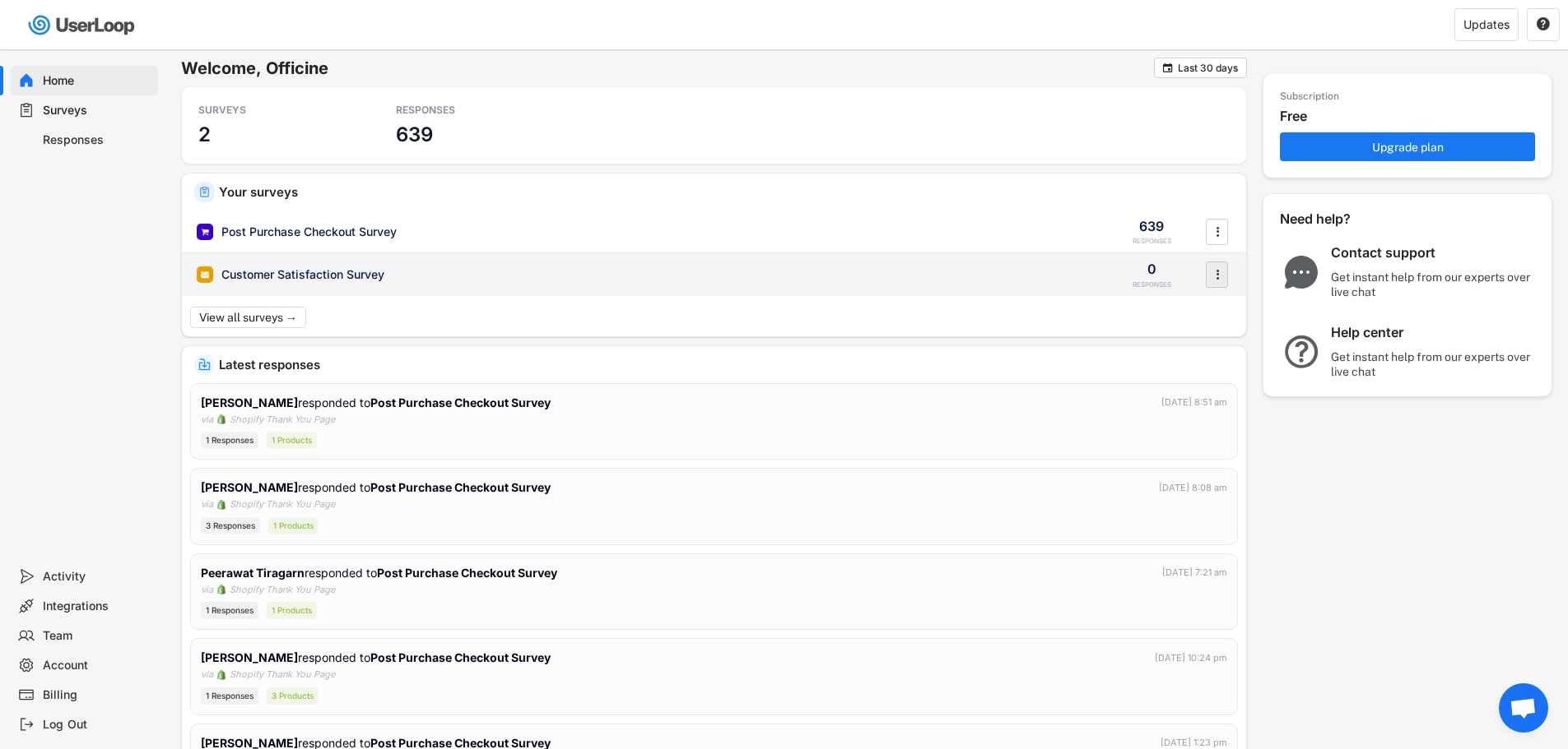
click at [1214, 280] on icon "" at bounding box center [1217, 274] width 17 height 25
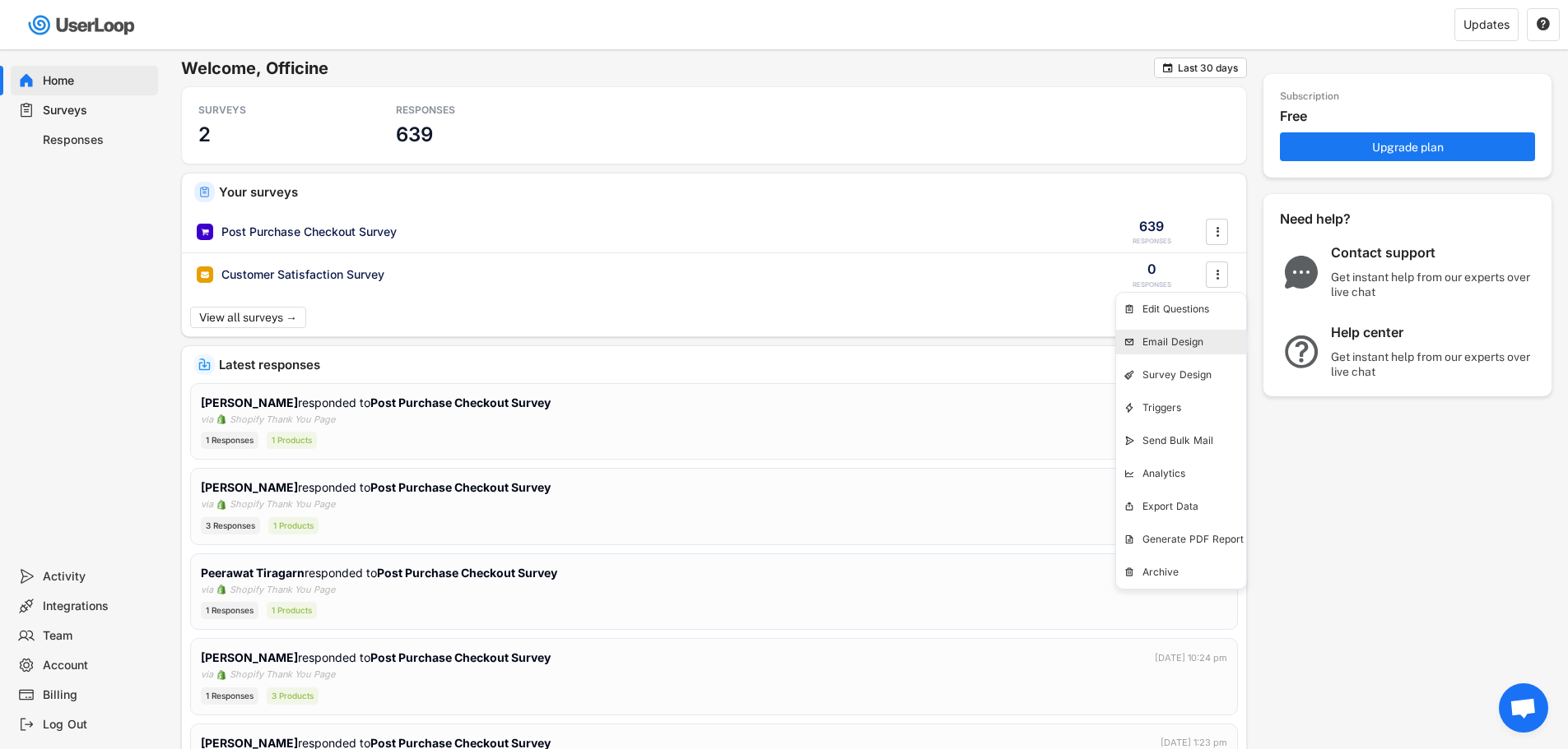
click at [1179, 338] on div "Email Design" at bounding box center [1194, 342] width 104 height 13
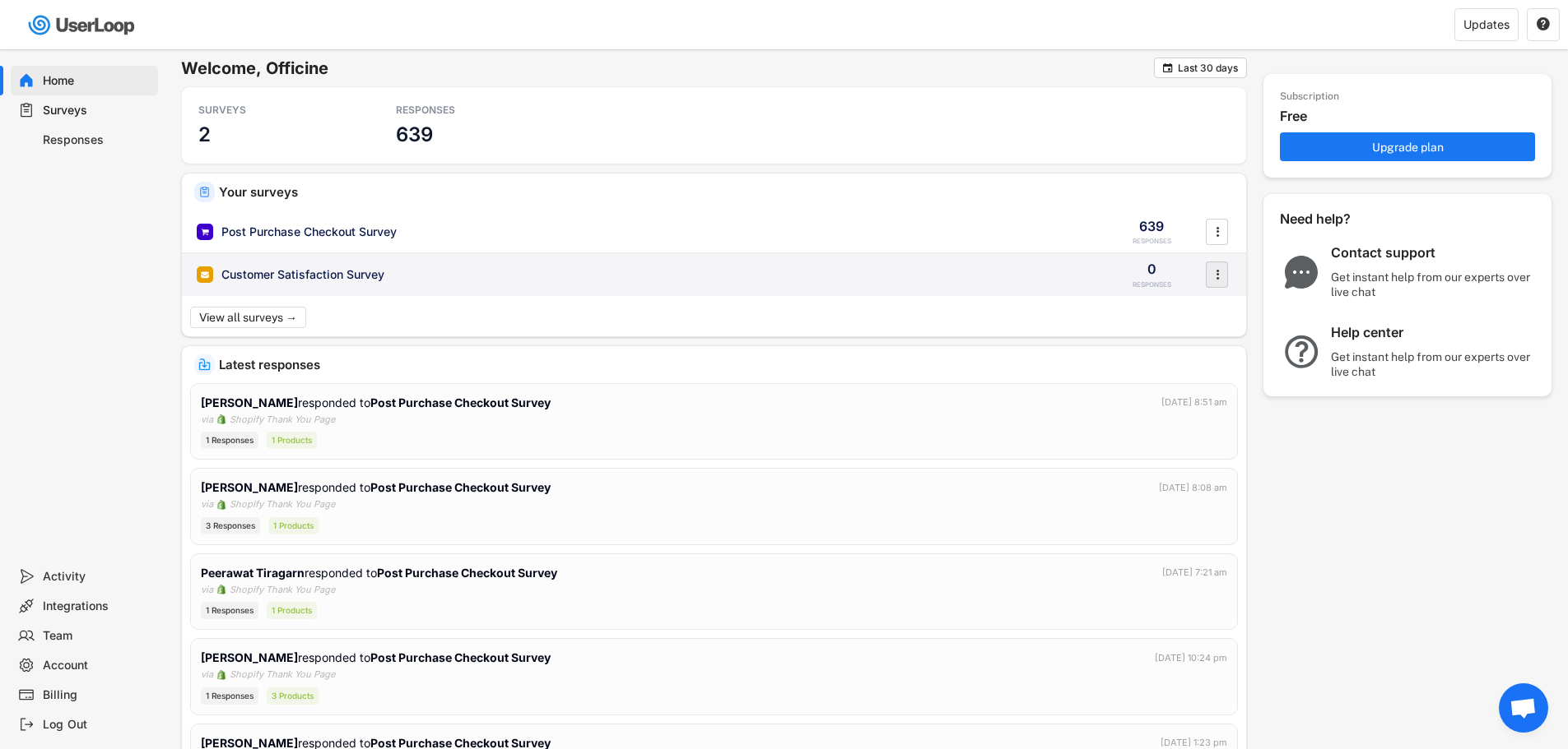
click at [1216, 268] on text "" at bounding box center [1217, 274] width 4 height 17
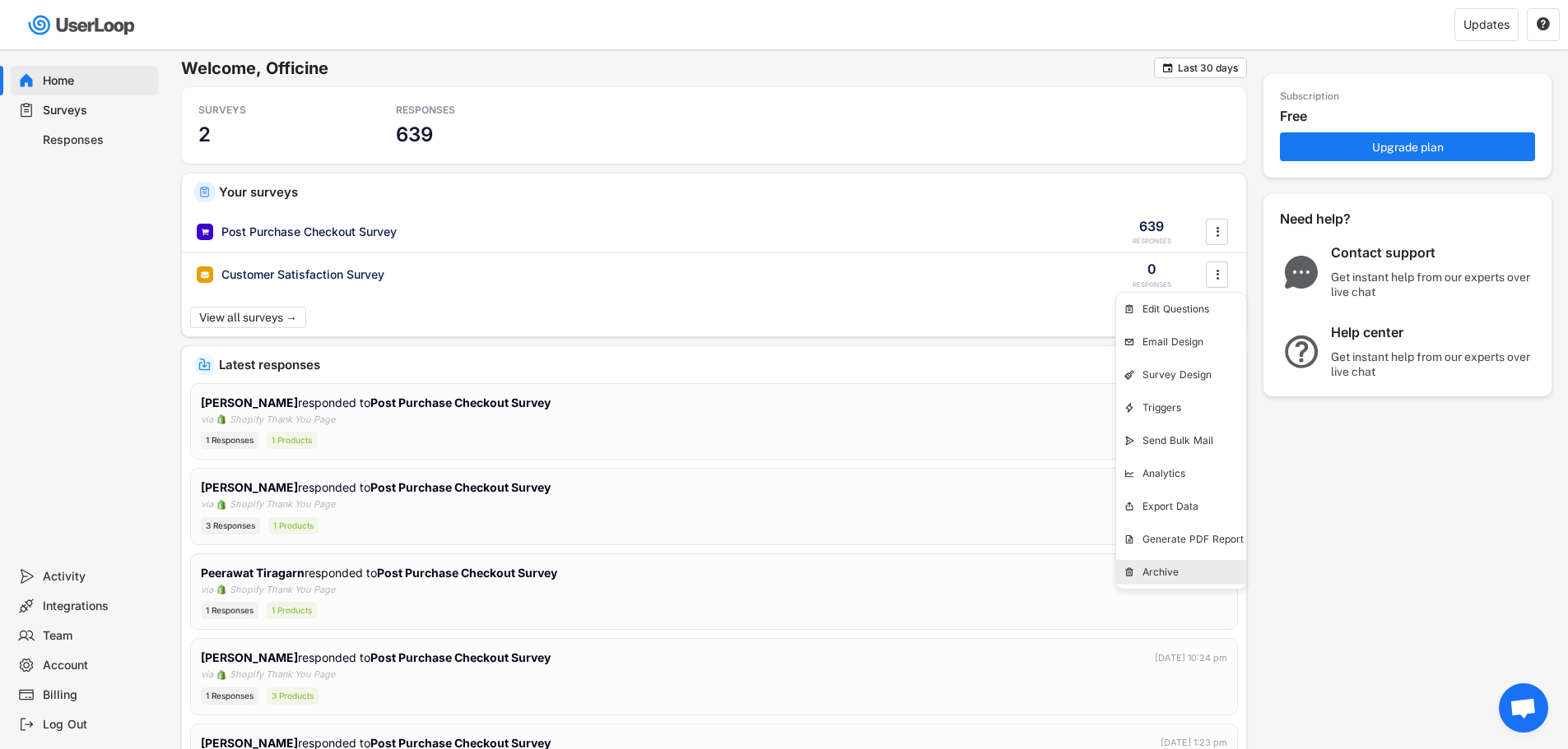
click at [1189, 568] on div "Archive" at bounding box center [1194, 572] width 104 height 13
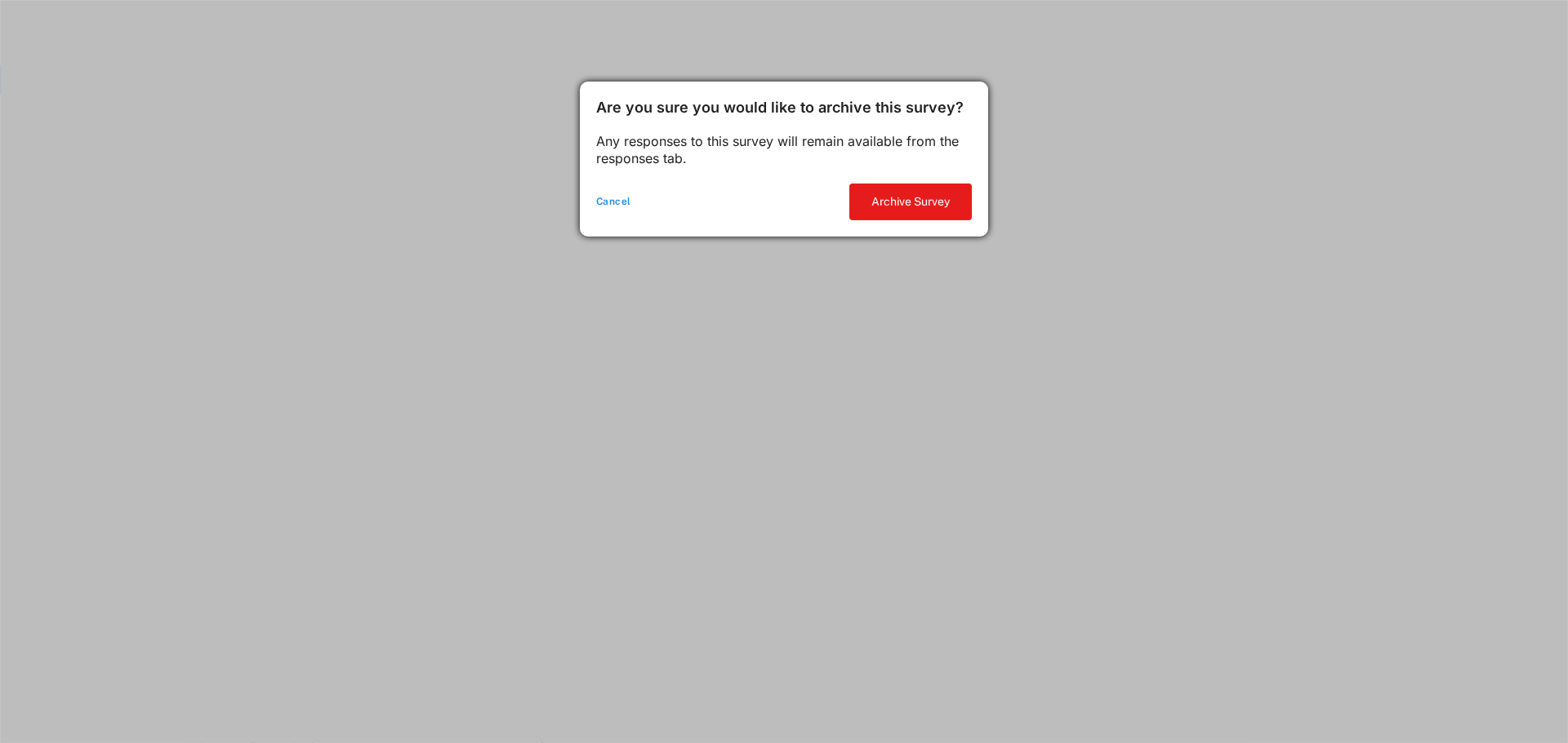
click at [623, 197] on div "Cancel" at bounding box center [714, 203] width 237 height 13
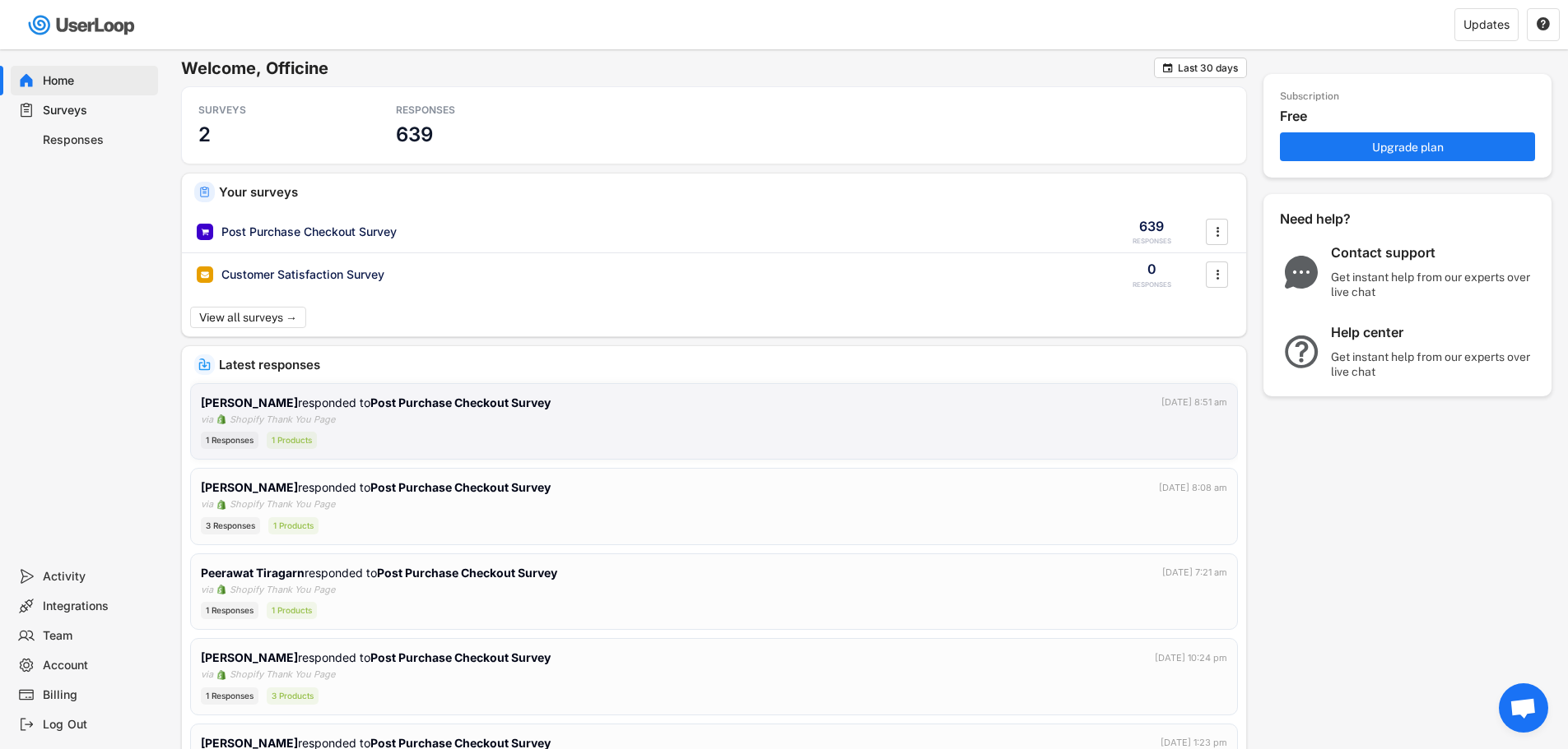
click at [504, 400] on strong "Post Purchase Checkout Survey" at bounding box center [460, 402] width 180 height 14
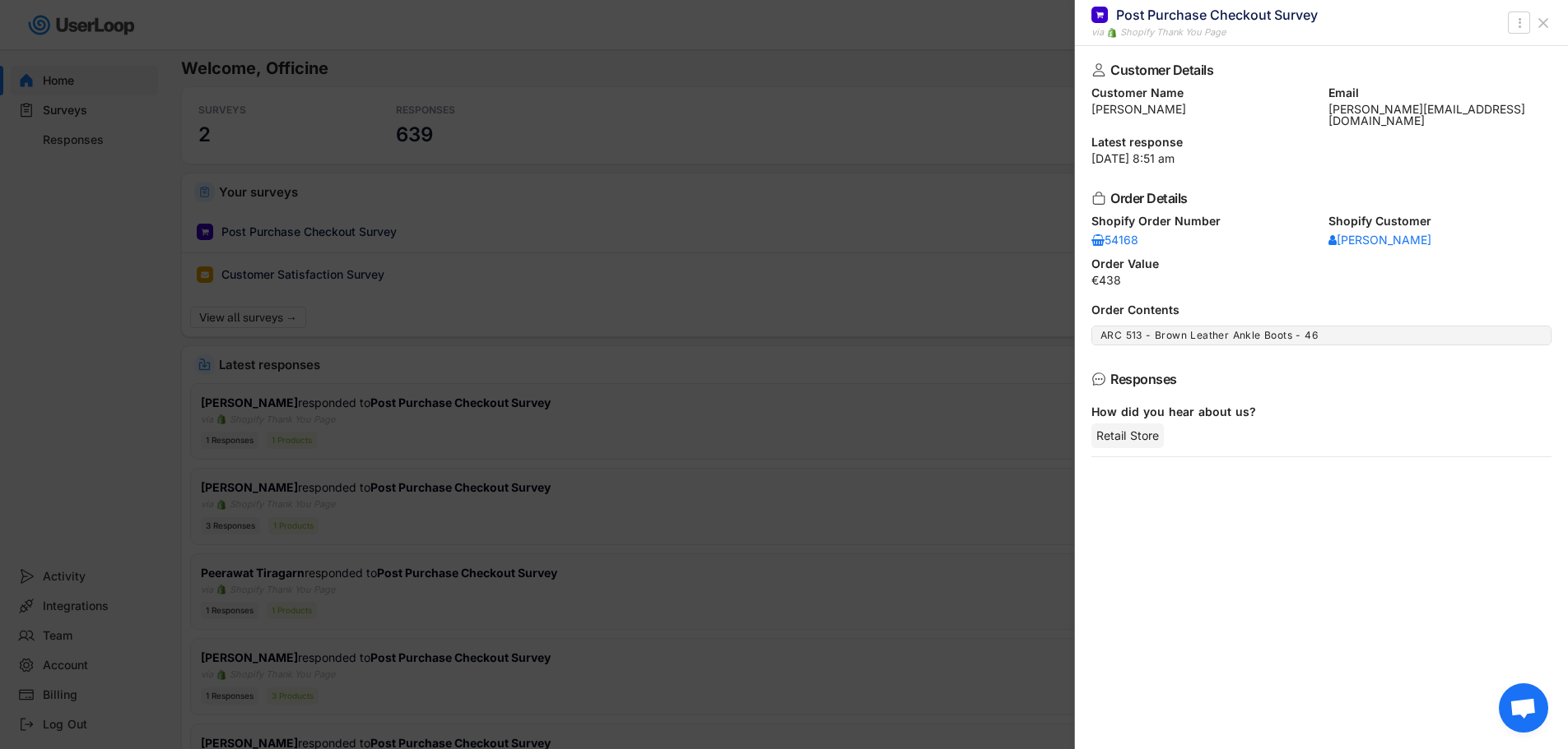
click at [1543, 21] on icon at bounding box center [1543, 23] width 17 height 17
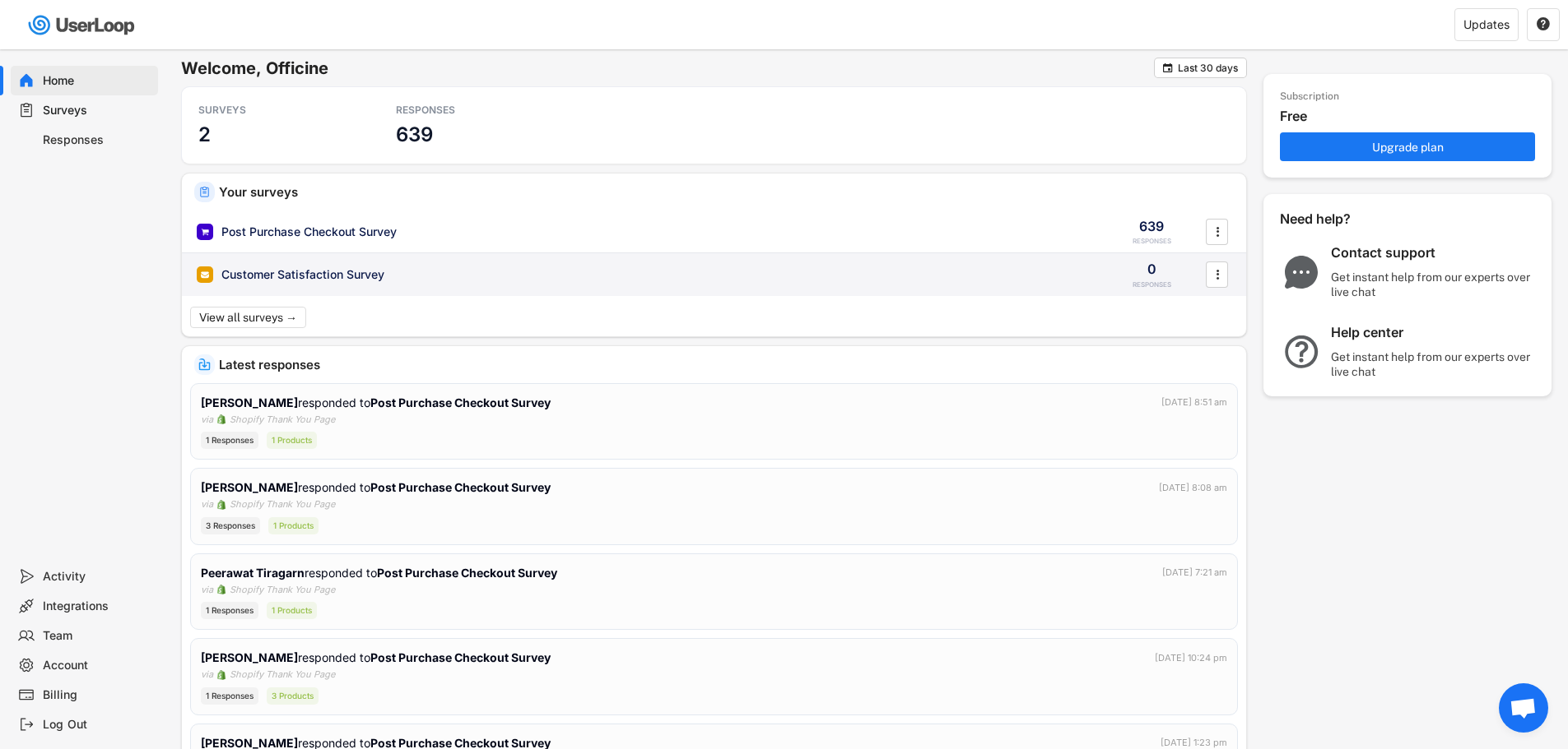
scroll to position [247, 0]
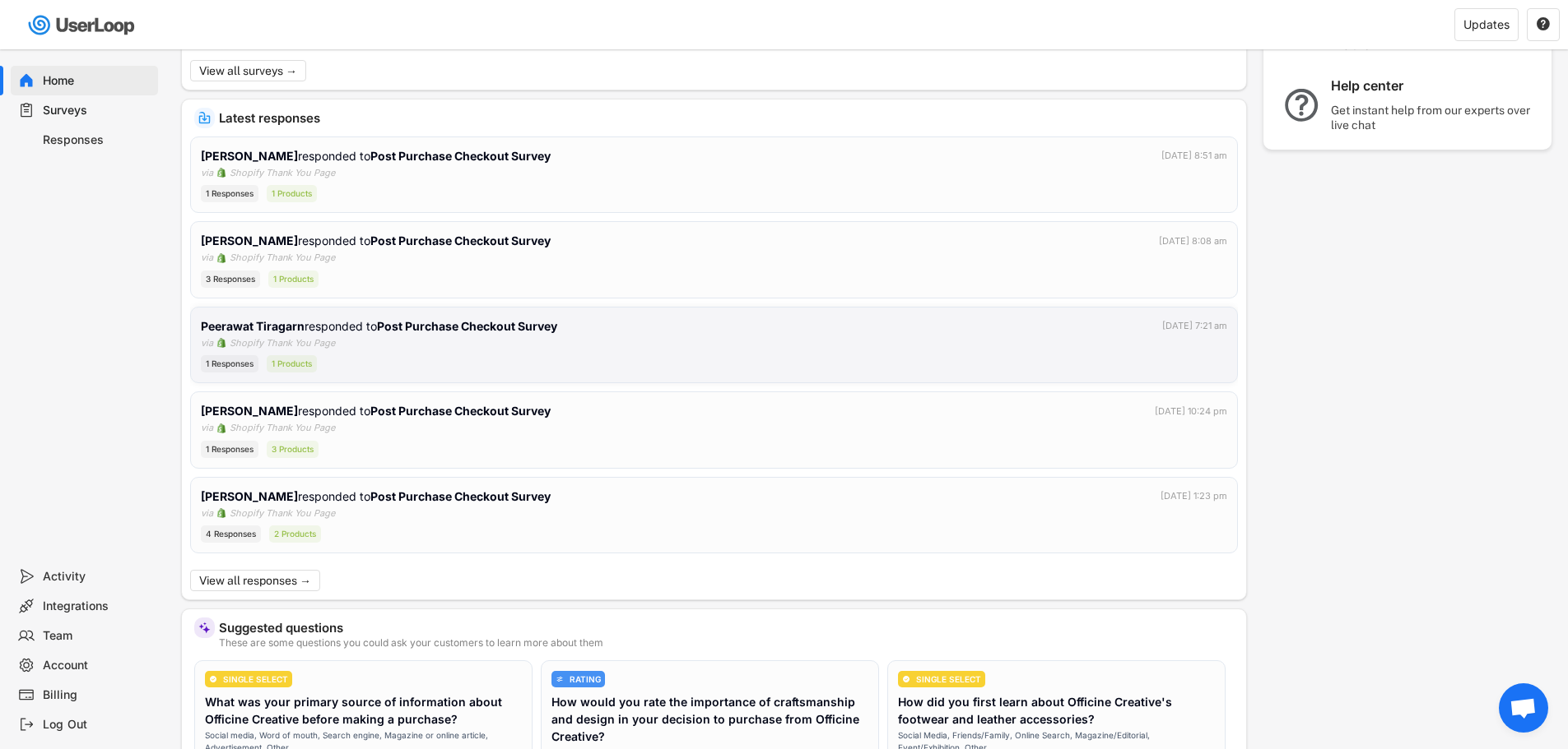
click at [668, 344] on div "Peerawat [PERSON_NAME] responded to Post Purchase Checkout Survey [DATE] 7:21 a…" at bounding box center [714, 345] width 1027 height 56
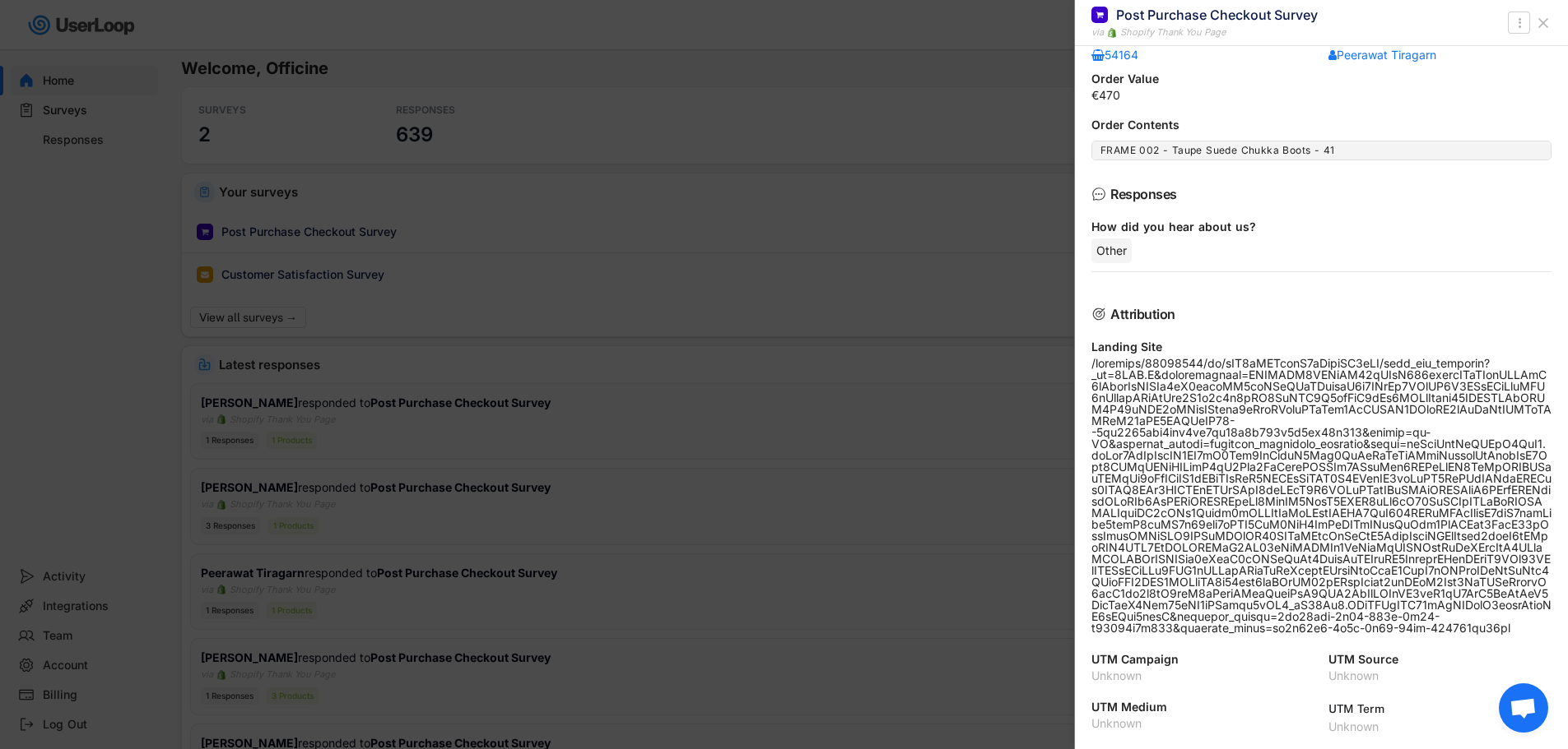
scroll to position [0, 0]
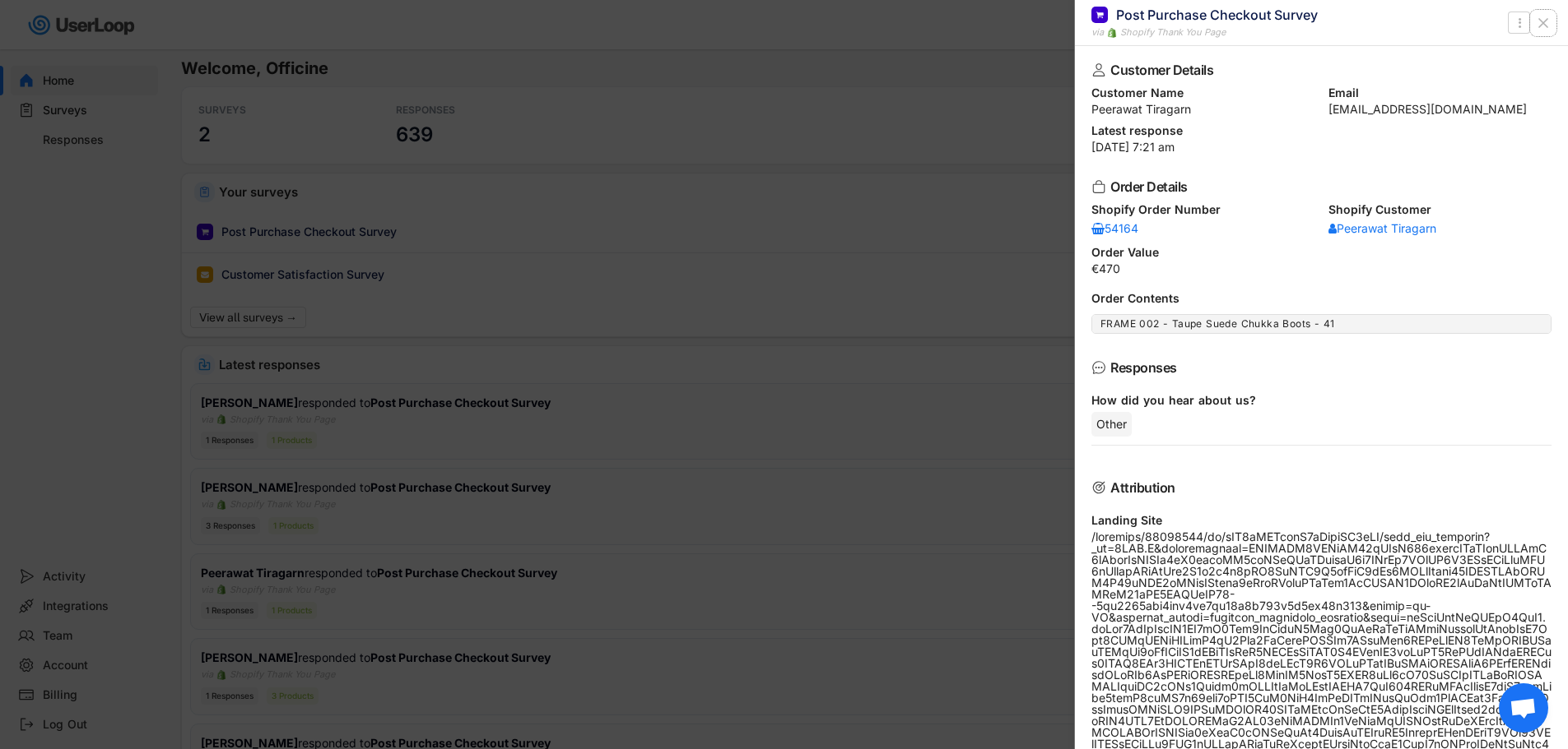
click at [1551, 22] on button at bounding box center [1543, 23] width 27 height 27
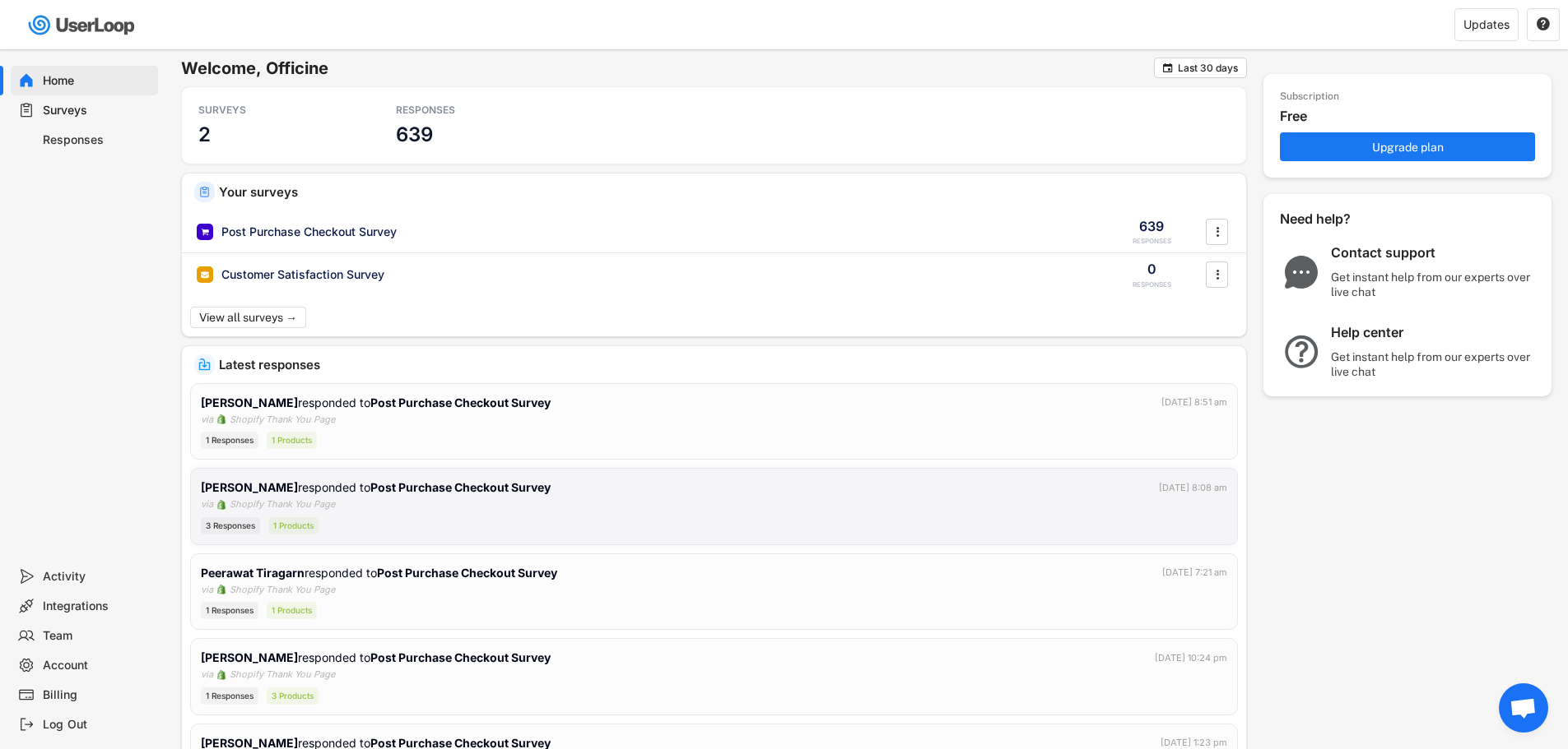
scroll to position [247, 0]
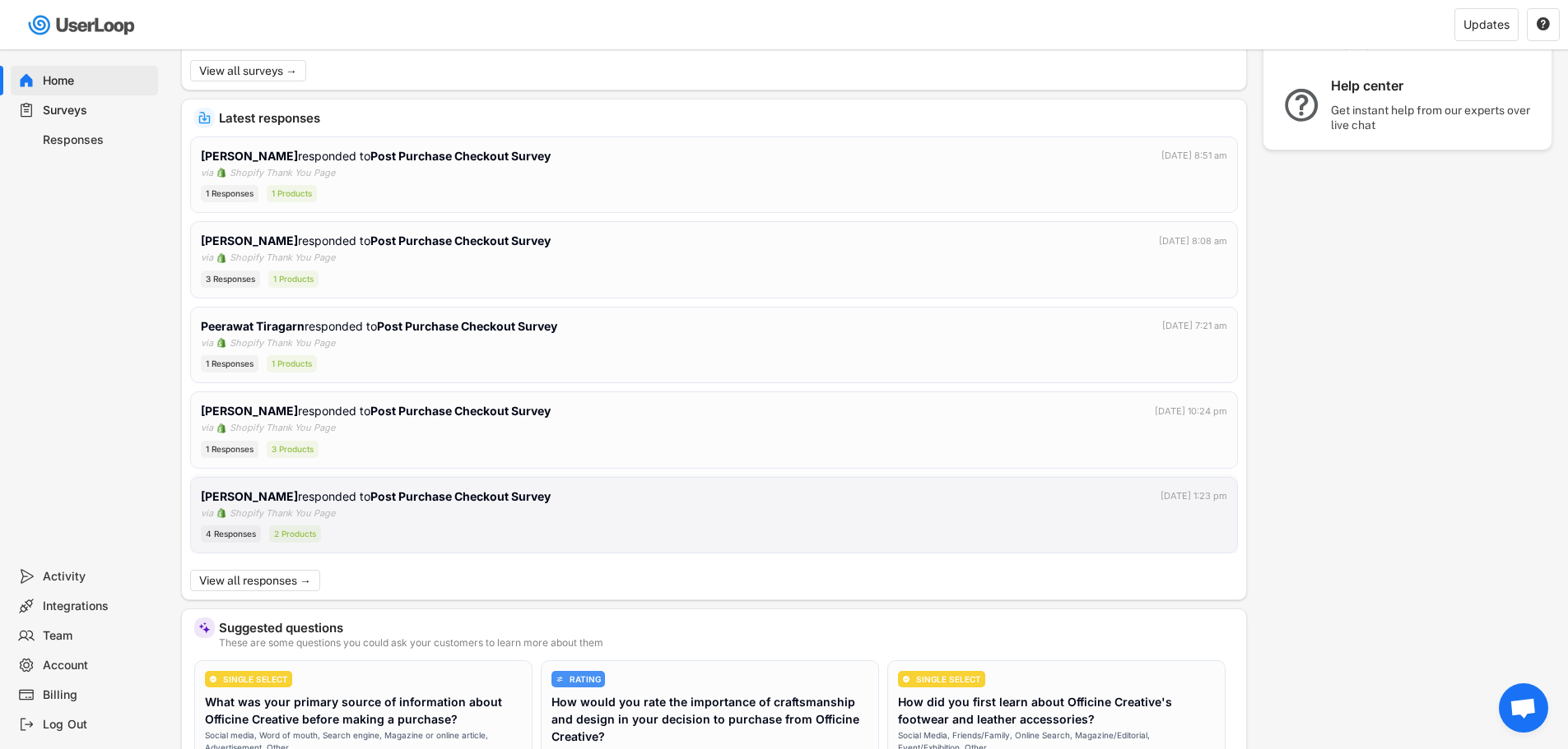
click at [663, 495] on div "[PERSON_NAME] responded to Post Purchase Checkout Survey [DATE] 1:23 pm" at bounding box center [714, 496] width 1027 height 17
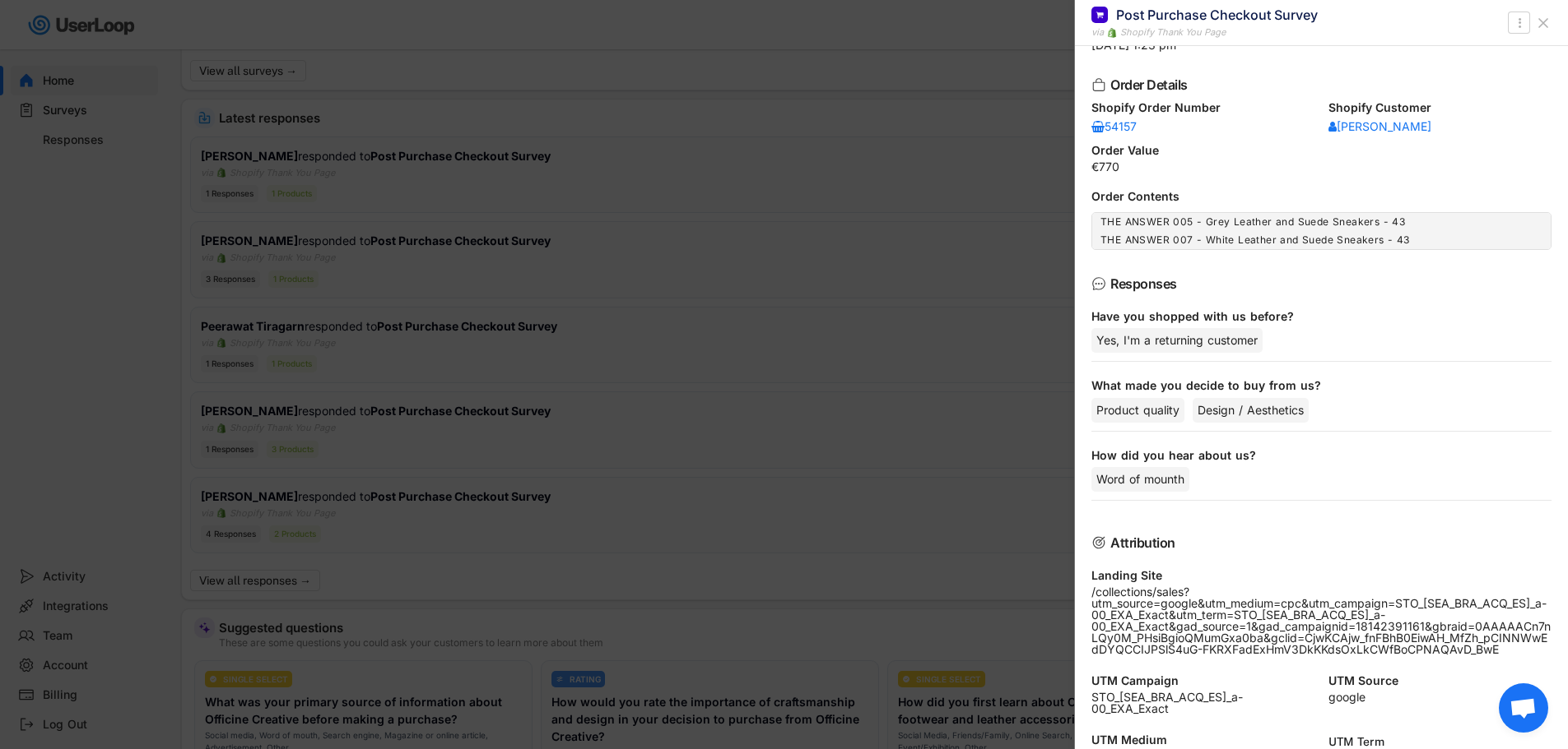
scroll to position [146, 0]
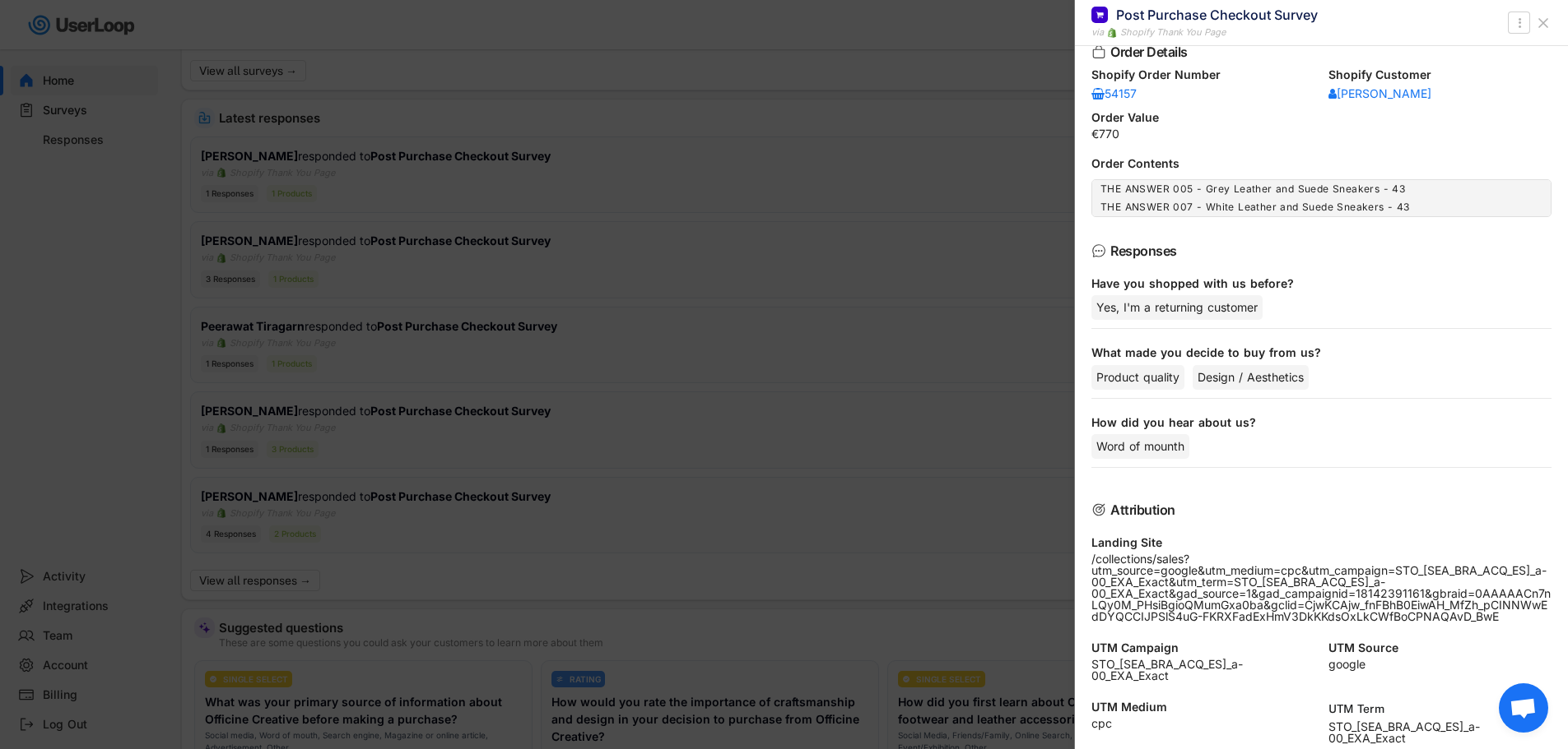
click at [1540, 28] on icon at bounding box center [1543, 23] width 17 height 17
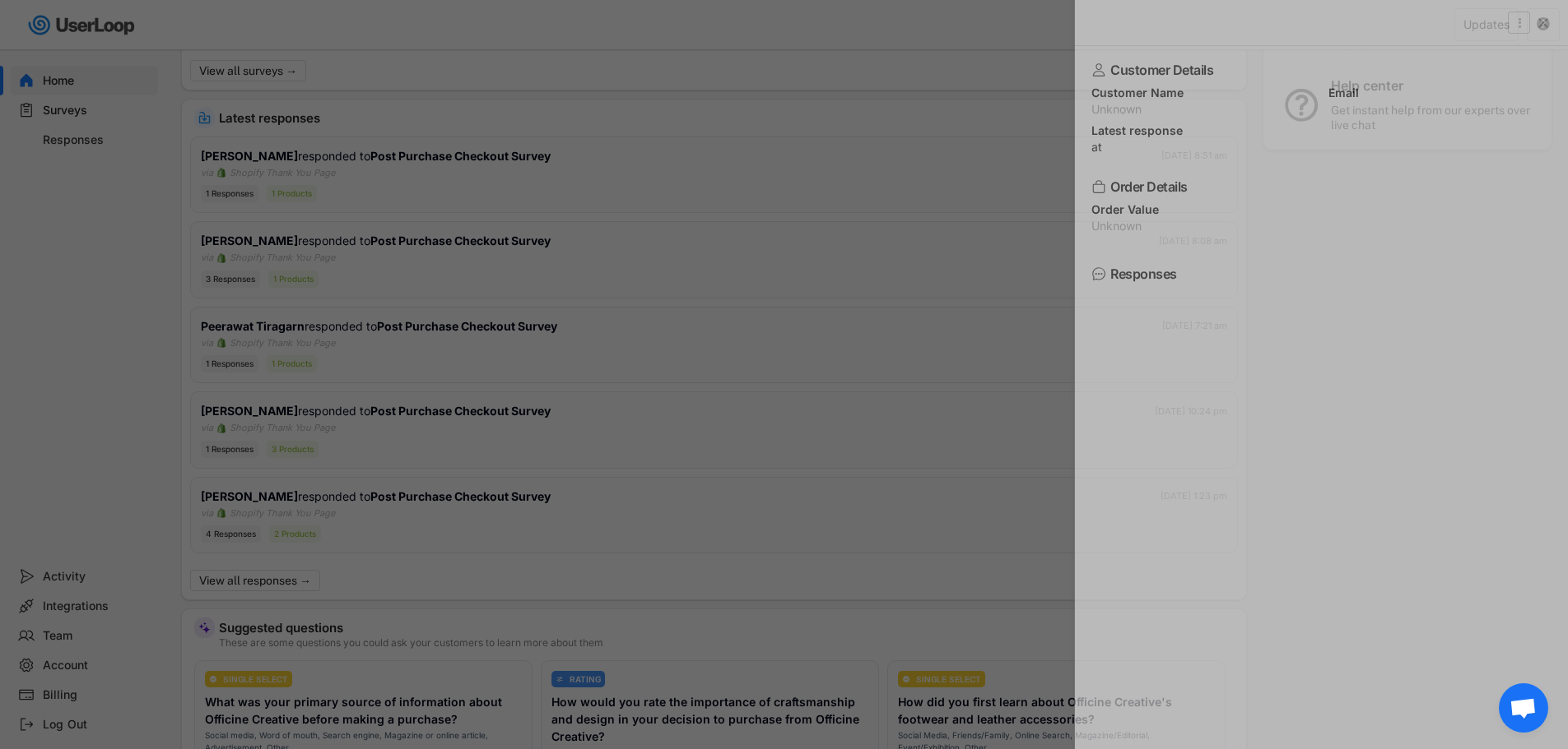
scroll to position [0, 0]
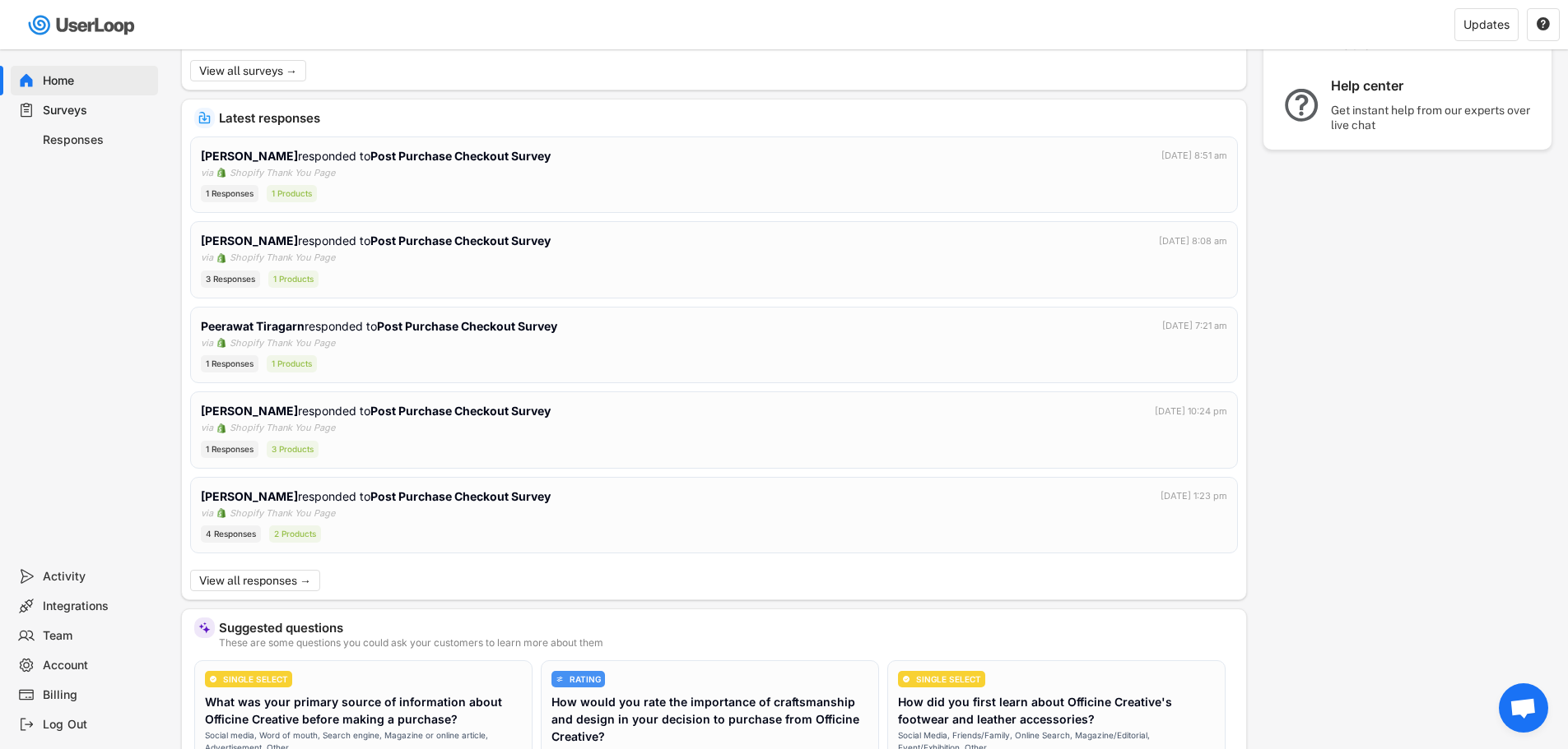
click at [1519, 697] on span "Aprire la chat" at bounding box center [1524, 709] width 50 height 50
